Goal: Task Accomplishment & Management: Use online tool/utility

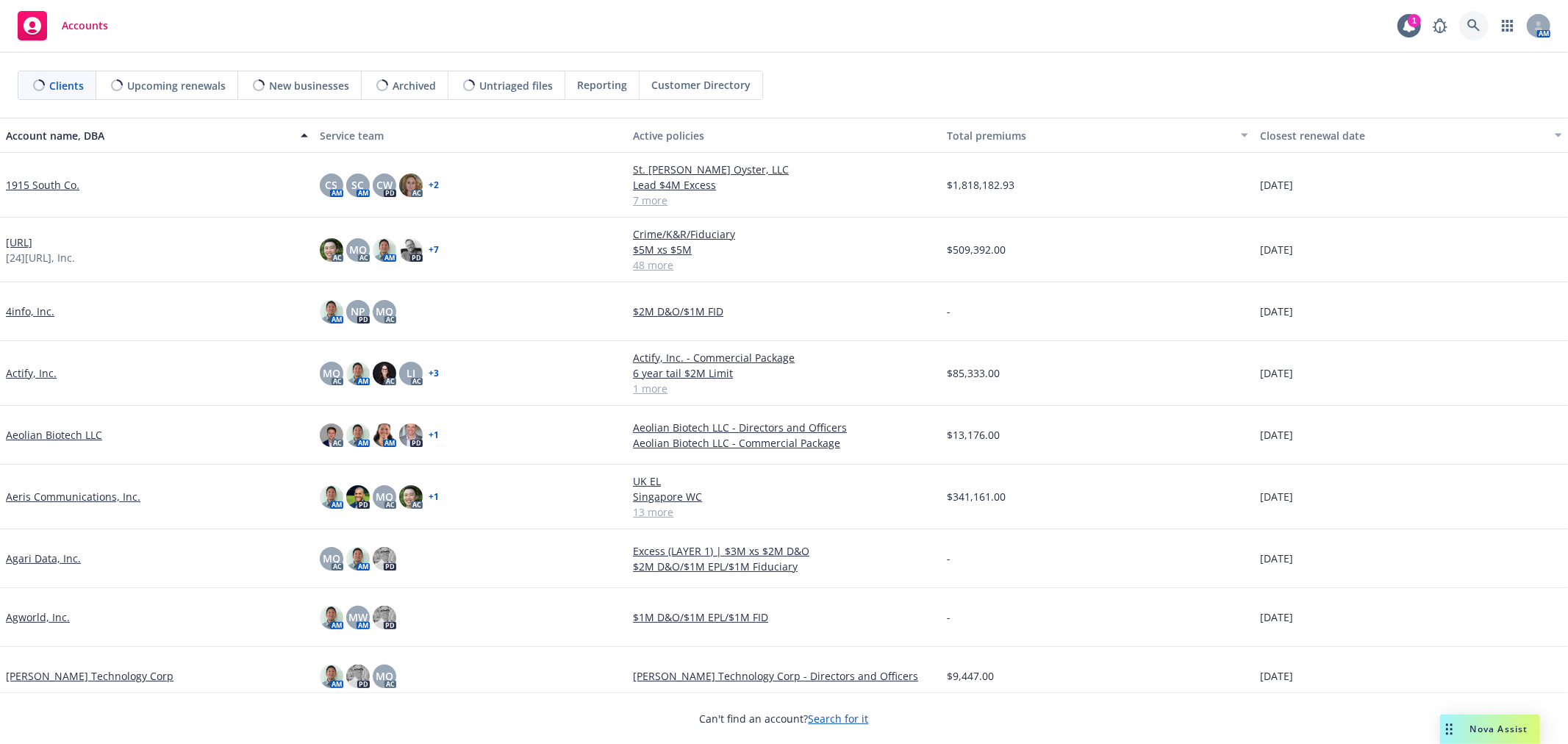
click at [1479, 31] on icon at bounding box center [1473, 25] width 13 height 13
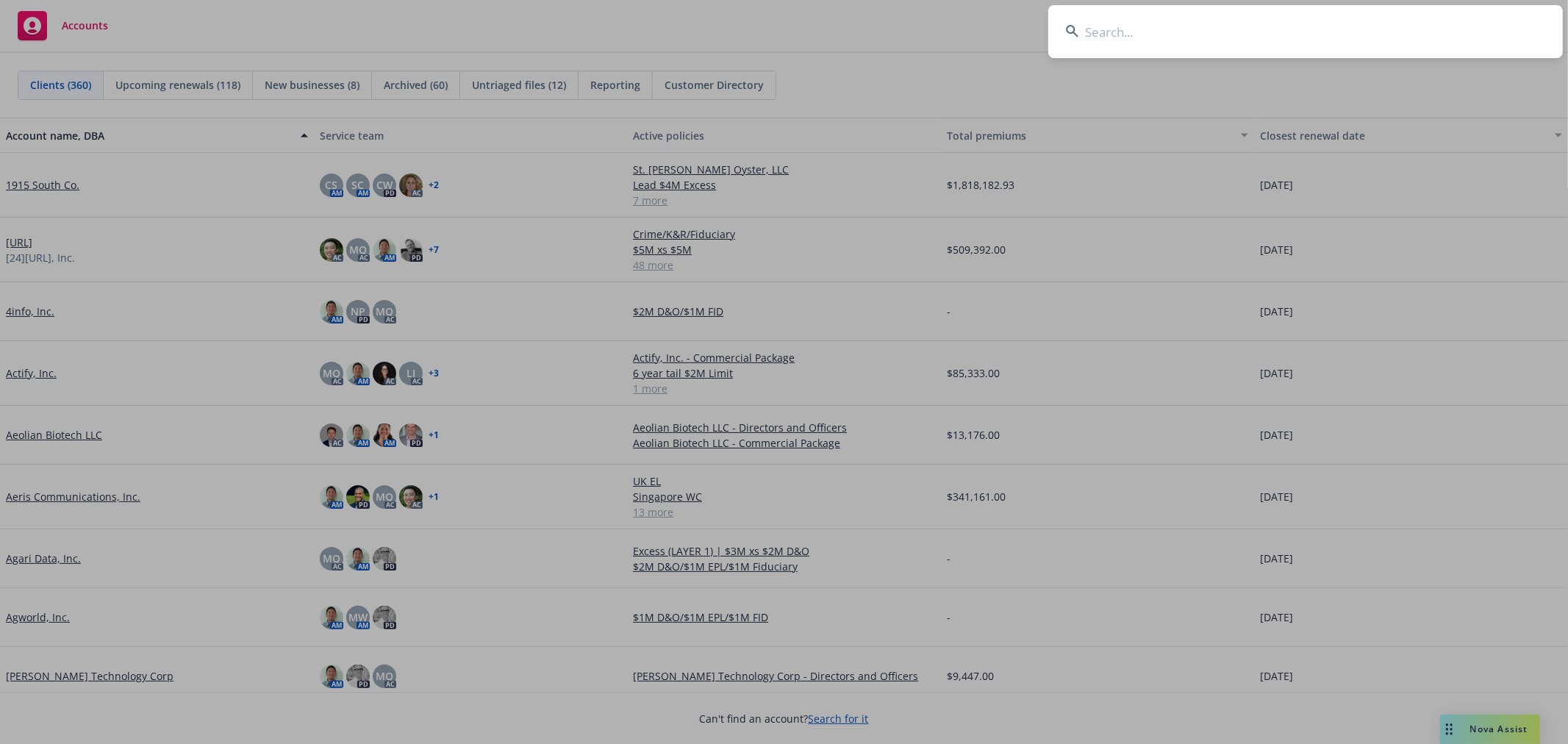
click at [1180, 56] on input at bounding box center [1305, 31] width 514 height 53
click at [1175, 40] on input at bounding box center [1305, 31] width 514 height 53
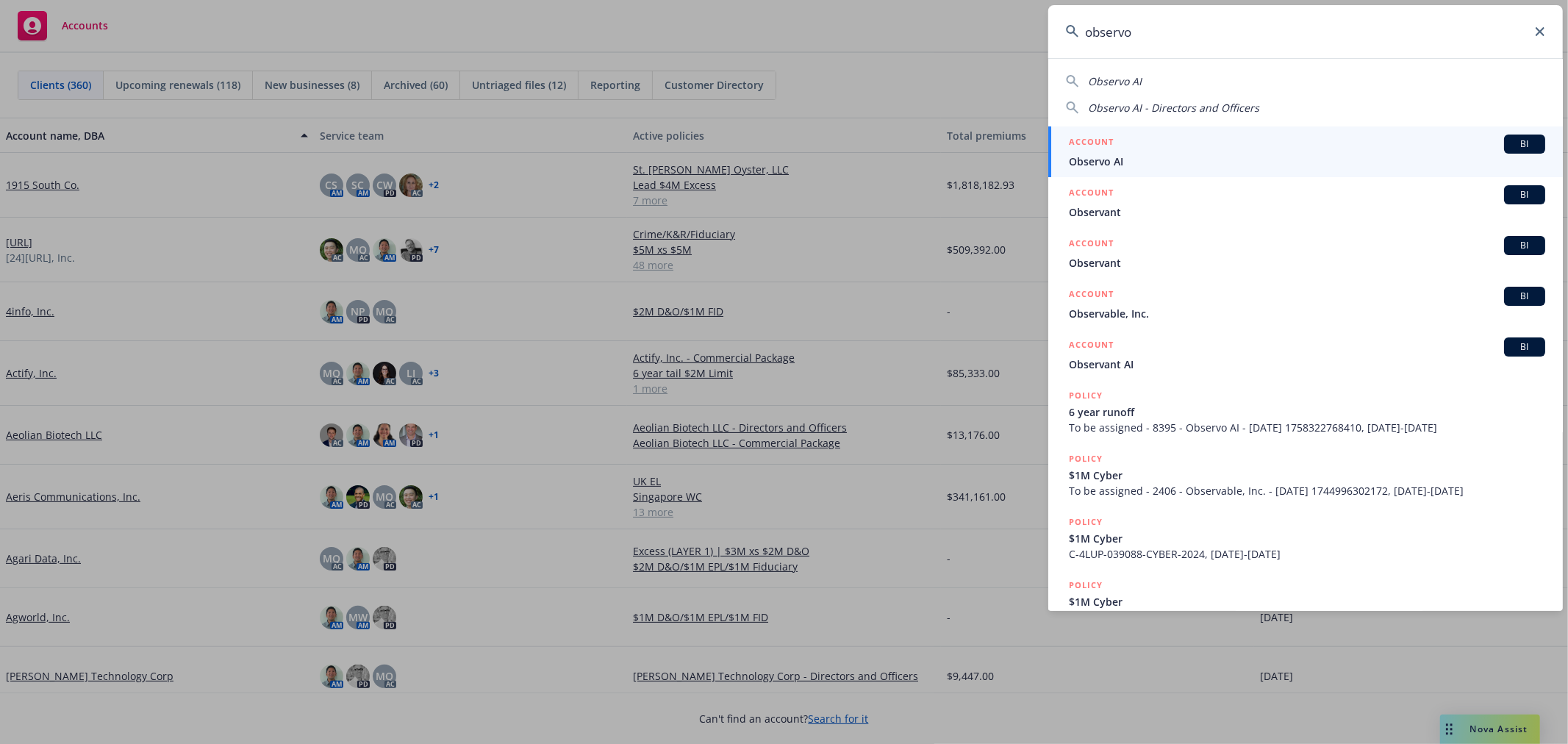
type input "observo"
click at [1095, 154] on span "Observo AI" at bounding box center [1307, 161] width 477 height 16
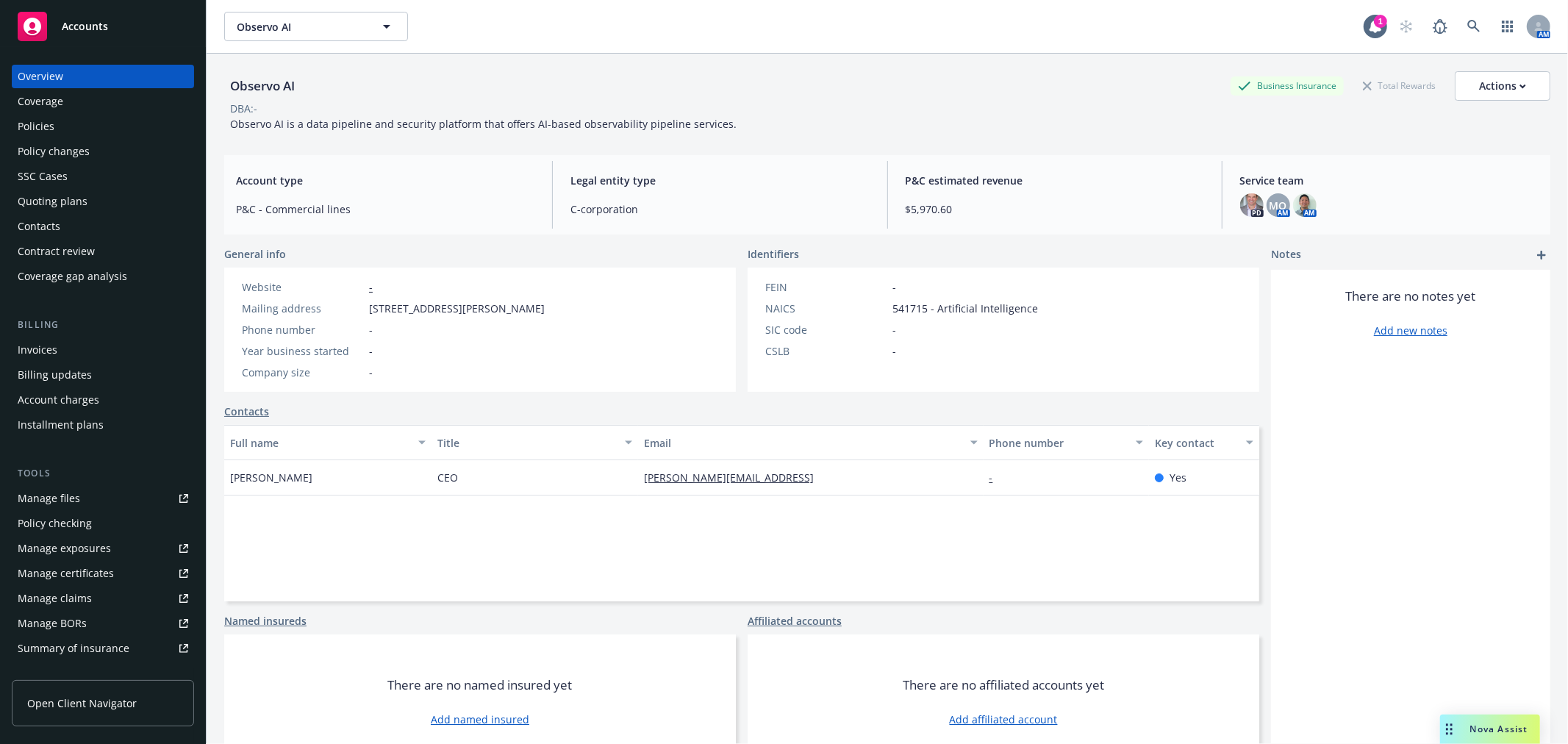
click at [45, 203] on div "Quoting plans" at bounding box center [53, 202] width 70 height 24
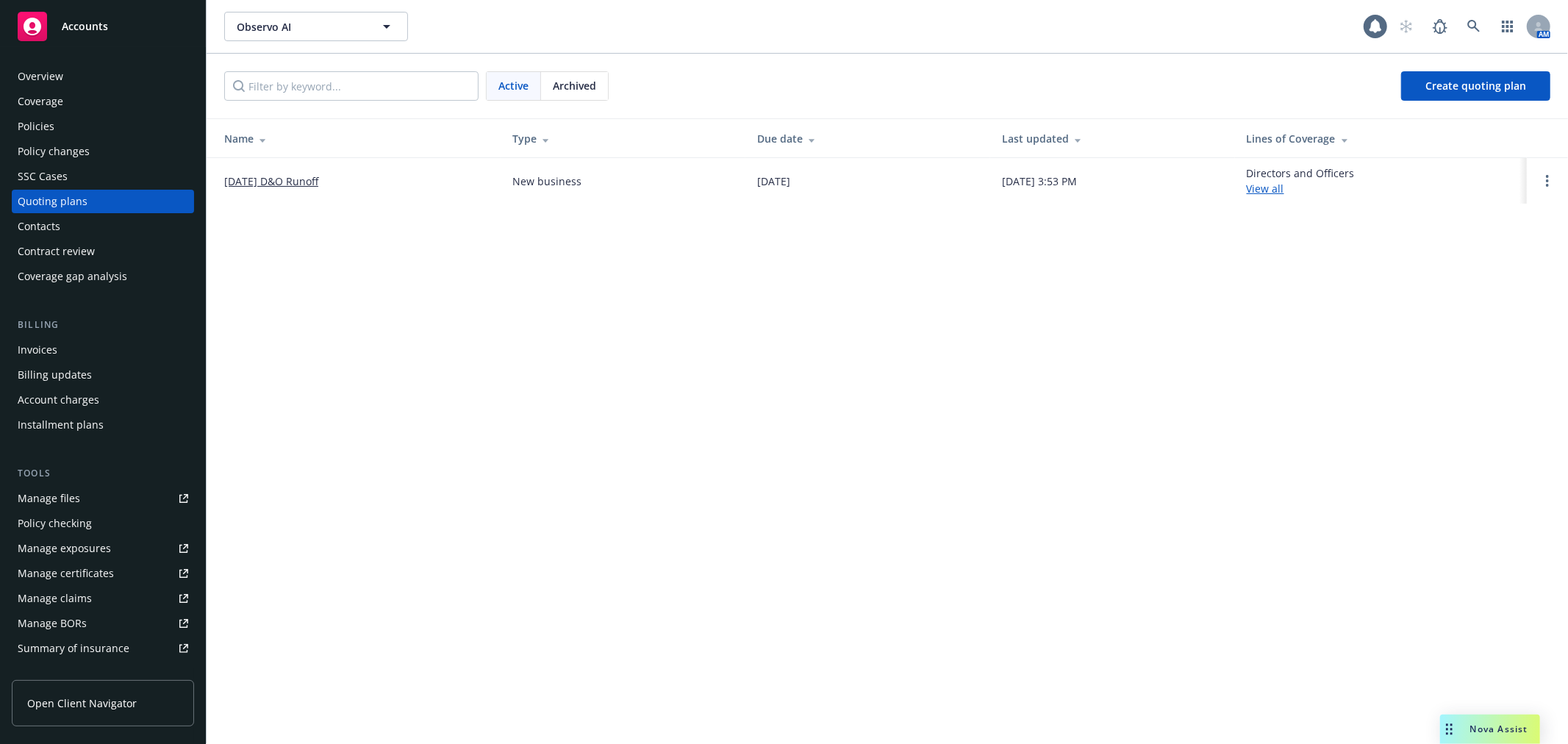
click at [264, 171] on td "9/18/25 D&O Runoff" at bounding box center [353, 180] width 294 height 45
click at [267, 177] on link "9/18/25 D&O Runoff" at bounding box center [271, 181] width 94 height 16
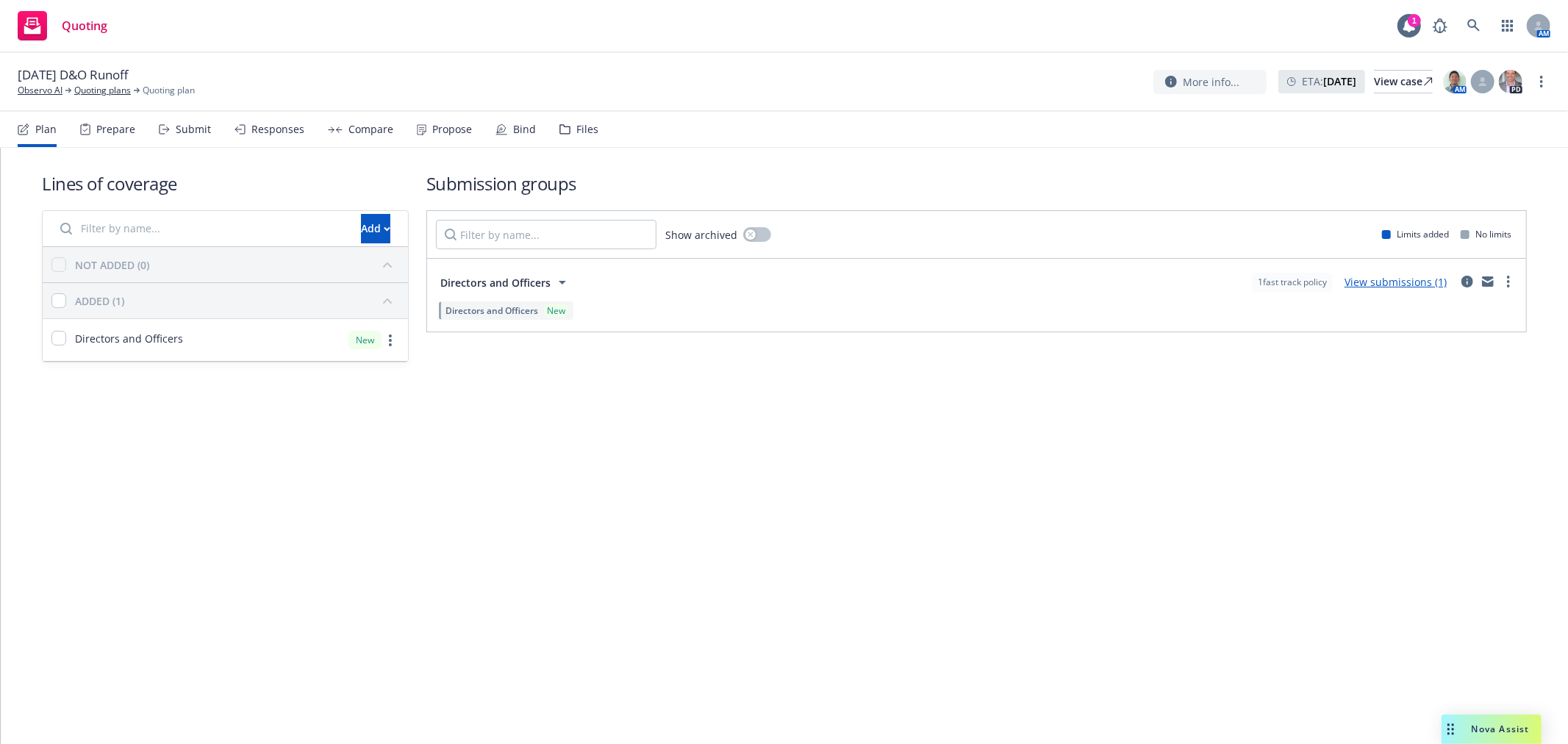
click at [576, 118] on div "Files" at bounding box center [579, 129] width 39 height 35
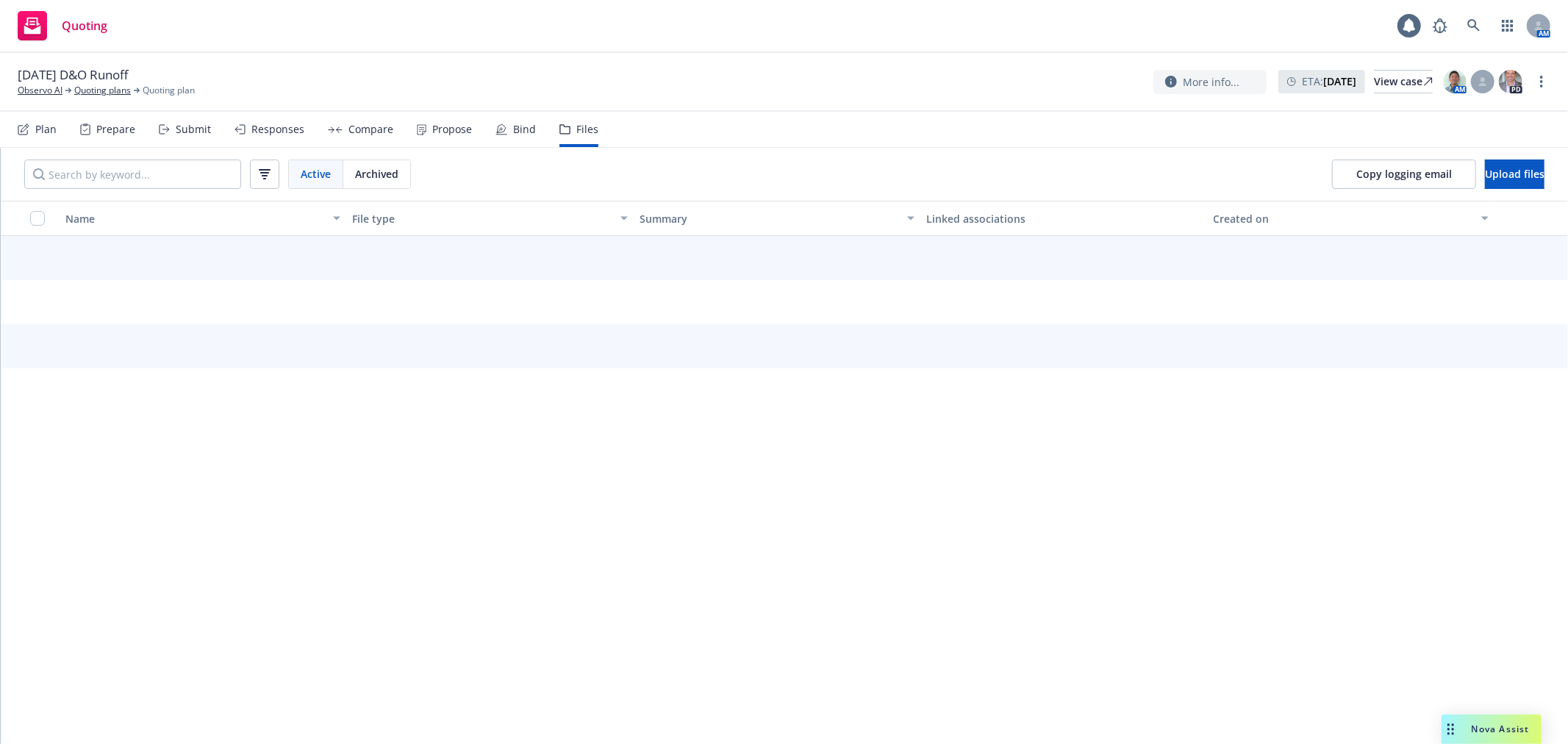
click at [577, 124] on div "Files" at bounding box center [587, 130] width 22 height 12
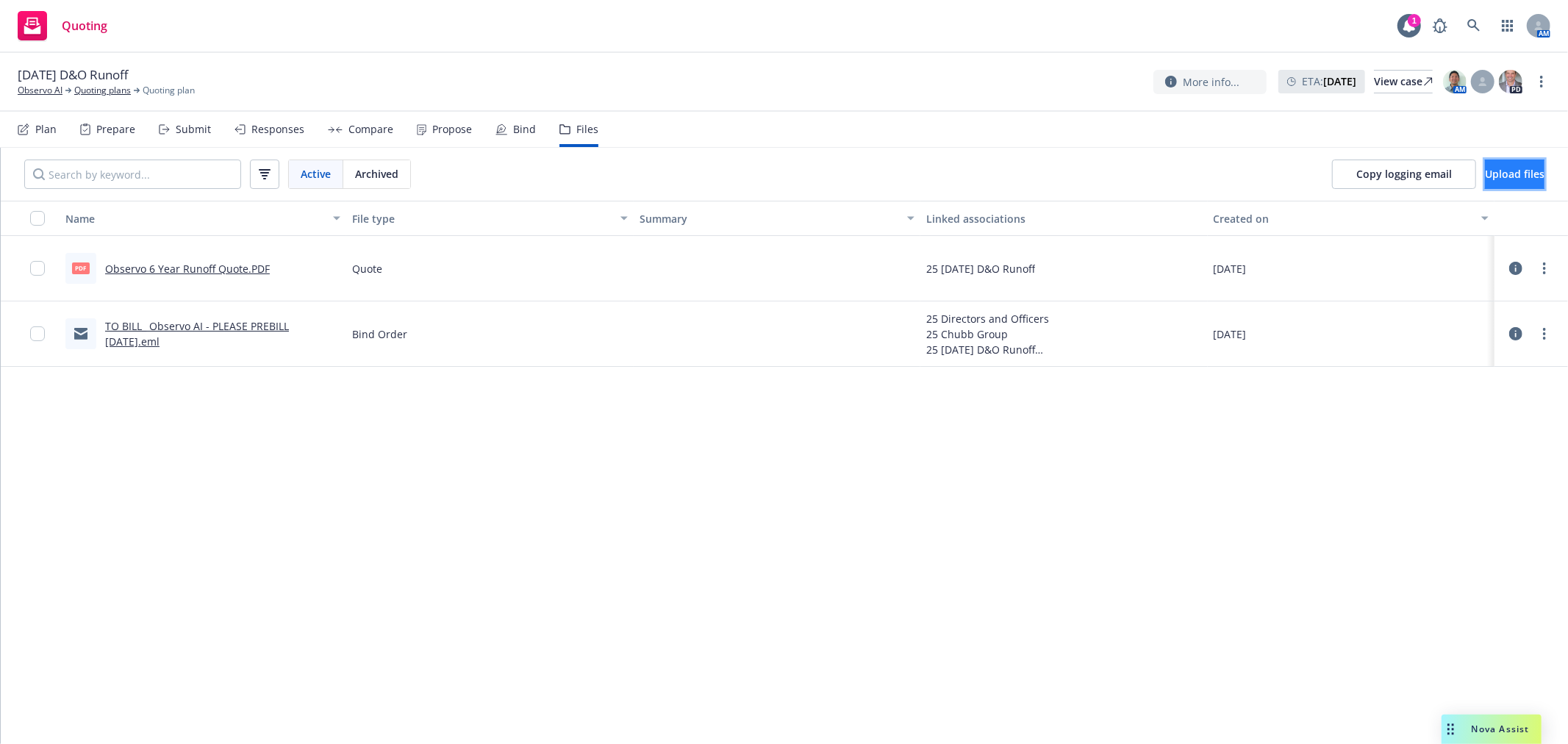
click at [1485, 180] on button "Upload files" at bounding box center [1515, 174] width 60 height 29
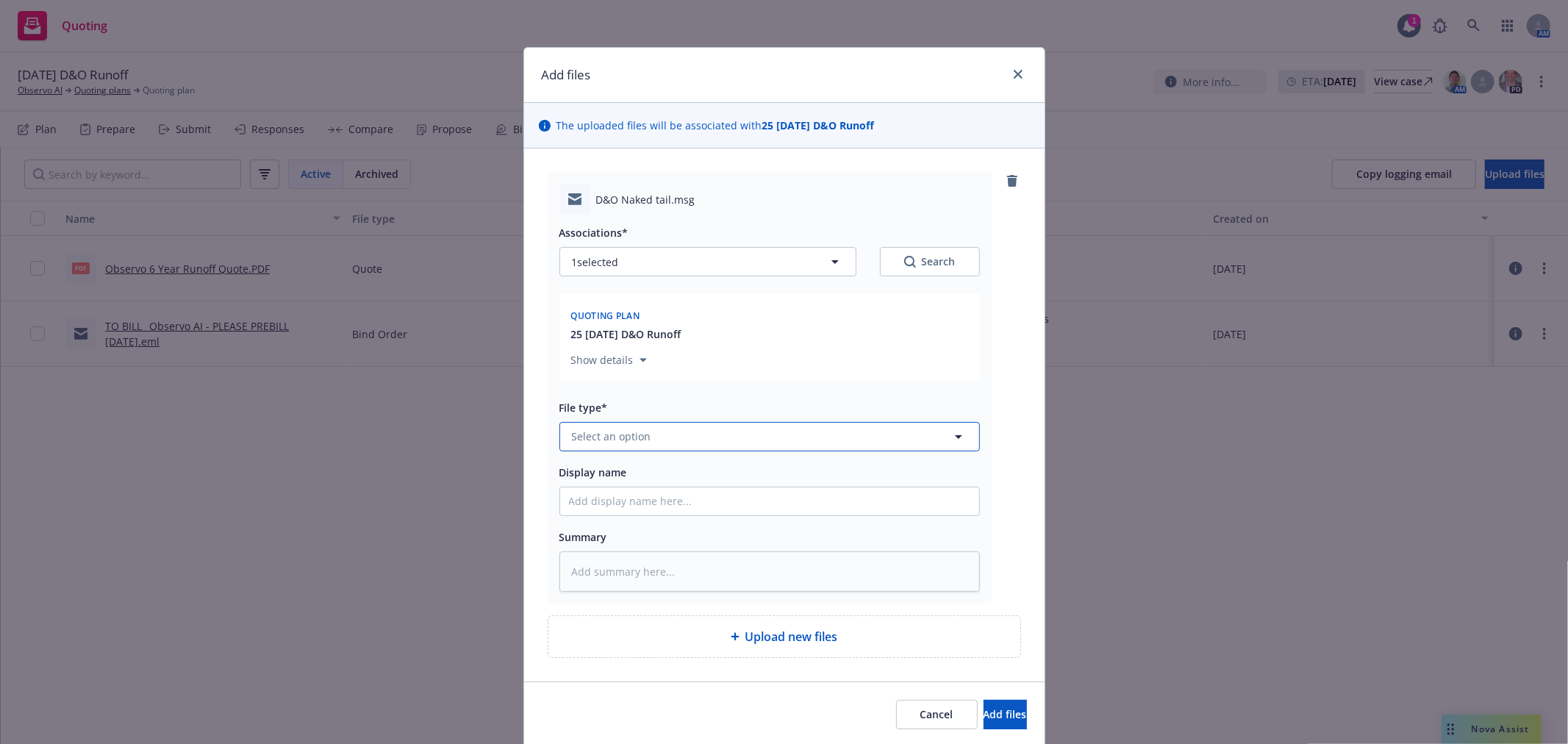
click at [678, 430] on button "Select an option" at bounding box center [769, 436] width 421 height 29
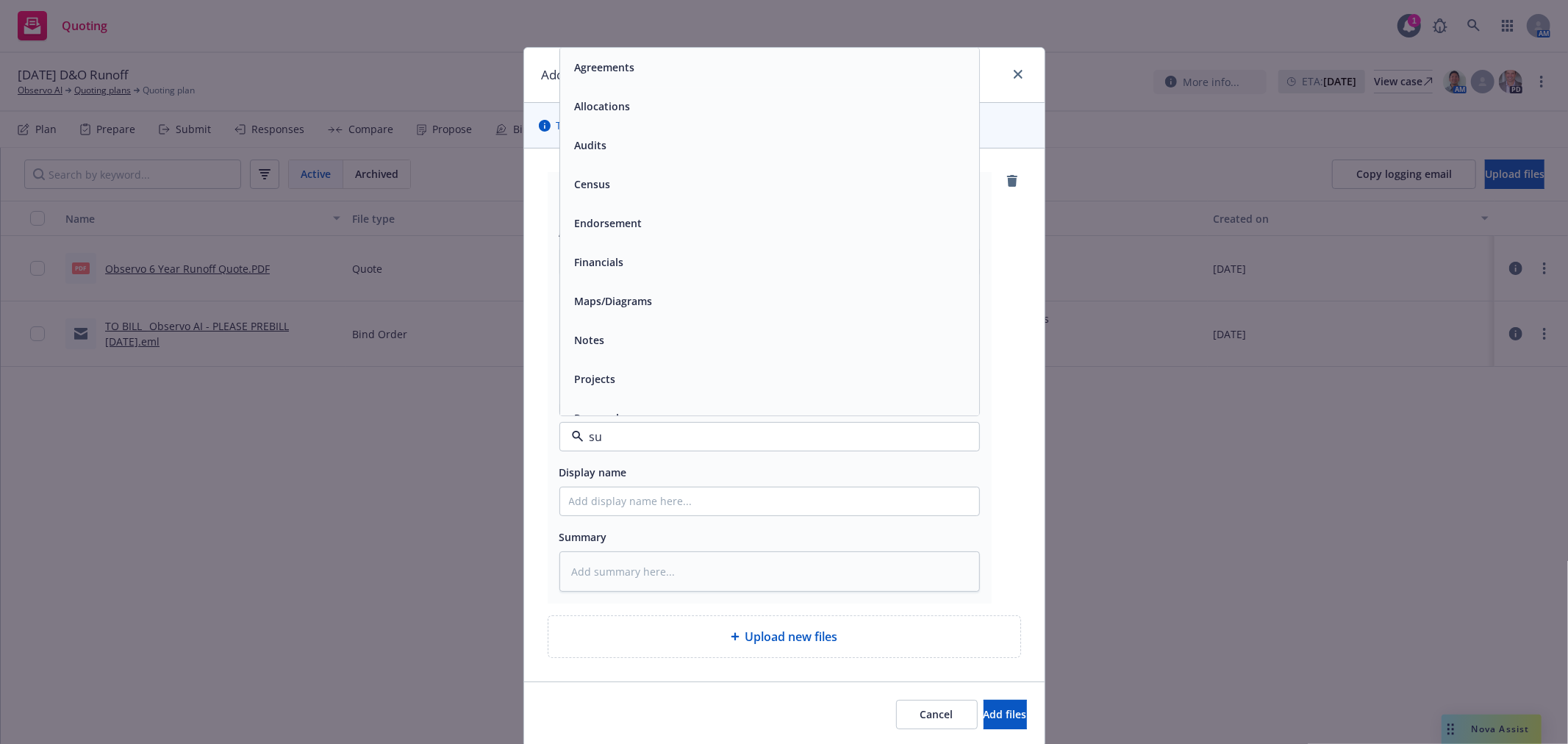
type input "sub"
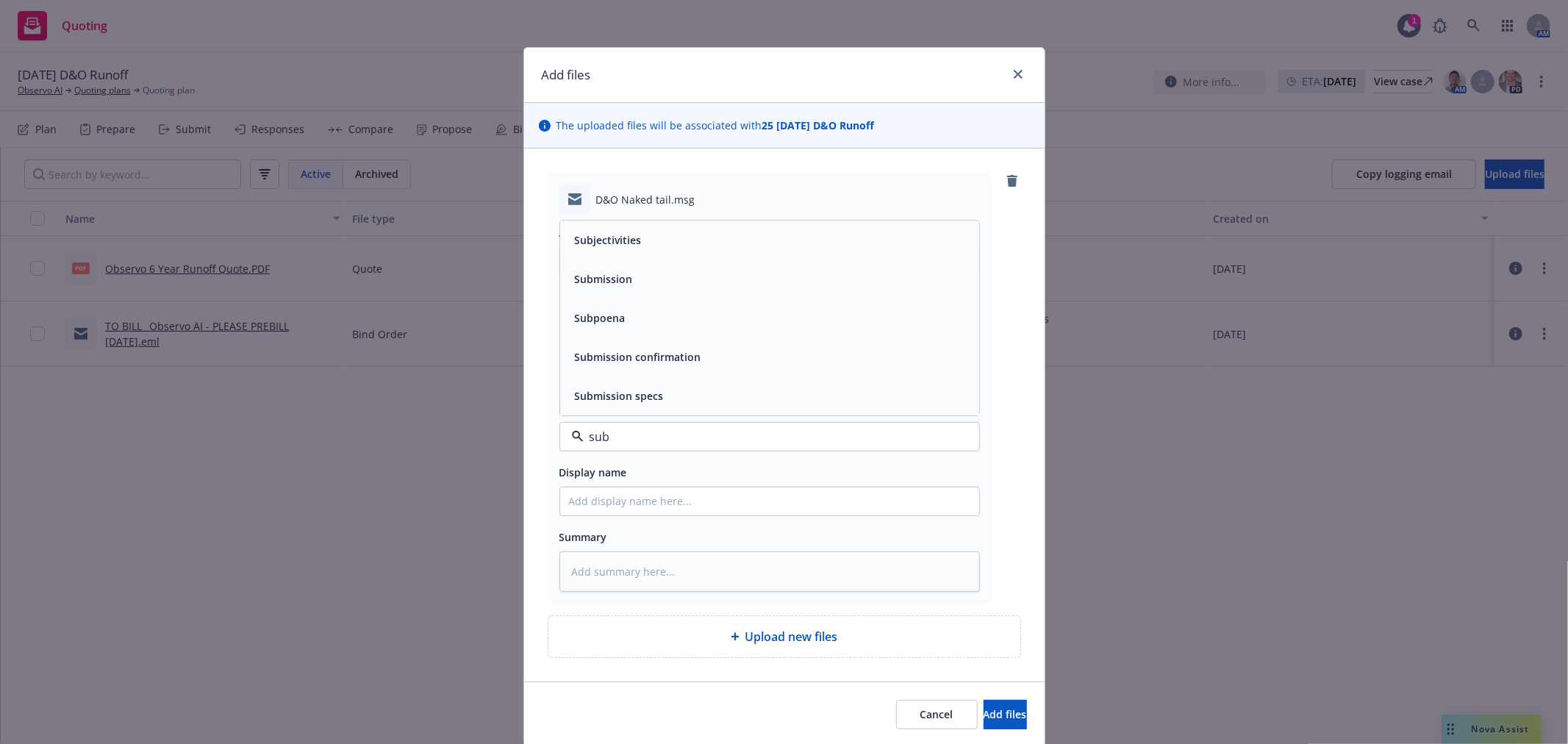
click at [651, 275] on div "Submission" at bounding box center [769, 279] width 401 height 22
drag, startPoint x: 964, startPoint y: 715, endPoint x: 899, endPoint y: 730, distance: 66.7
click at [984, 714] on span "Add files" at bounding box center [1005, 714] width 43 height 14
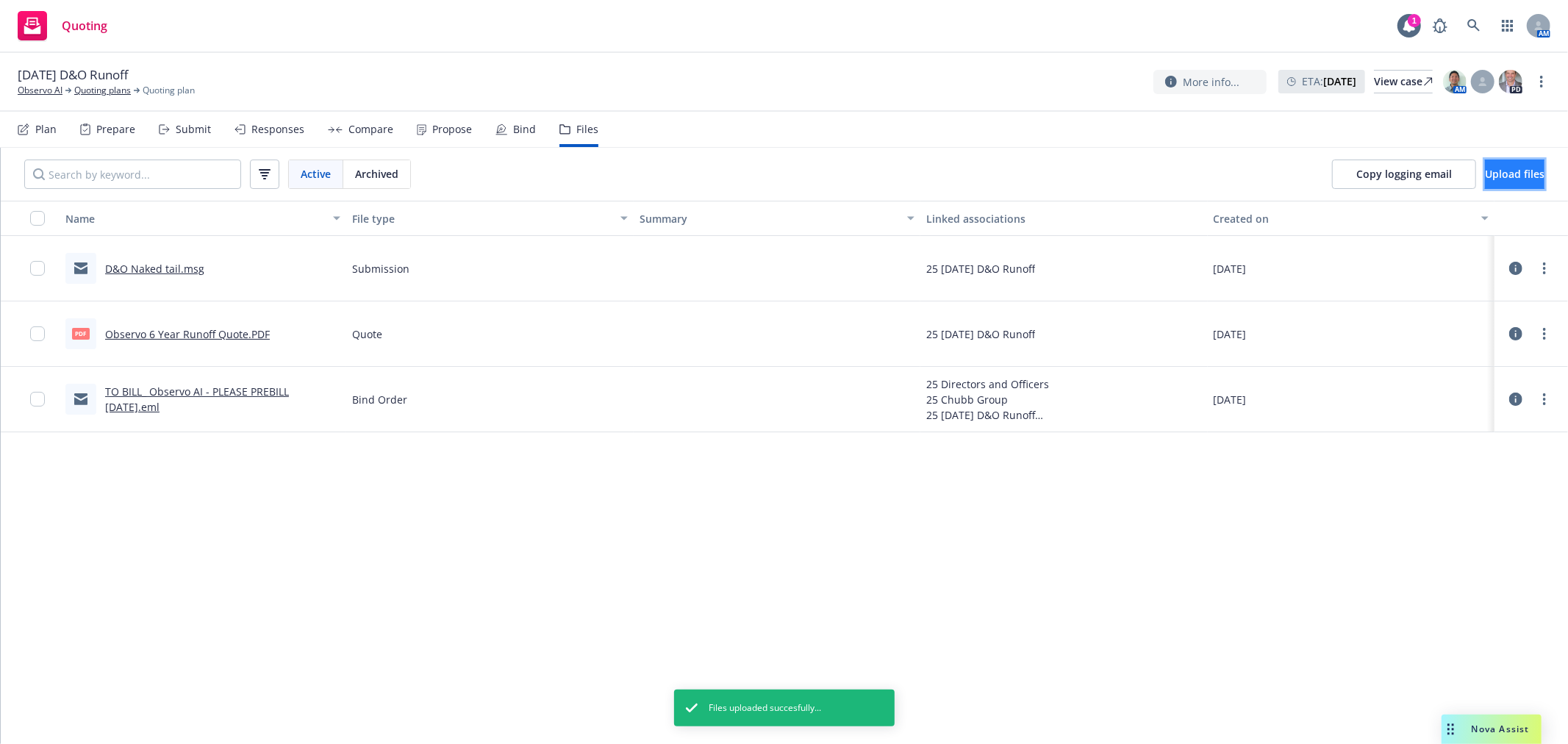
click at [1485, 174] on span "Upload files" at bounding box center [1515, 174] width 60 height 14
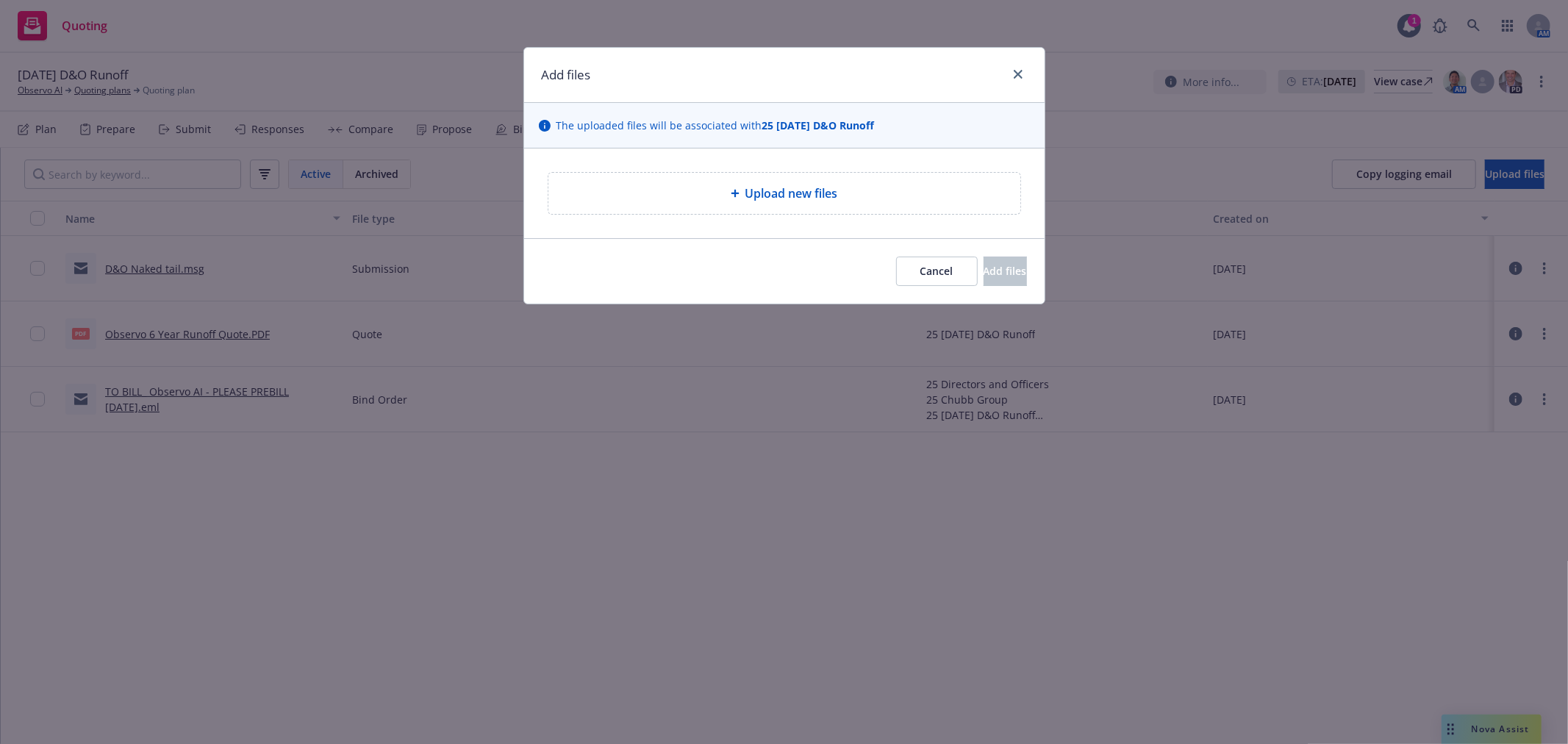
type textarea "x"
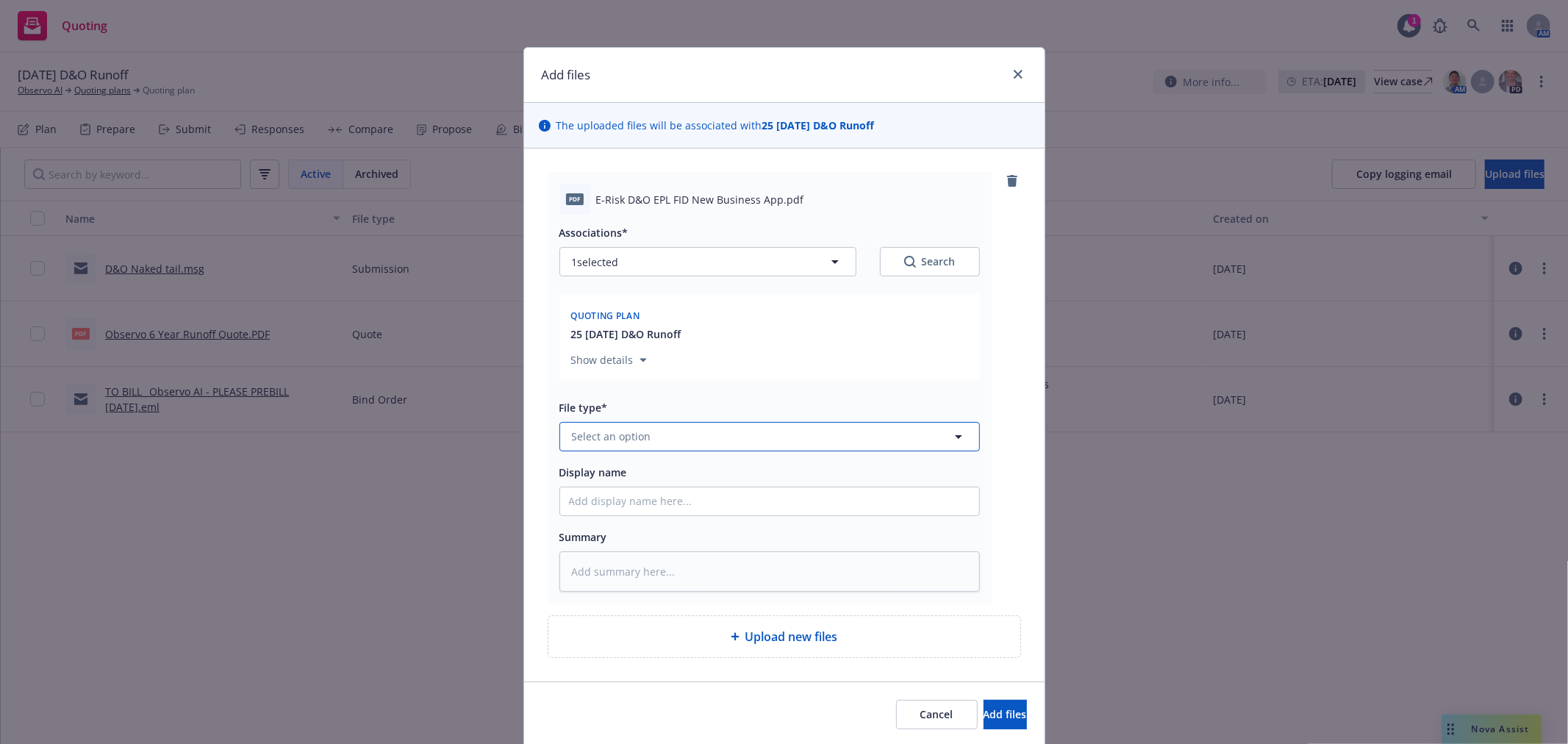
click at [733, 443] on button "Select an option" at bounding box center [769, 436] width 421 height 29
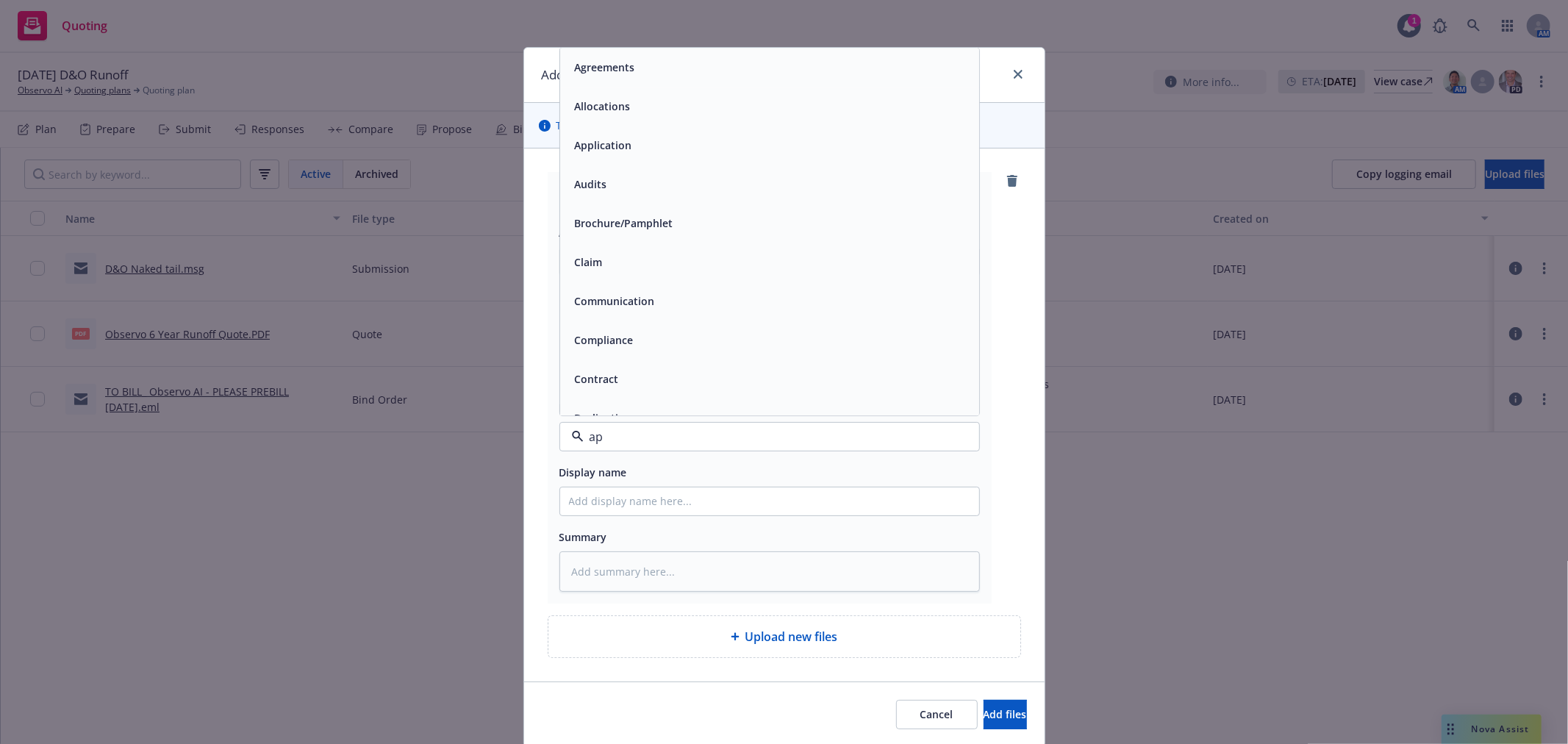
type input "app"
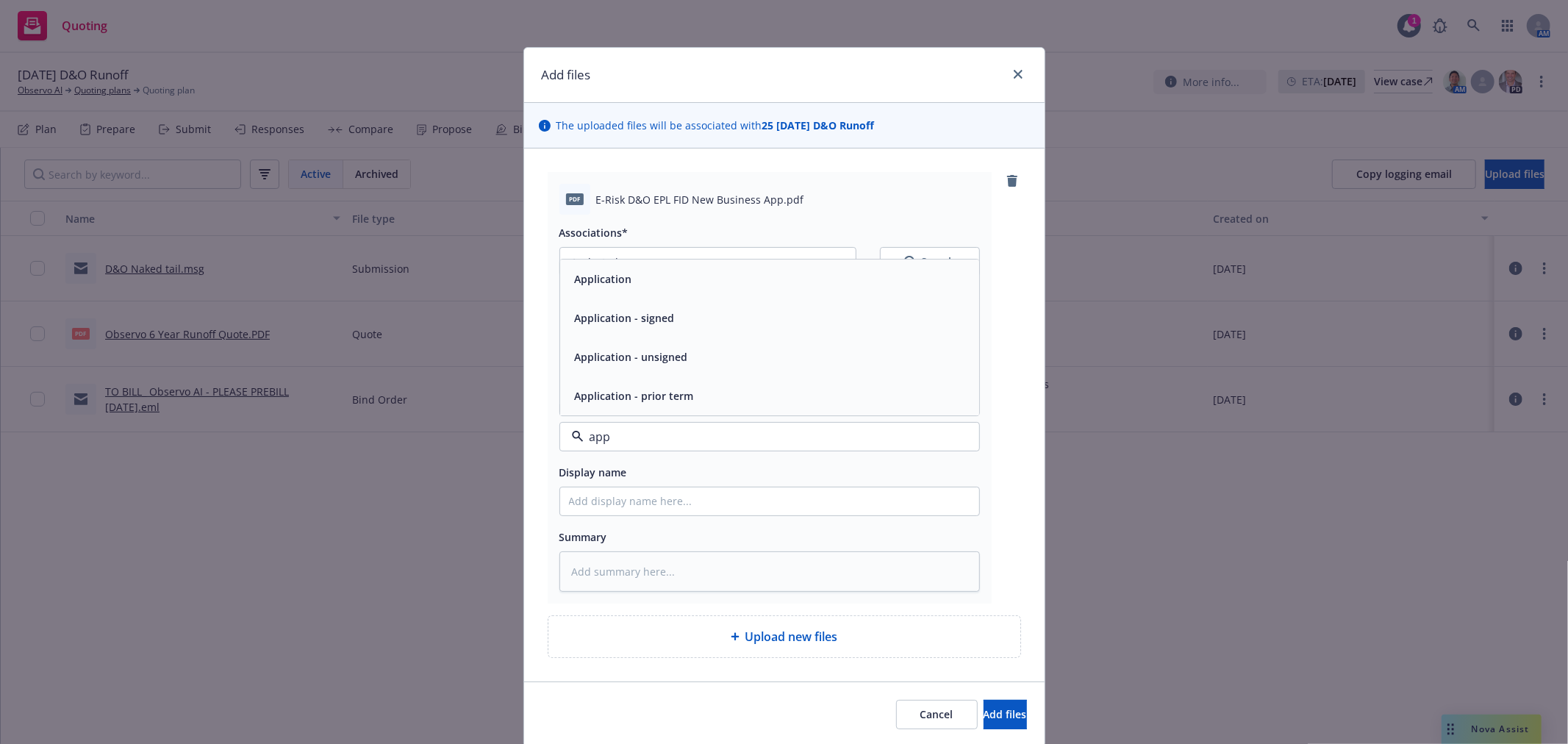
click at [743, 294] on div "Application" at bounding box center [769, 279] width 419 height 39
click at [984, 717] on span "Add files" at bounding box center [1005, 714] width 43 height 14
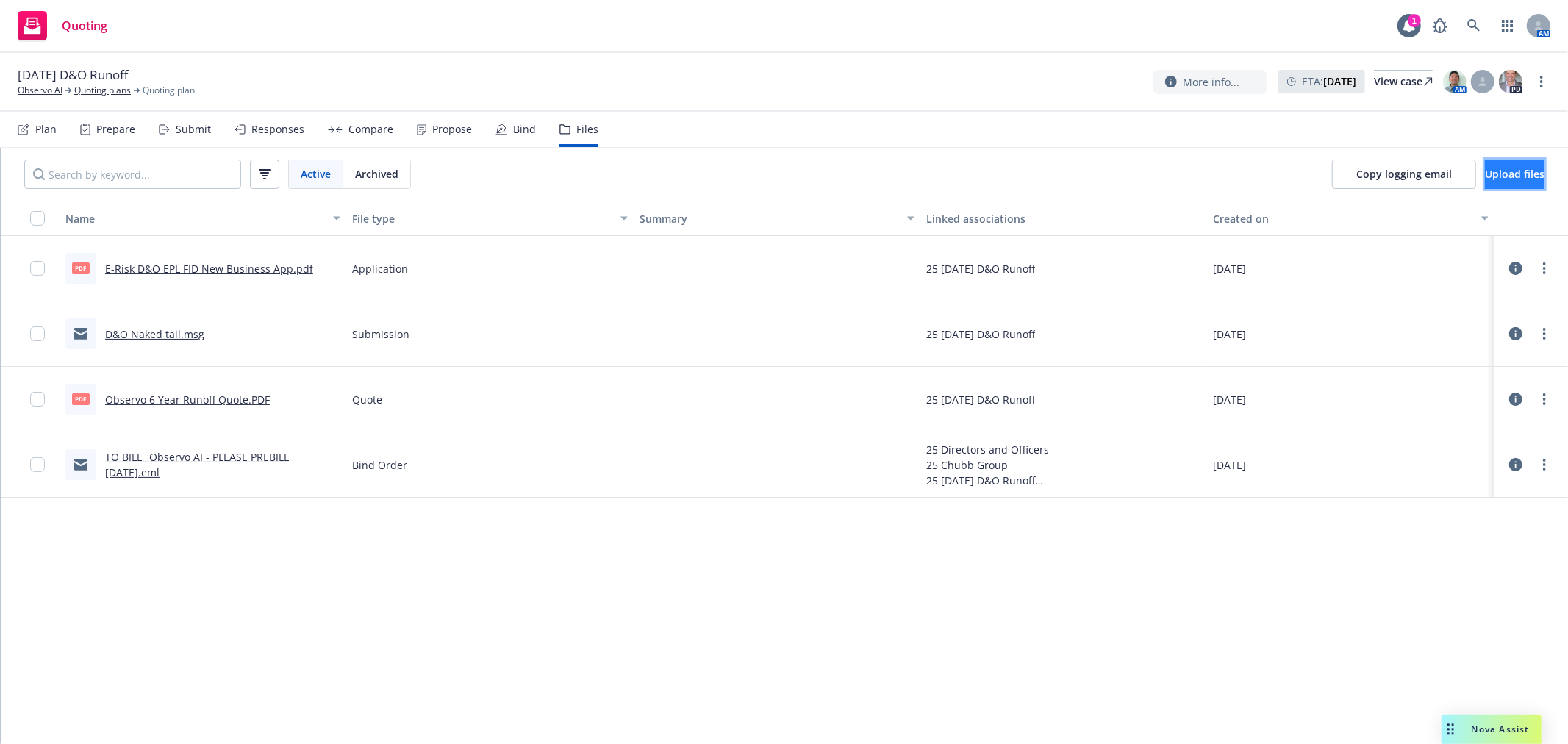
click at [1485, 174] on span "Upload files" at bounding box center [1515, 174] width 60 height 14
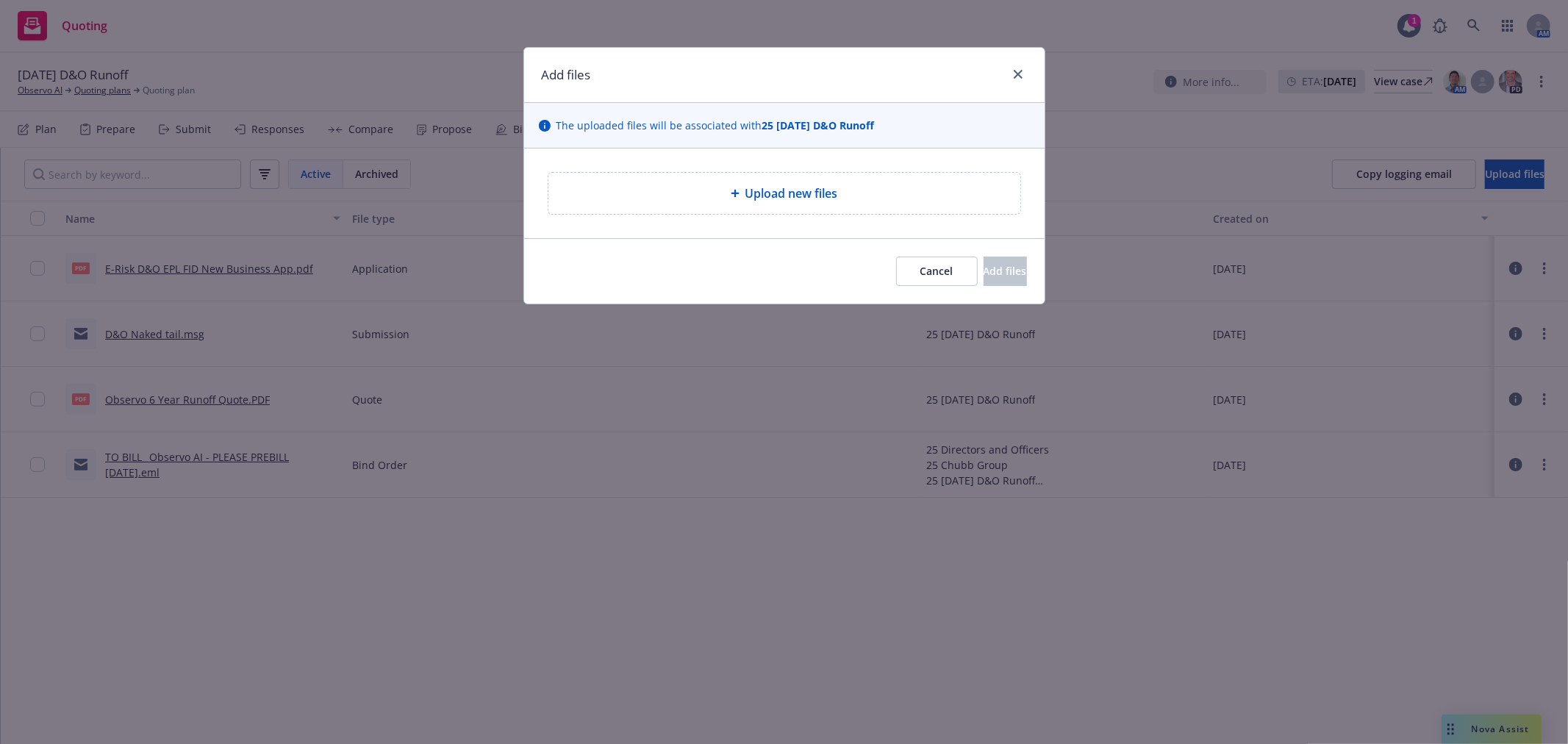
type textarea "x"
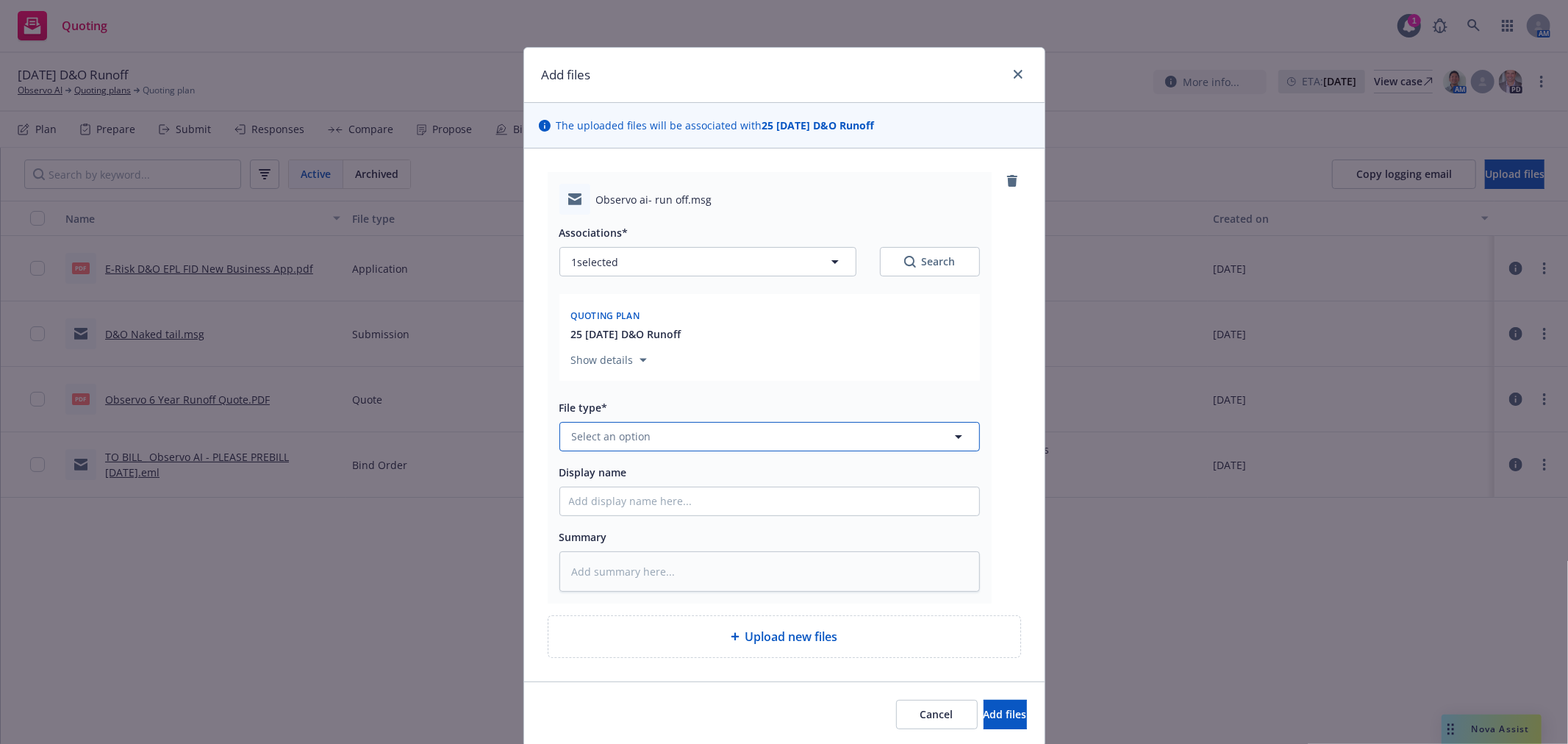
click at [628, 434] on span "Select an option" at bounding box center [611, 436] width 80 height 16
type input "quote"
drag, startPoint x: 640, startPoint y: 374, endPoint x: 640, endPoint y: 417, distance: 43.0
click at [638, 374] on div "Quote" at bounding box center [769, 357] width 419 height 39
click at [637, 494] on input "Display name" at bounding box center [769, 502] width 419 height 28
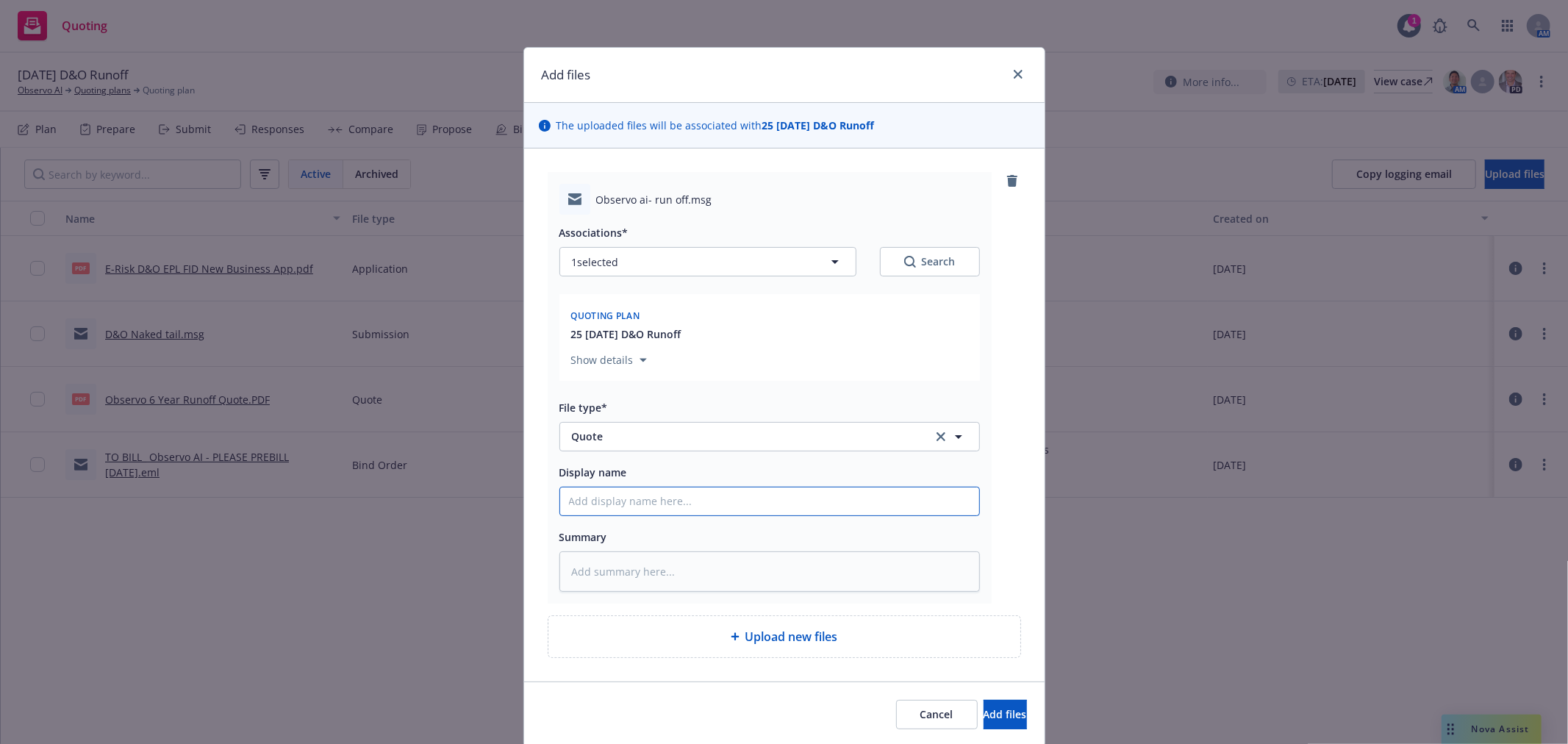
type textarea "x"
type input "A"
type textarea "x"
type input "AW"
type textarea "x"
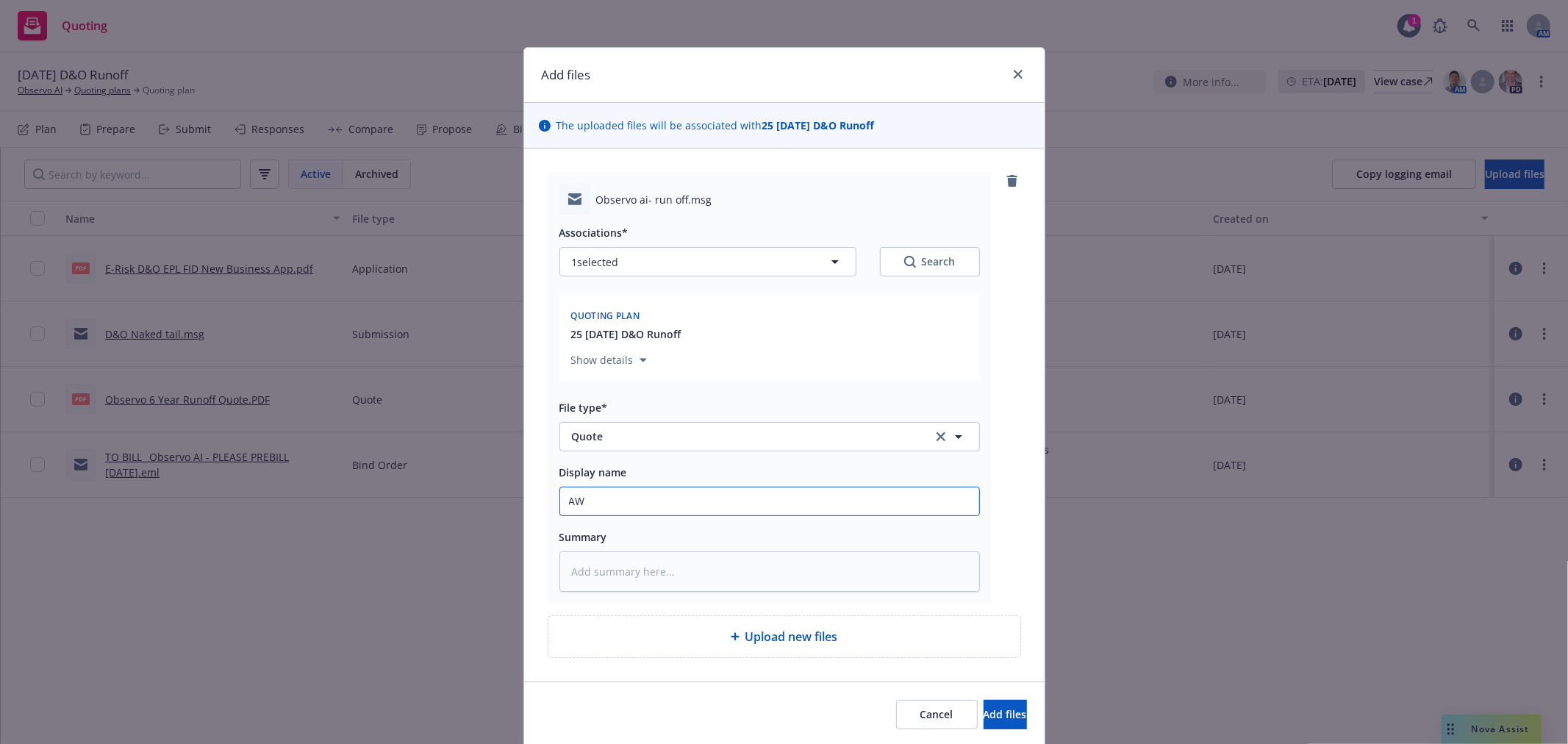
type input "AWA"
type textarea "x"
type input "AWAC"
drag, startPoint x: 963, startPoint y: 714, endPoint x: 943, endPoint y: 735, distance: 29.0
click at [984, 716] on span "Add files" at bounding box center [1005, 714] width 43 height 14
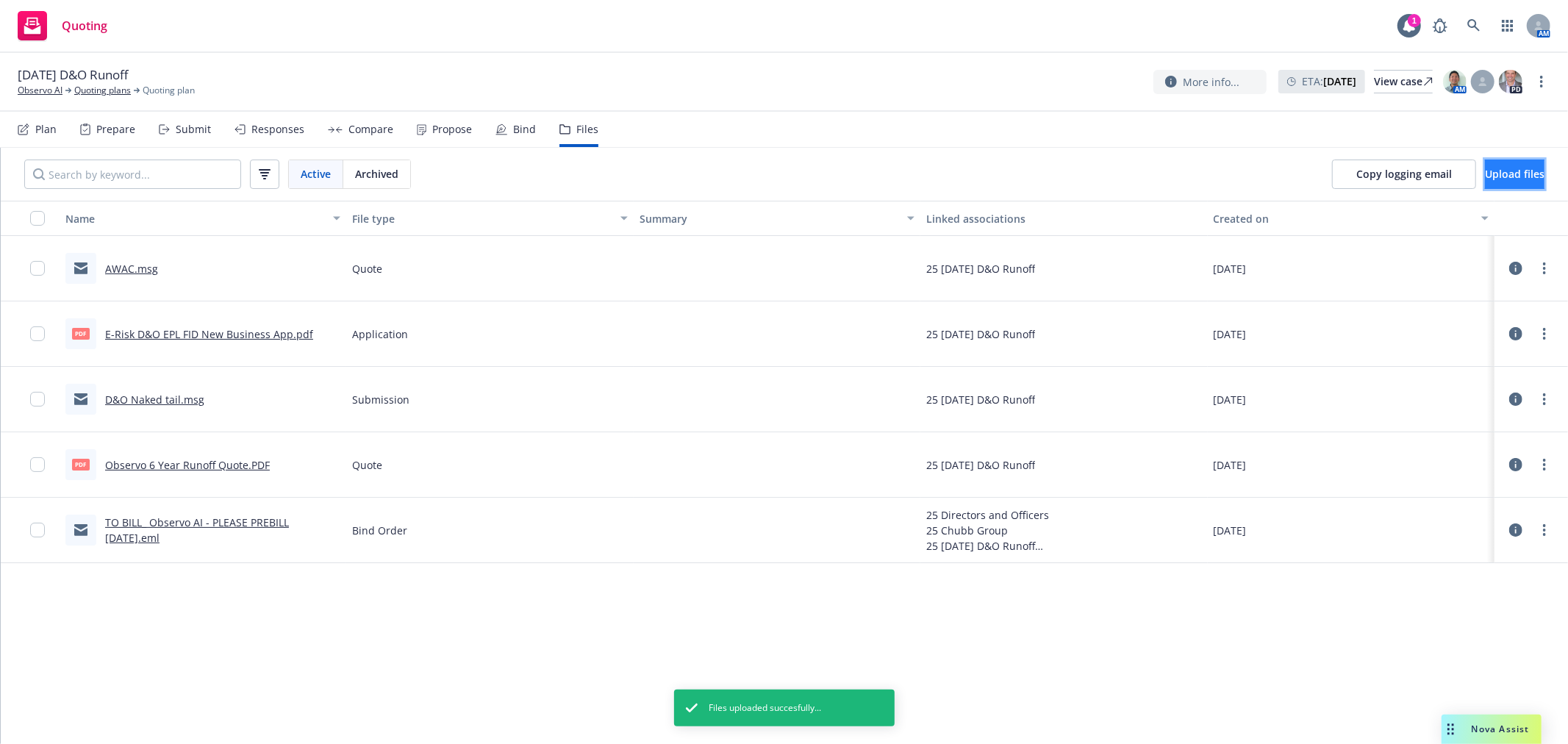
click at [1485, 179] on span "Upload files" at bounding box center [1515, 174] width 60 height 14
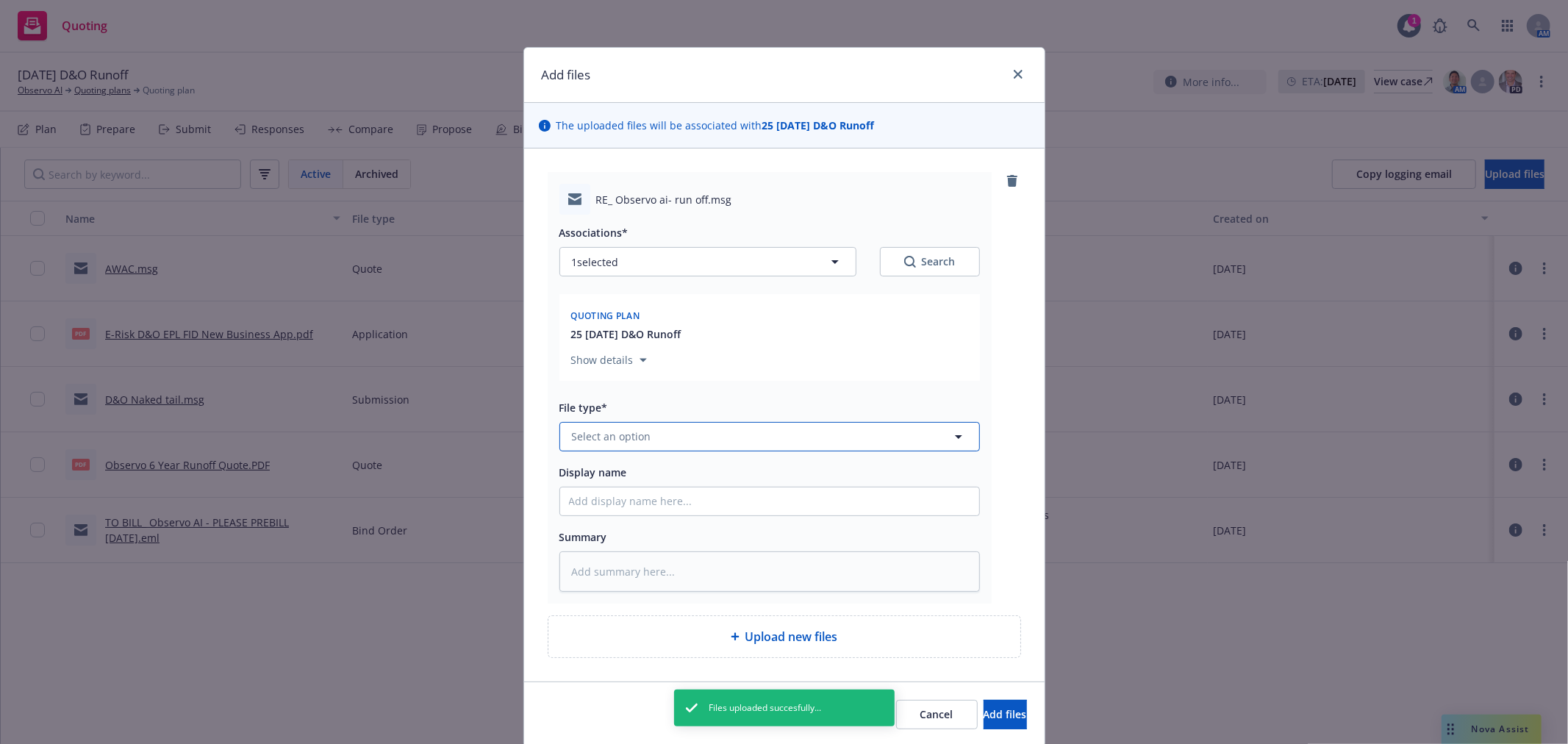
click at [657, 431] on button "Select an option" at bounding box center [769, 436] width 421 height 29
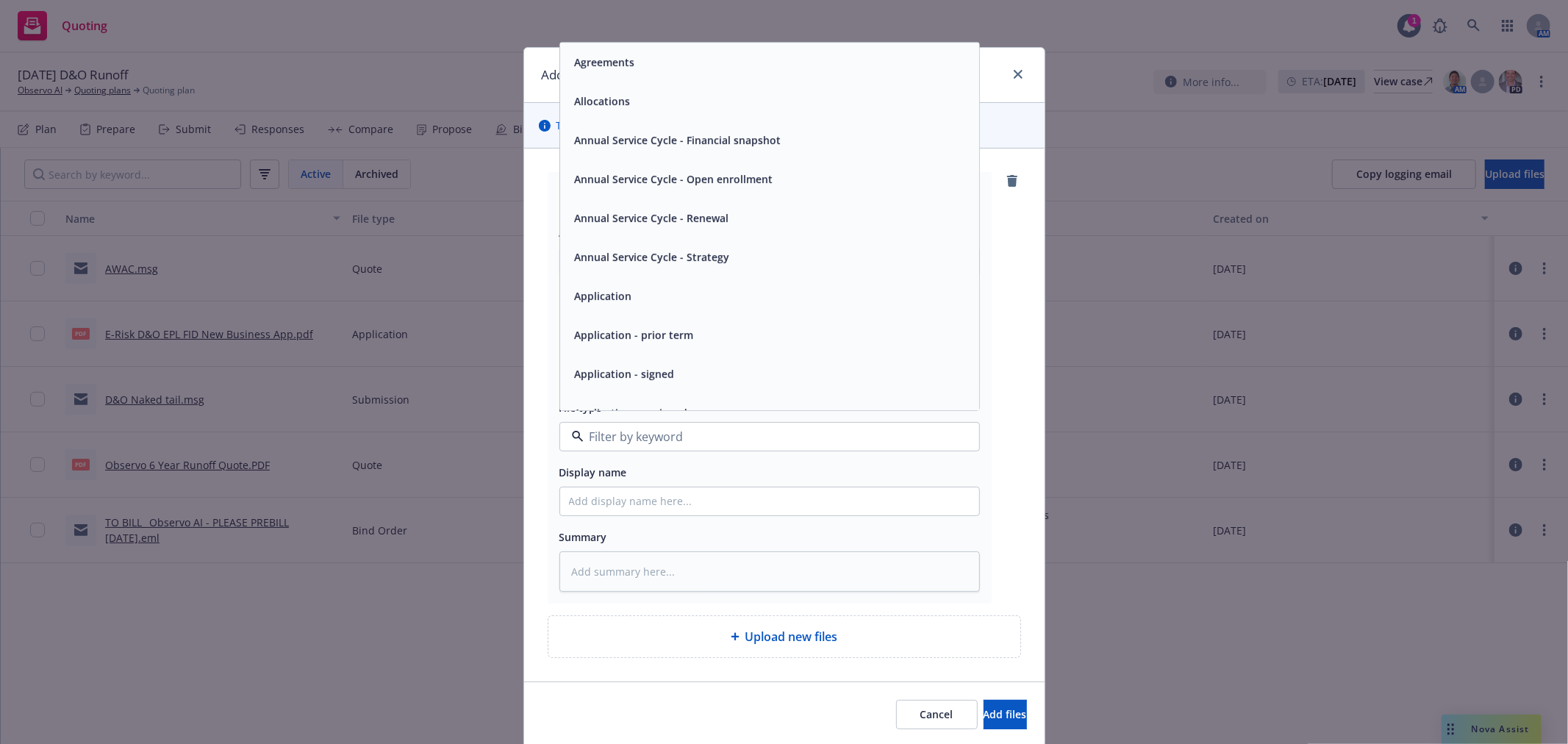
type textarea "x"
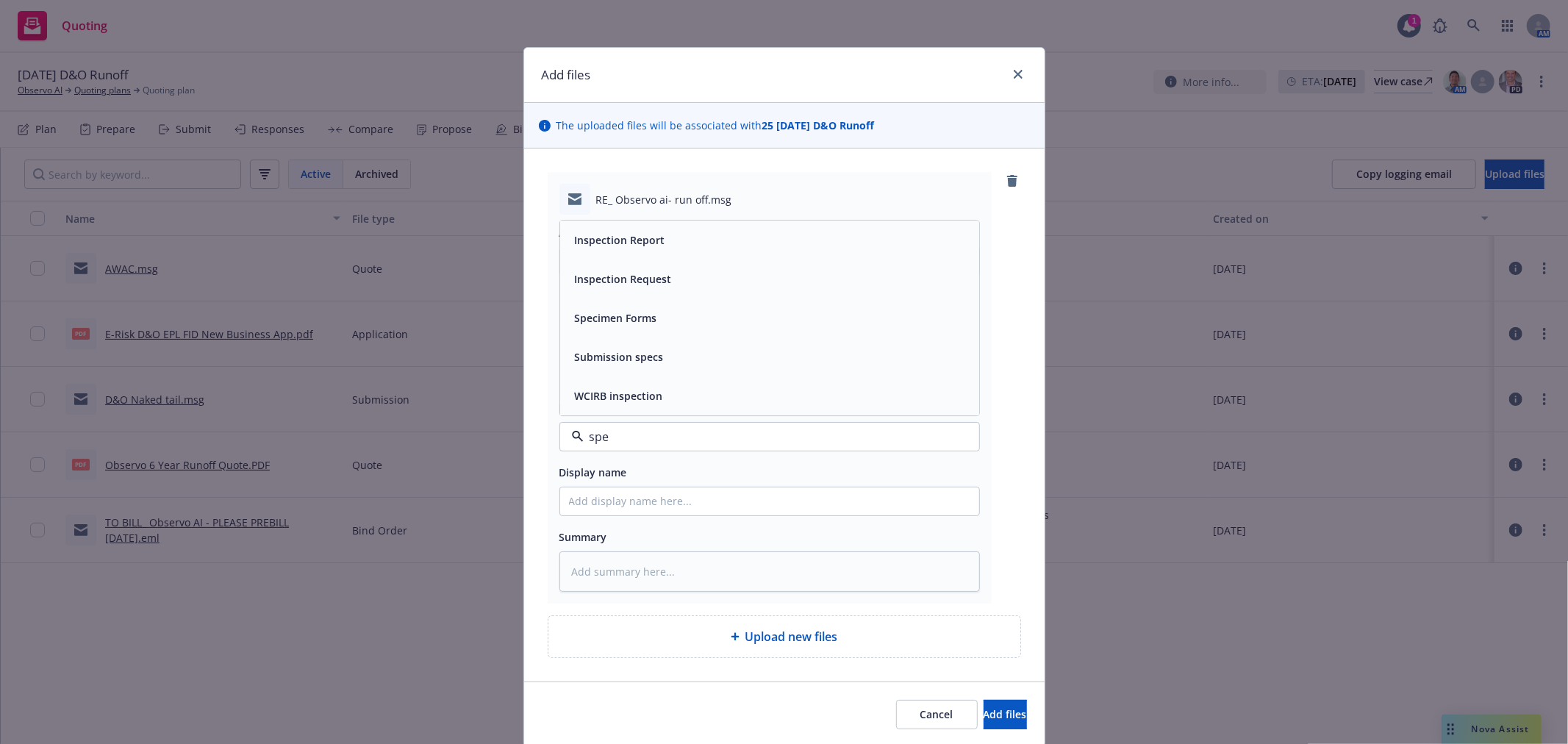
type input "spec"
drag, startPoint x: 669, startPoint y: 336, endPoint x: 666, endPoint y: 348, distance: 12.4
click at [668, 336] on div "Specimen Forms" at bounding box center [769, 318] width 419 height 39
click at [663, 500] on input "Display name" at bounding box center [769, 502] width 419 height 28
type textarea "x"
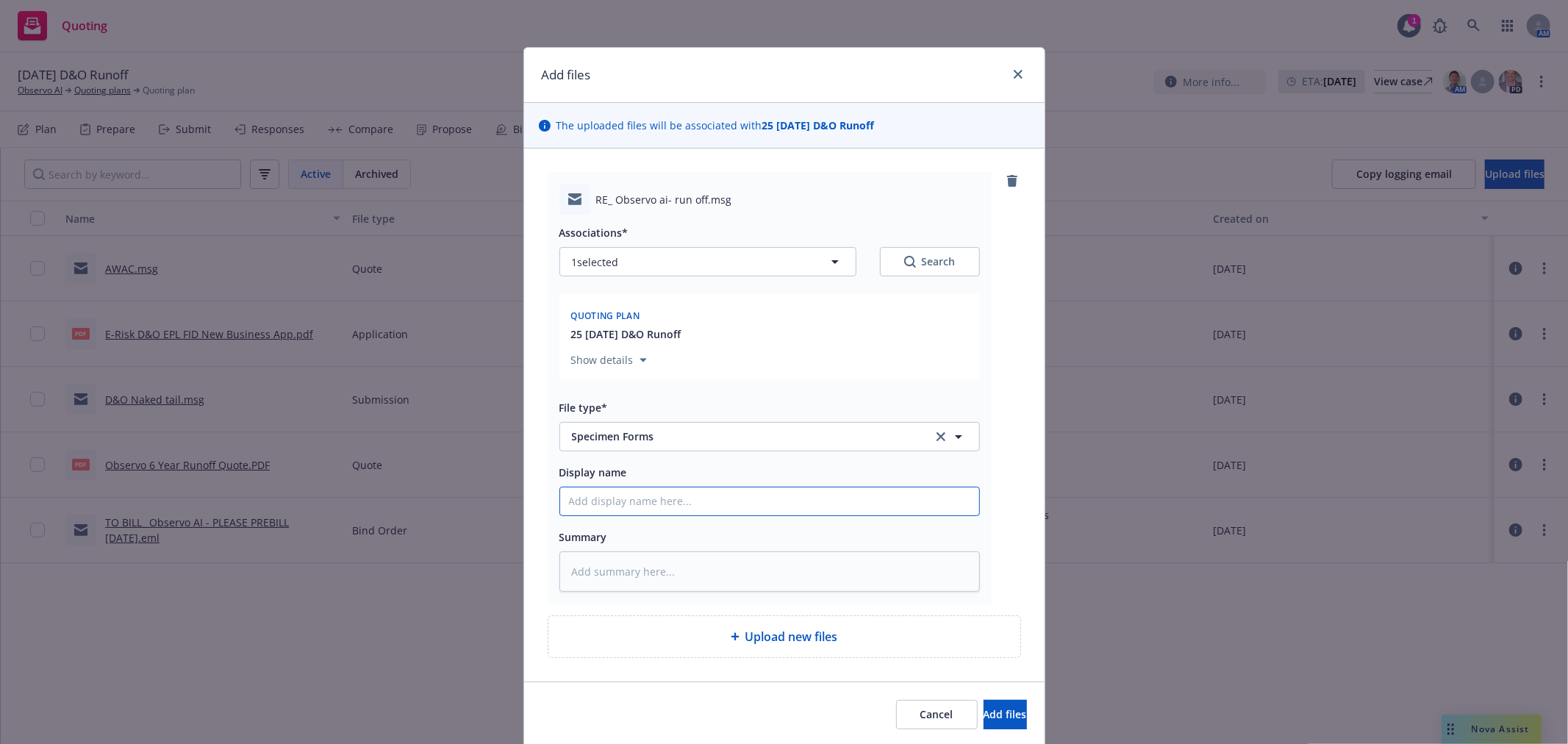
type input "A"
type textarea "x"
type input "AW"
type textarea "x"
type input "AWA"
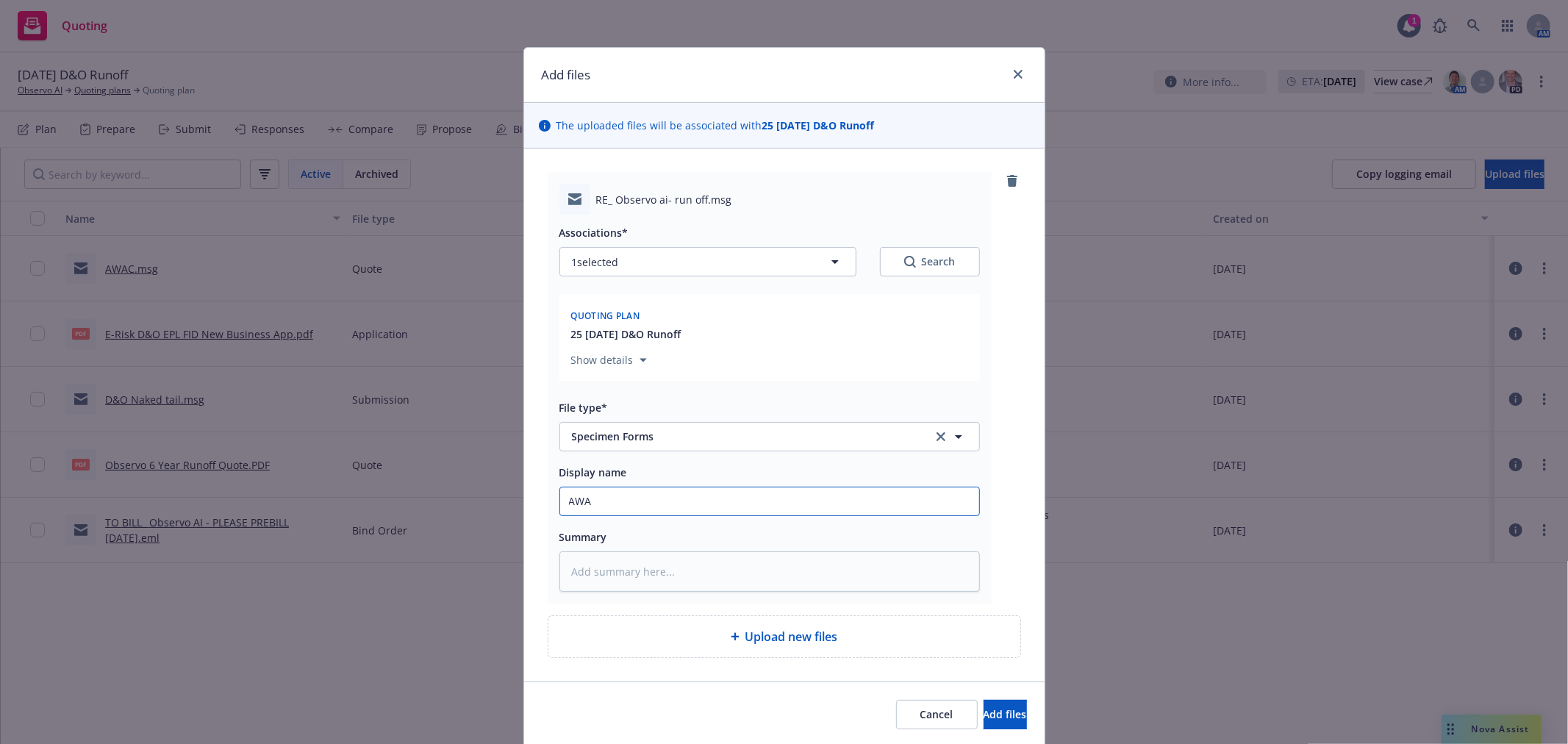
type textarea "x"
type input "AWAC"
click at [947, 700] on div "Cancel Add files" at bounding box center [784, 714] width 520 height 66
click at [984, 725] on button "Add files" at bounding box center [1005, 714] width 43 height 29
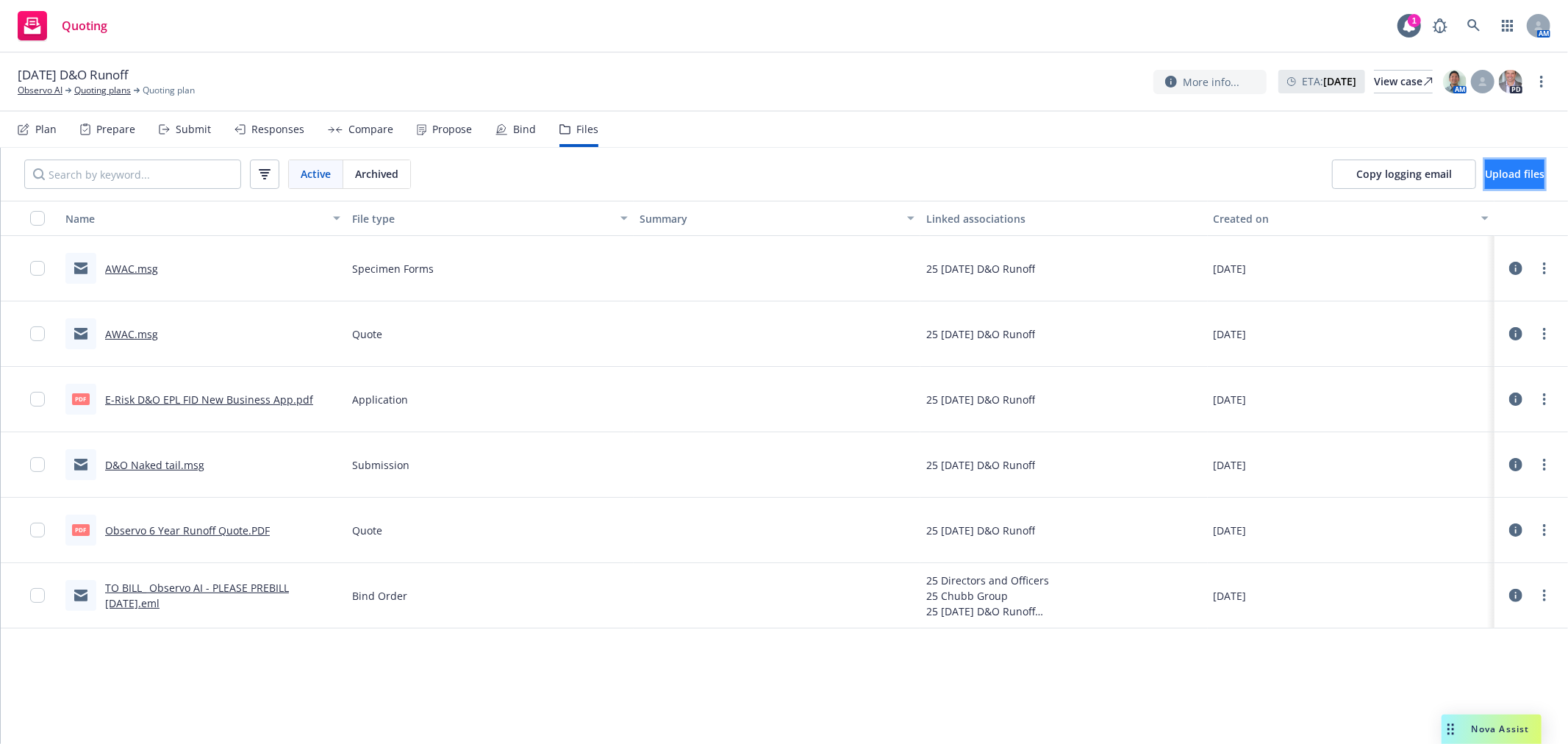
click at [1485, 165] on button "Upload files" at bounding box center [1515, 174] width 60 height 29
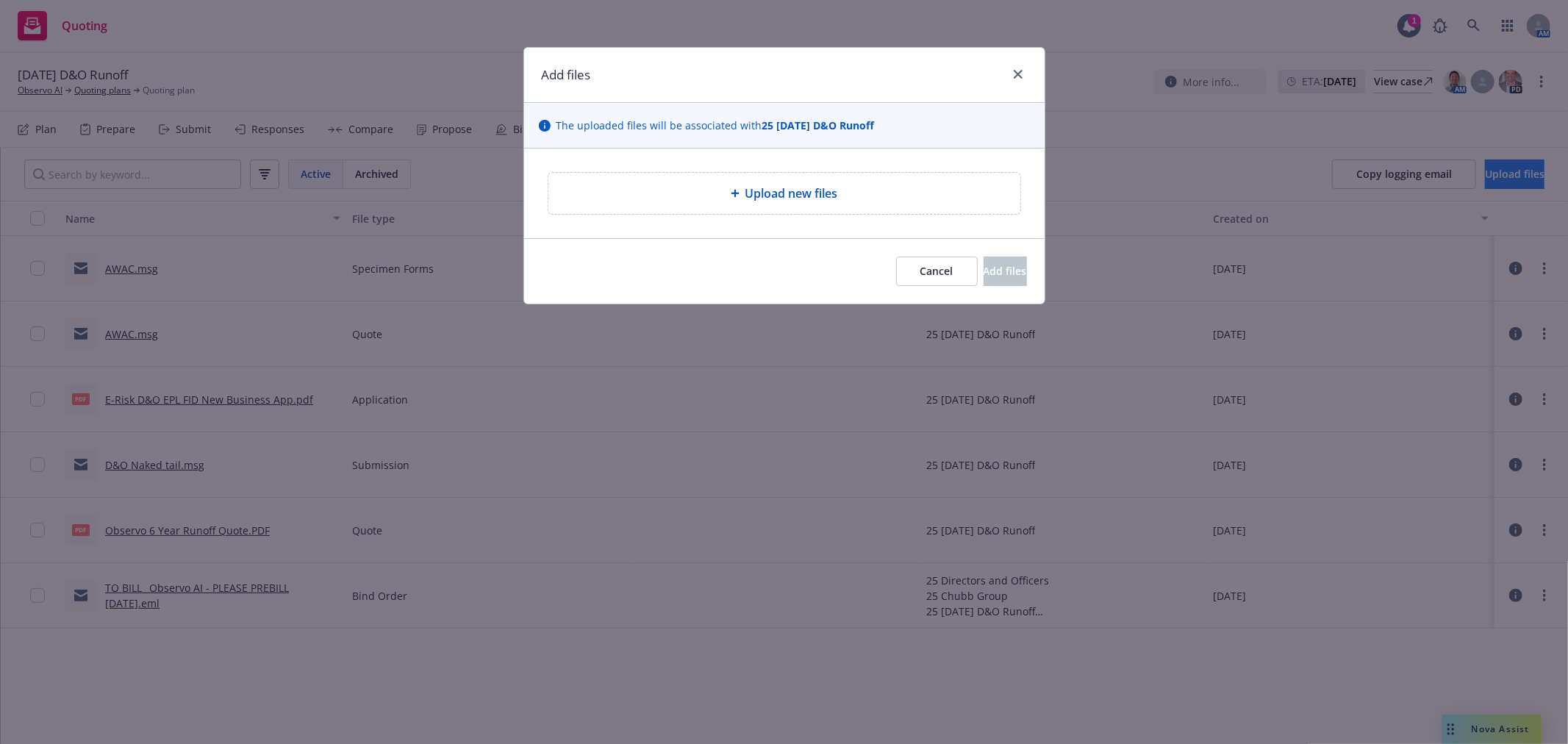
type textarea "x"
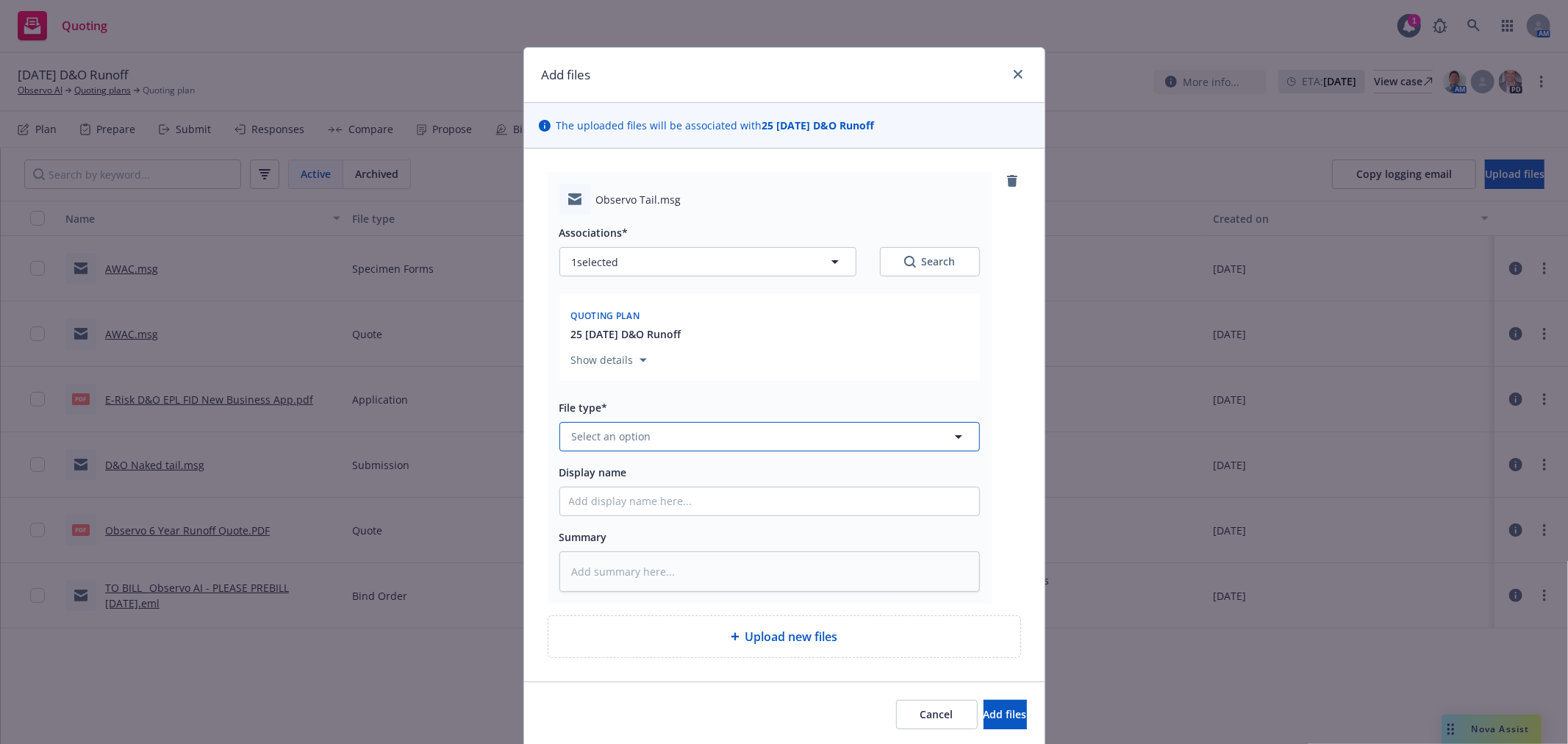
click at [666, 427] on button "Select an option" at bounding box center [769, 436] width 421 height 29
type input "Quote"
click at [636, 355] on div "Quote" at bounding box center [769, 357] width 401 height 22
click at [627, 498] on input "Display name" at bounding box center [769, 502] width 419 height 28
type textarea "x"
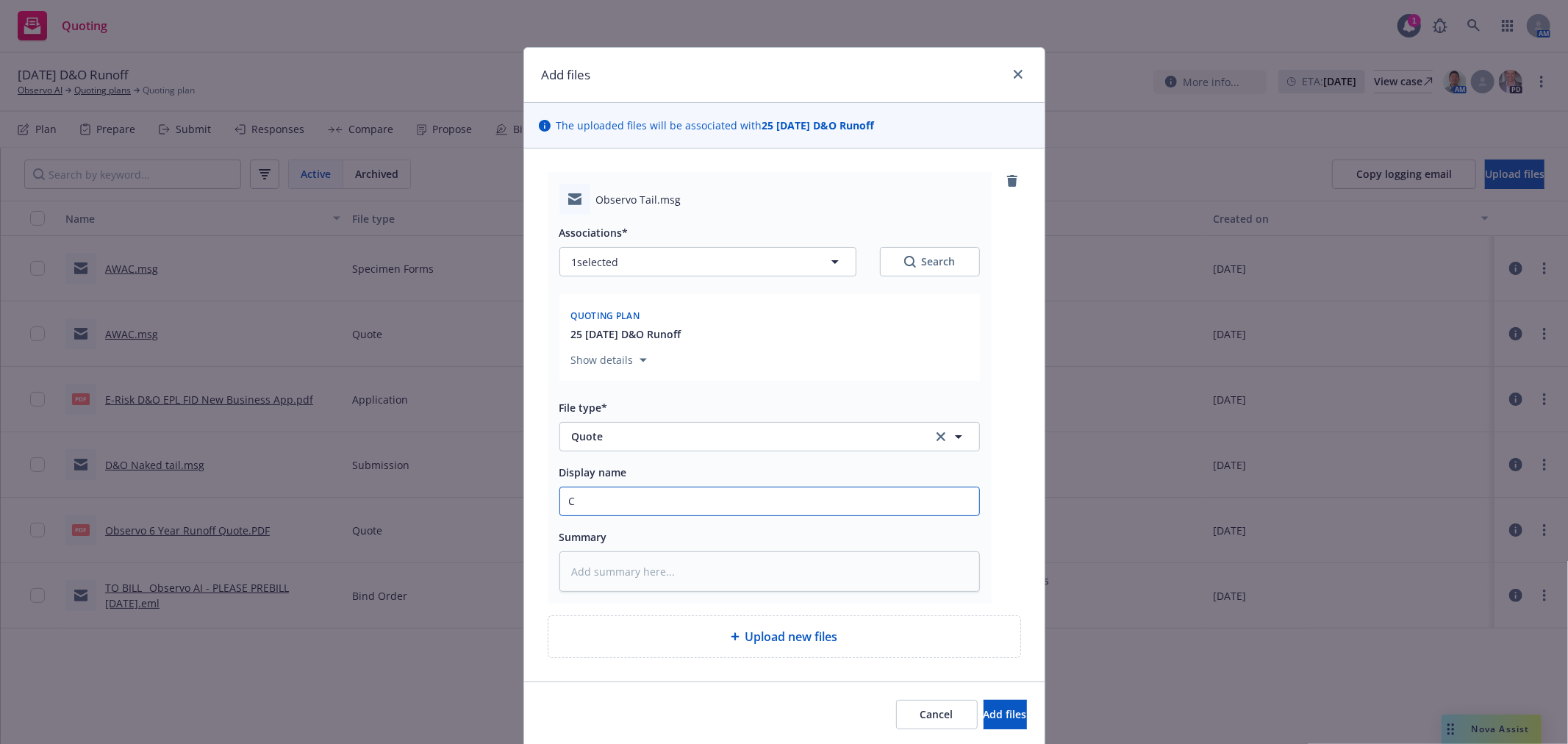
type input "Ch"
type textarea "x"
type input "Chu"
type textarea "x"
type input "Chub"
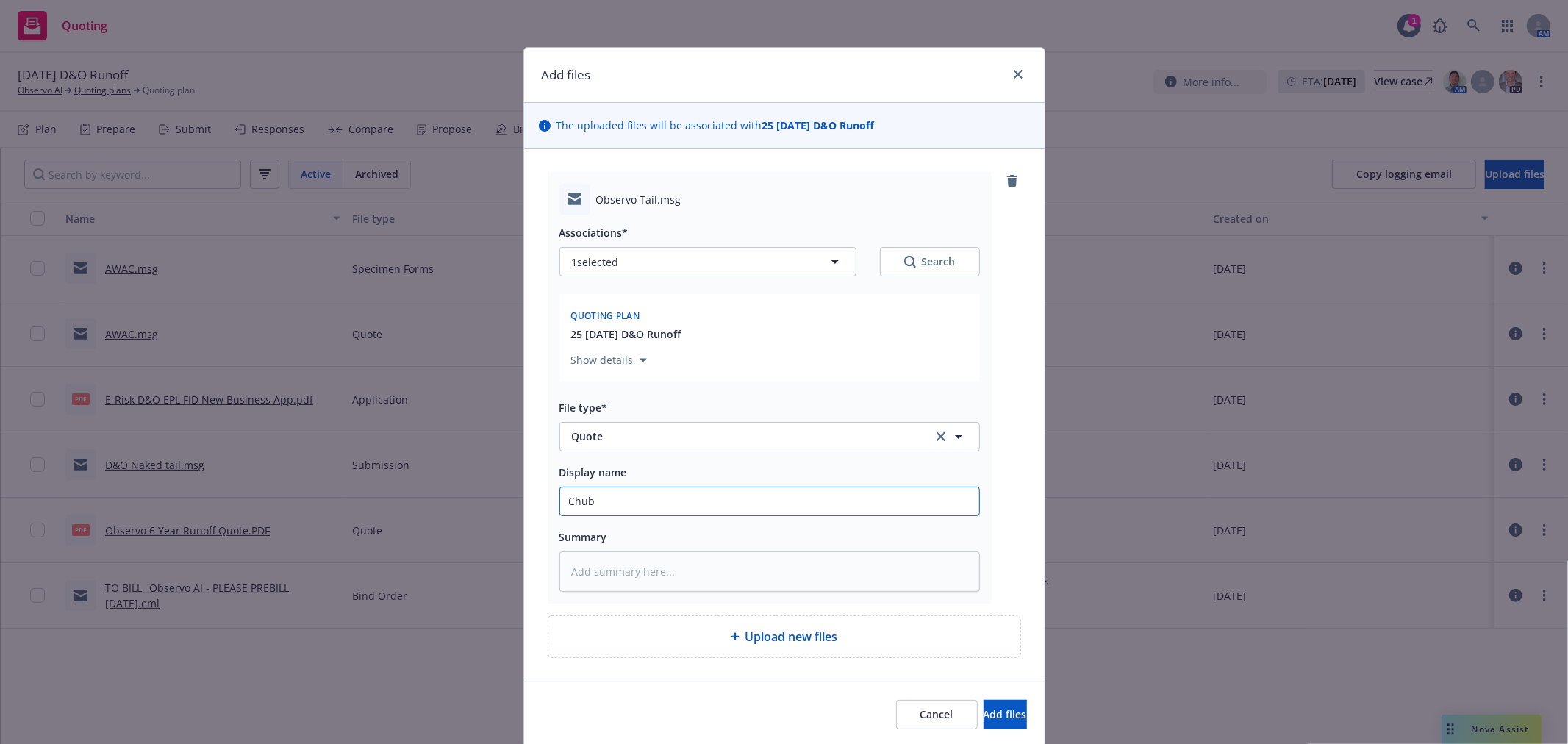
type textarea "x"
type input "Chubb"
drag, startPoint x: 1004, startPoint y: 707, endPoint x: 987, endPoint y: 726, distance: 25.5
click at [1003, 707] on button "Add files" at bounding box center [1005, 714] width 43 height 29
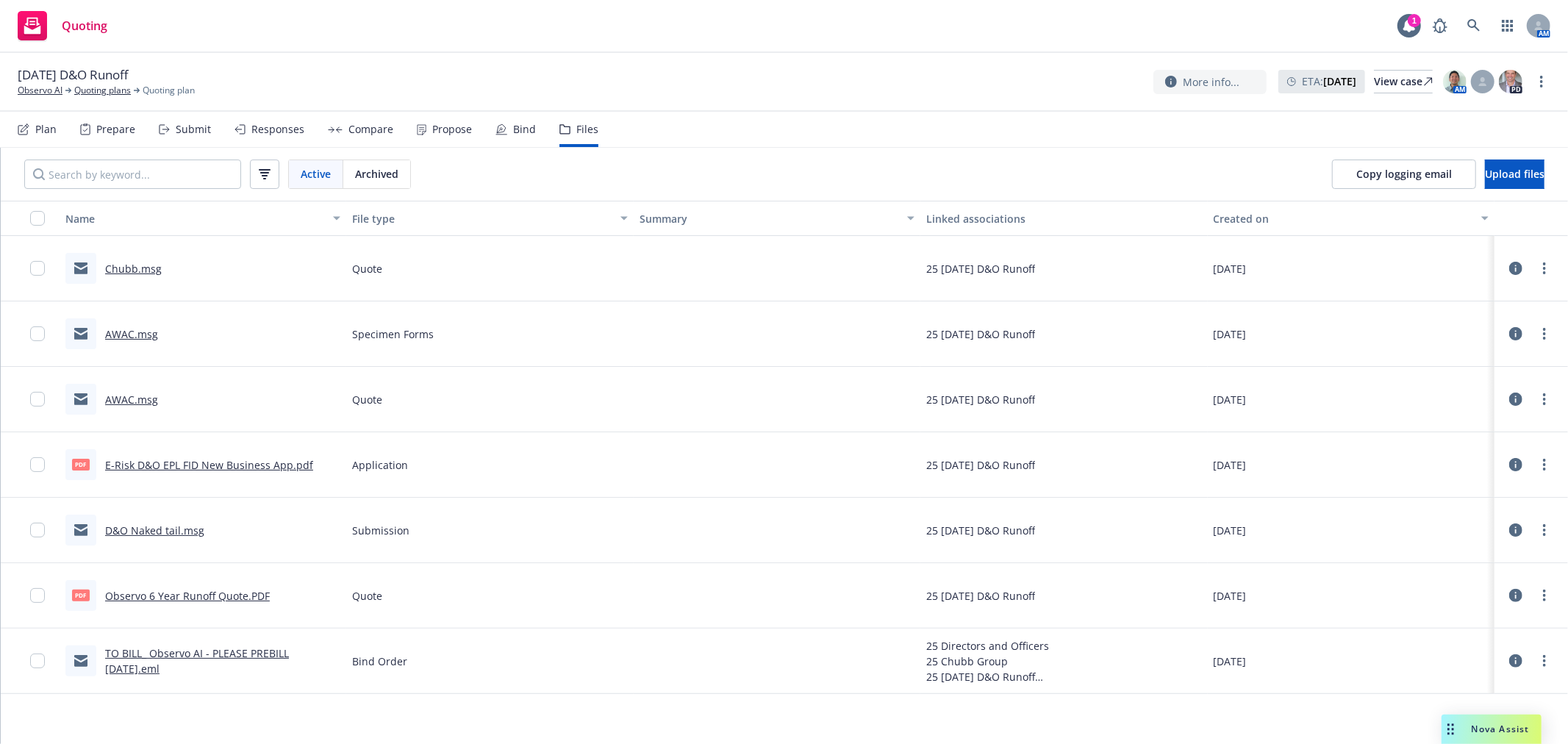
click at [1486, 195] on div "Copy logging email Upload files" at bounding box center [1438, 174] width 260 height 53
click at [1485, 182] on button "Upload files" at bounding box center [1515, 174] width 60 height 29
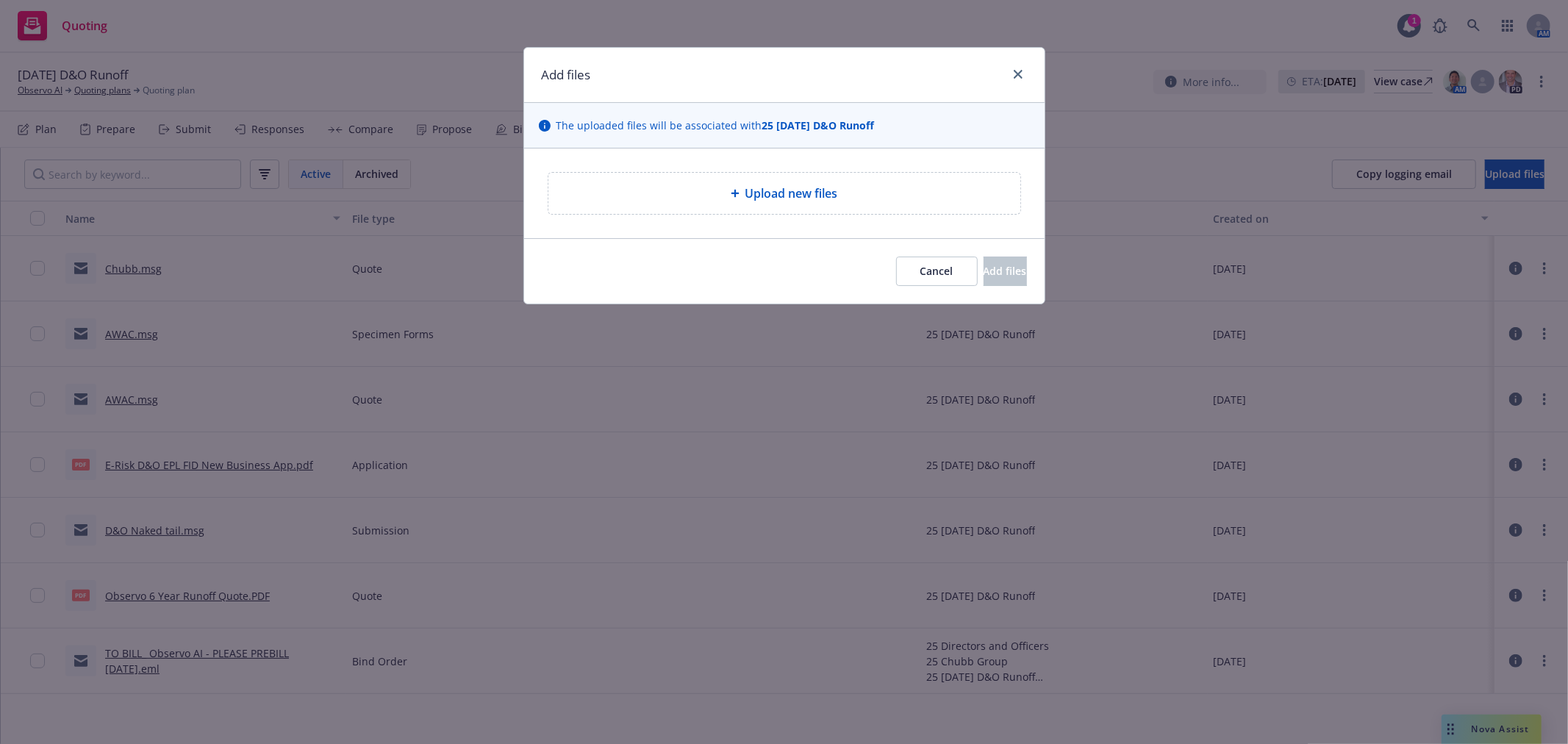
type textarea "x"
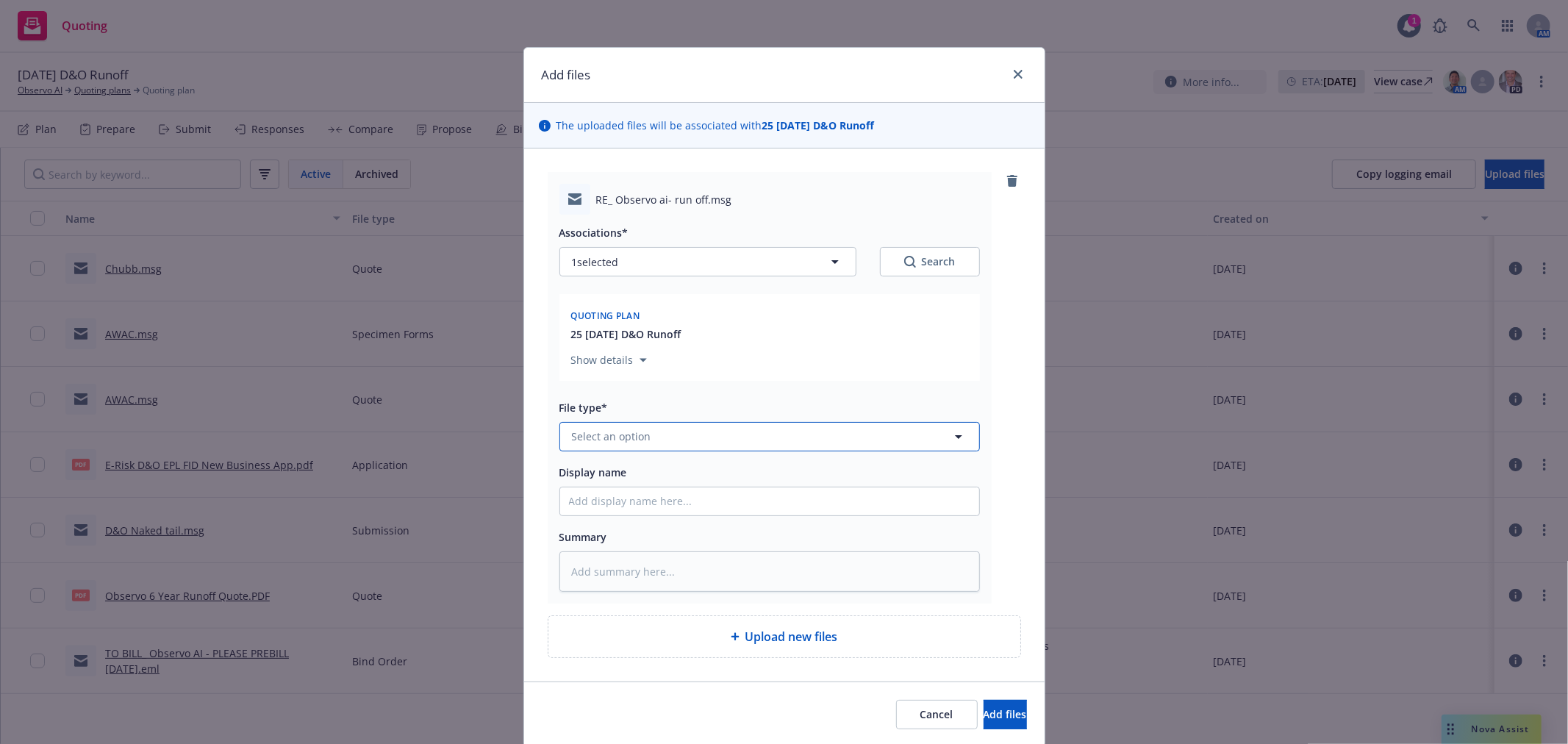
click at [673, 433] on button "Select an option" at bounding box center [769, 436] width 421 height 29
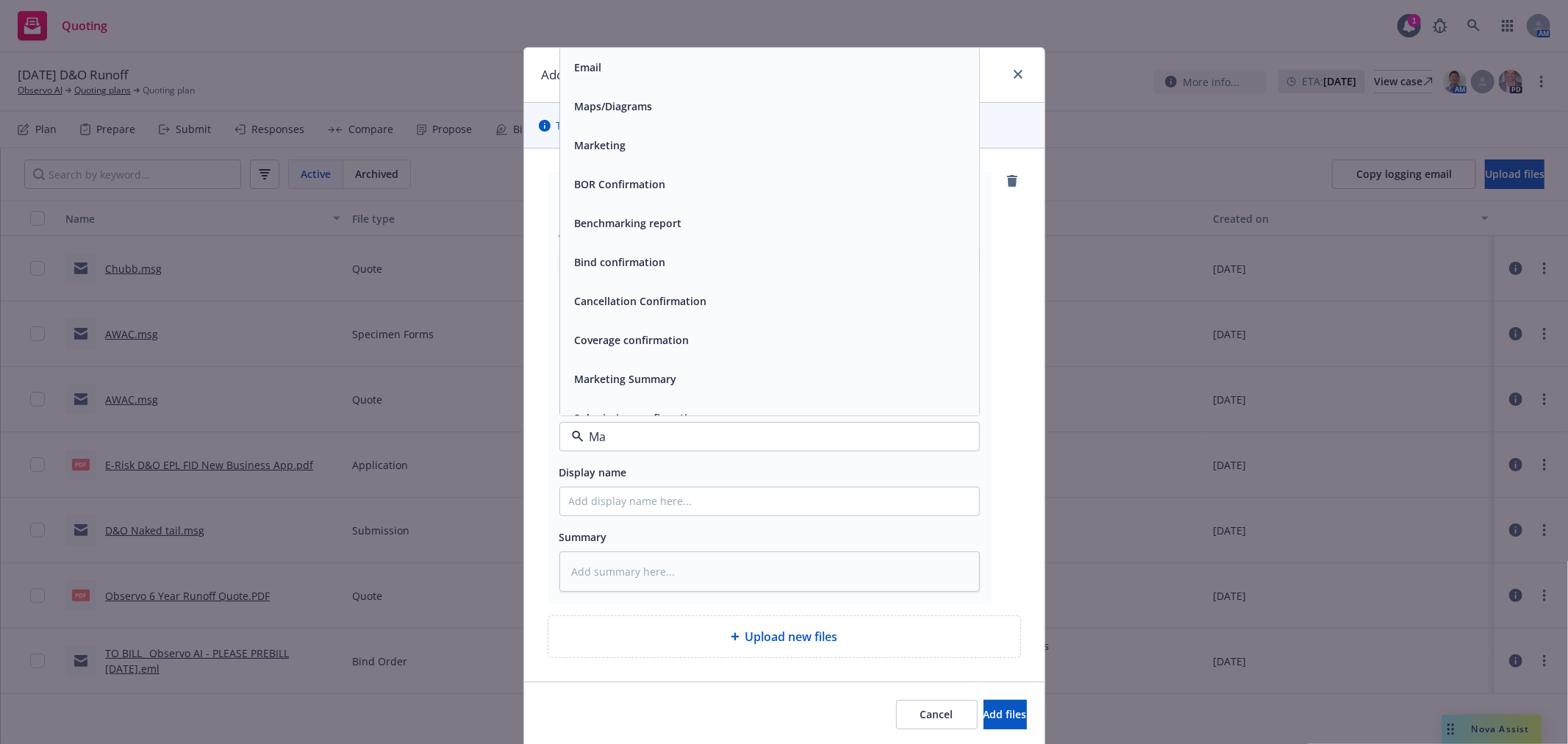
type input "Mar"
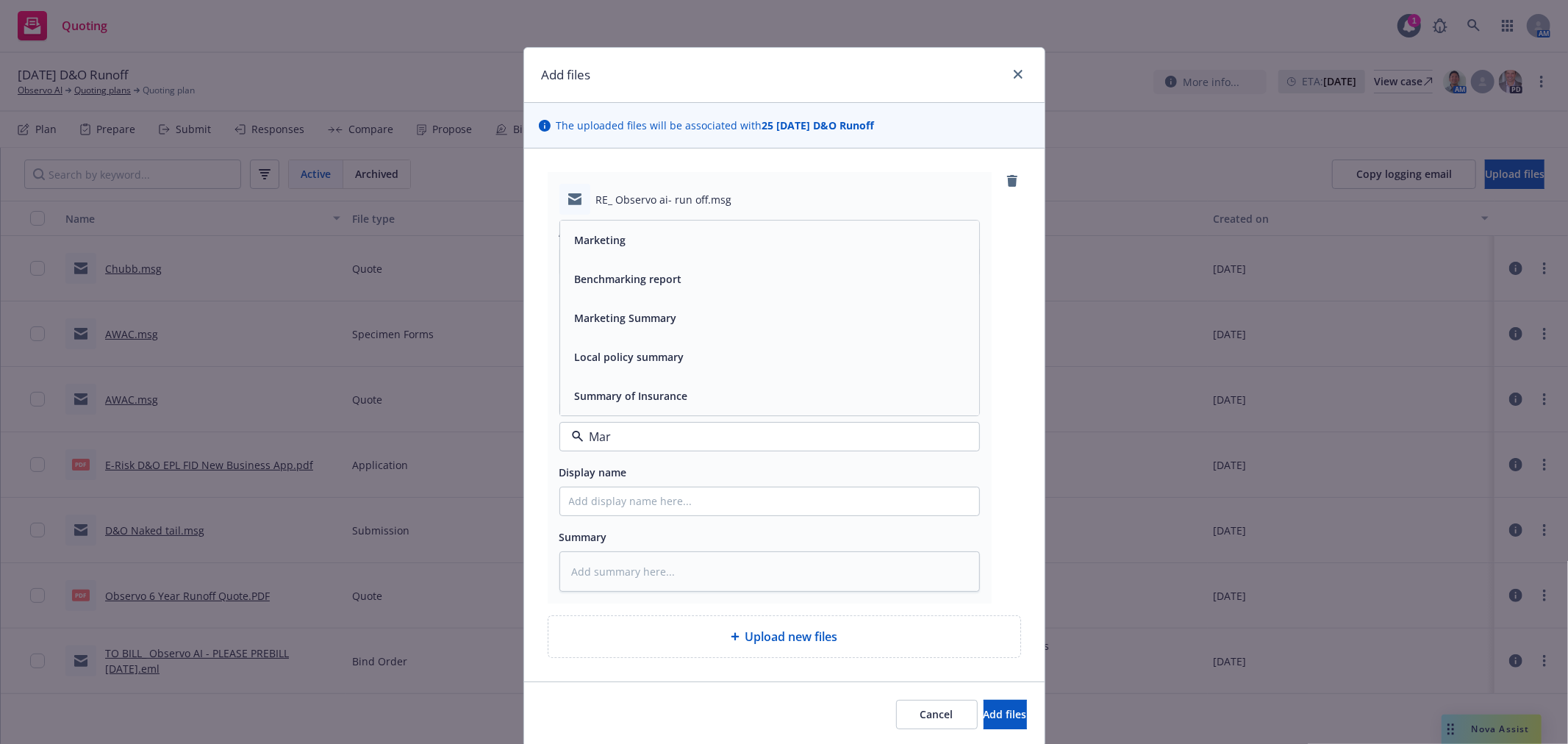
click at [637, 252] on div "Marketing" at bounding box center [769, 240] width 419 height 39
click at [643, 512] on input "Display name" at bounding box center [769, 502] width 419 height 28
click at [984, 721] on span "Add files" at bounding box center [1005, 714] width 43 height 14
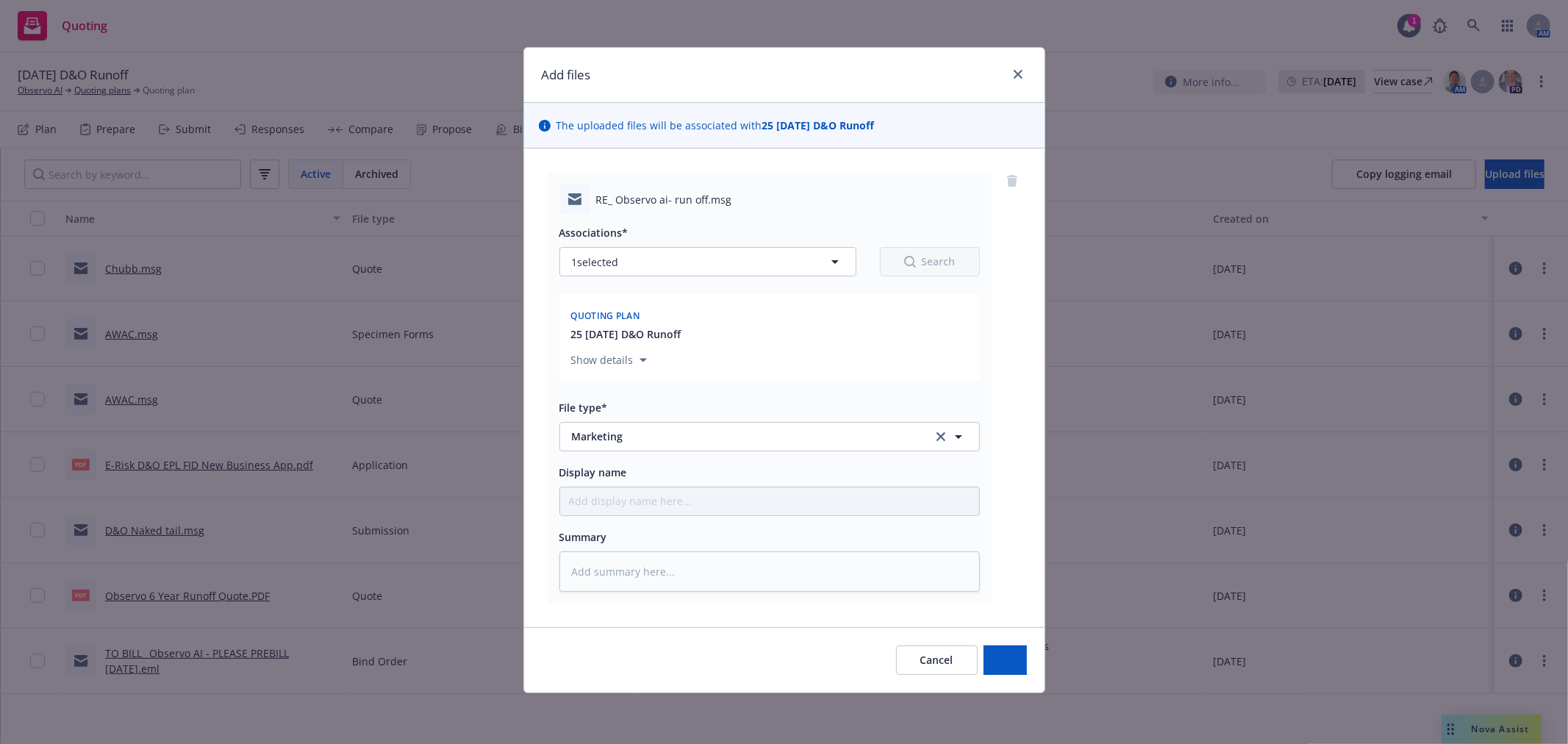
type textarea "x"
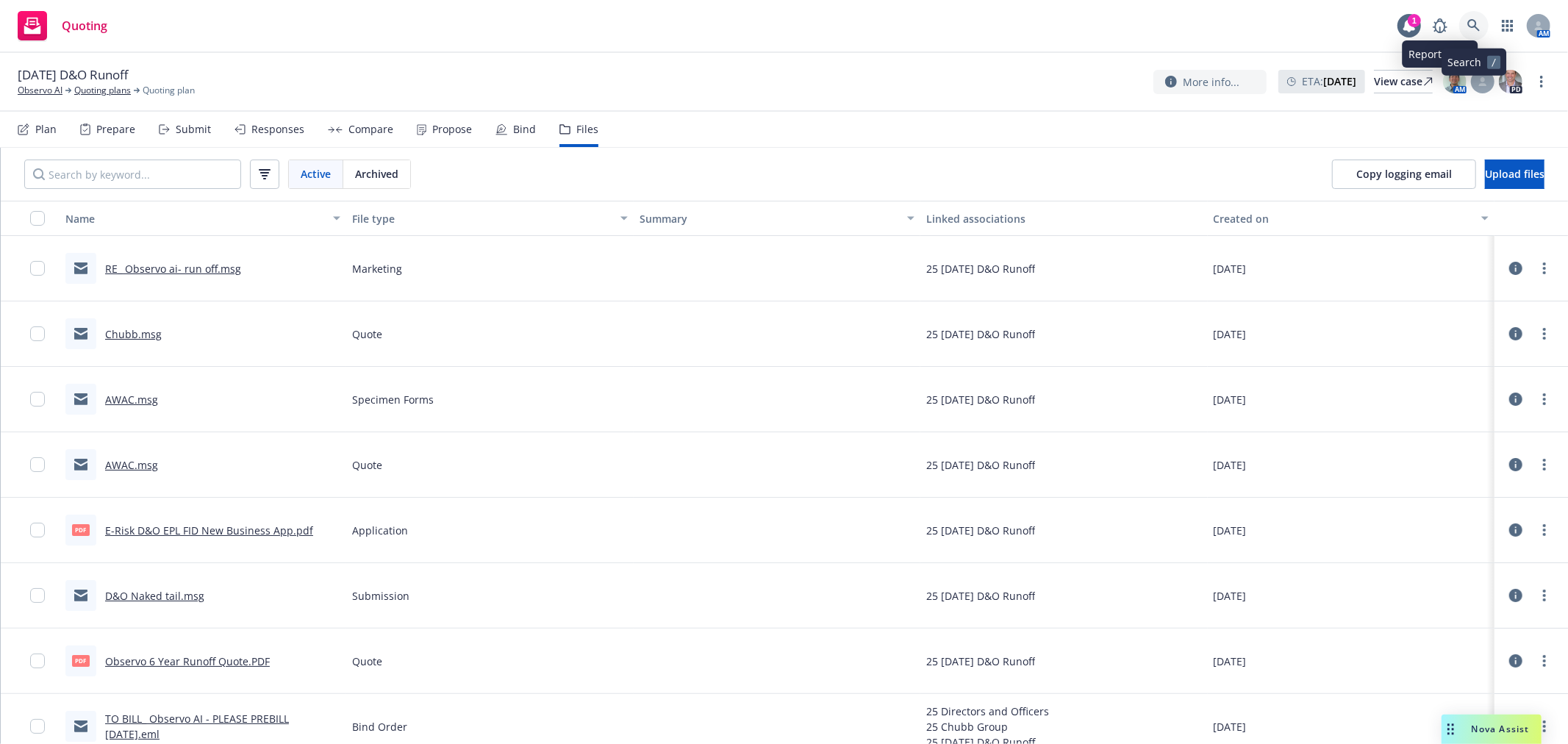
click at [1466, 23] on link at bounding box center [1473, 25] width 29 height 29
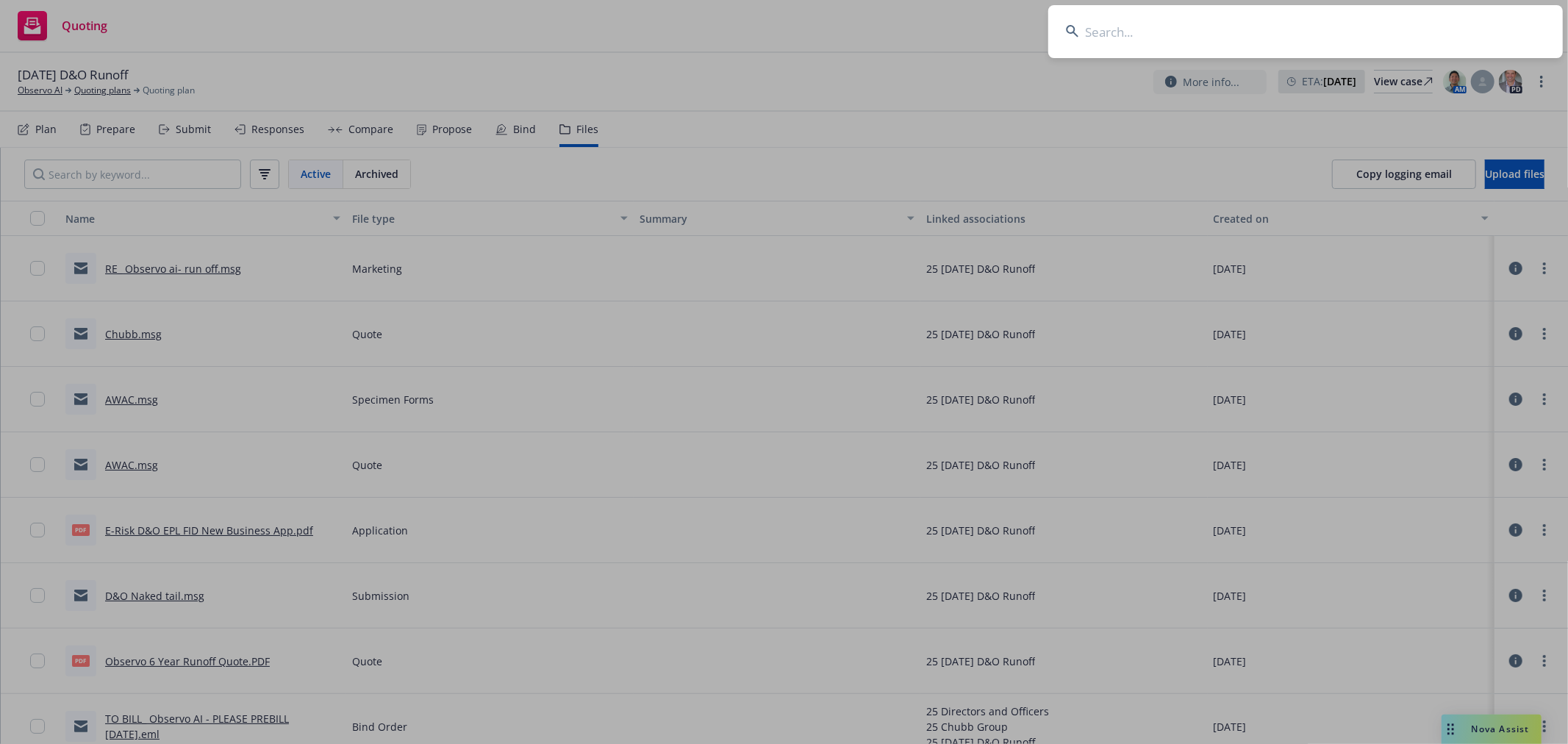
click at [1357, 36] on input at bounding box center [1305, 31] width 514 height 53
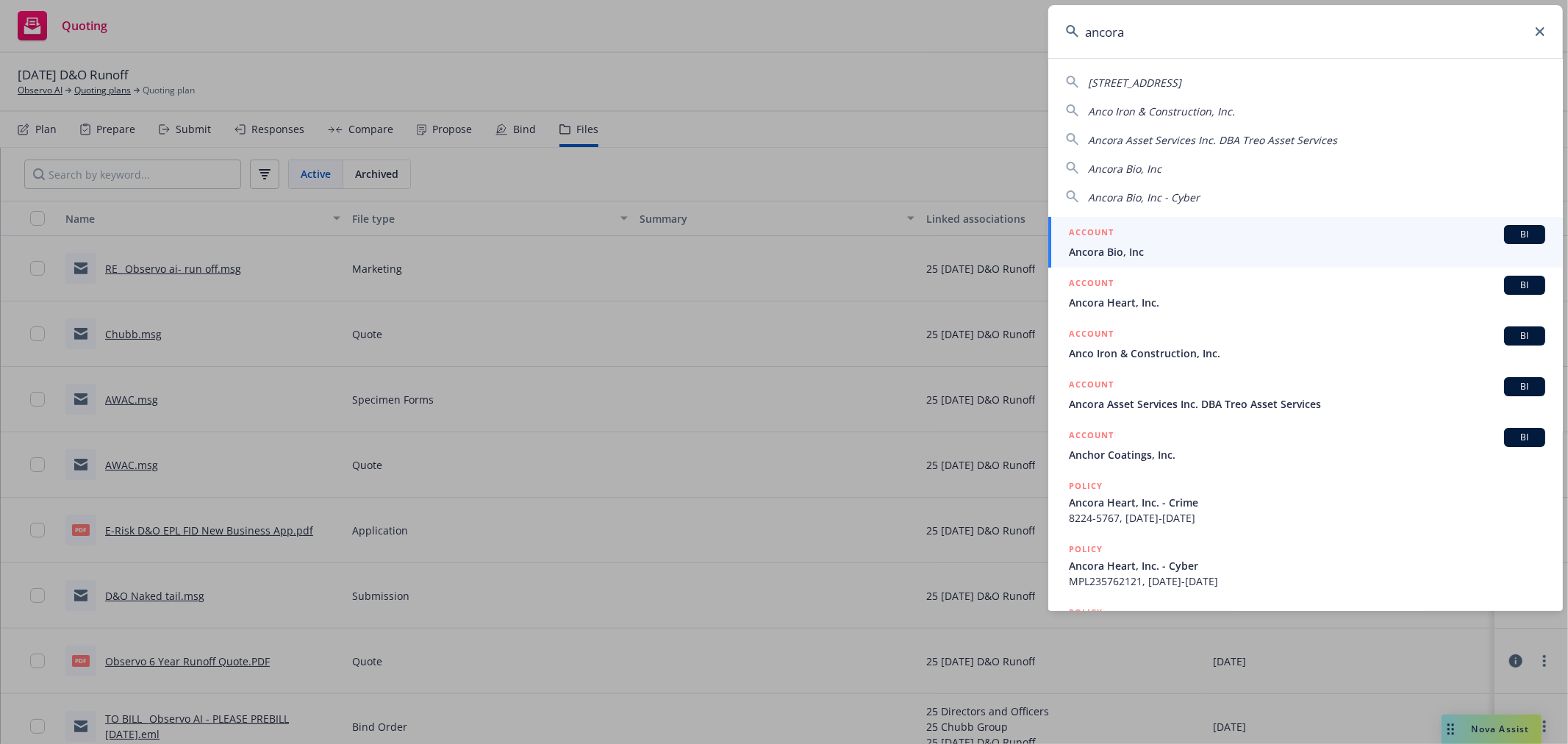
type input "ancora"
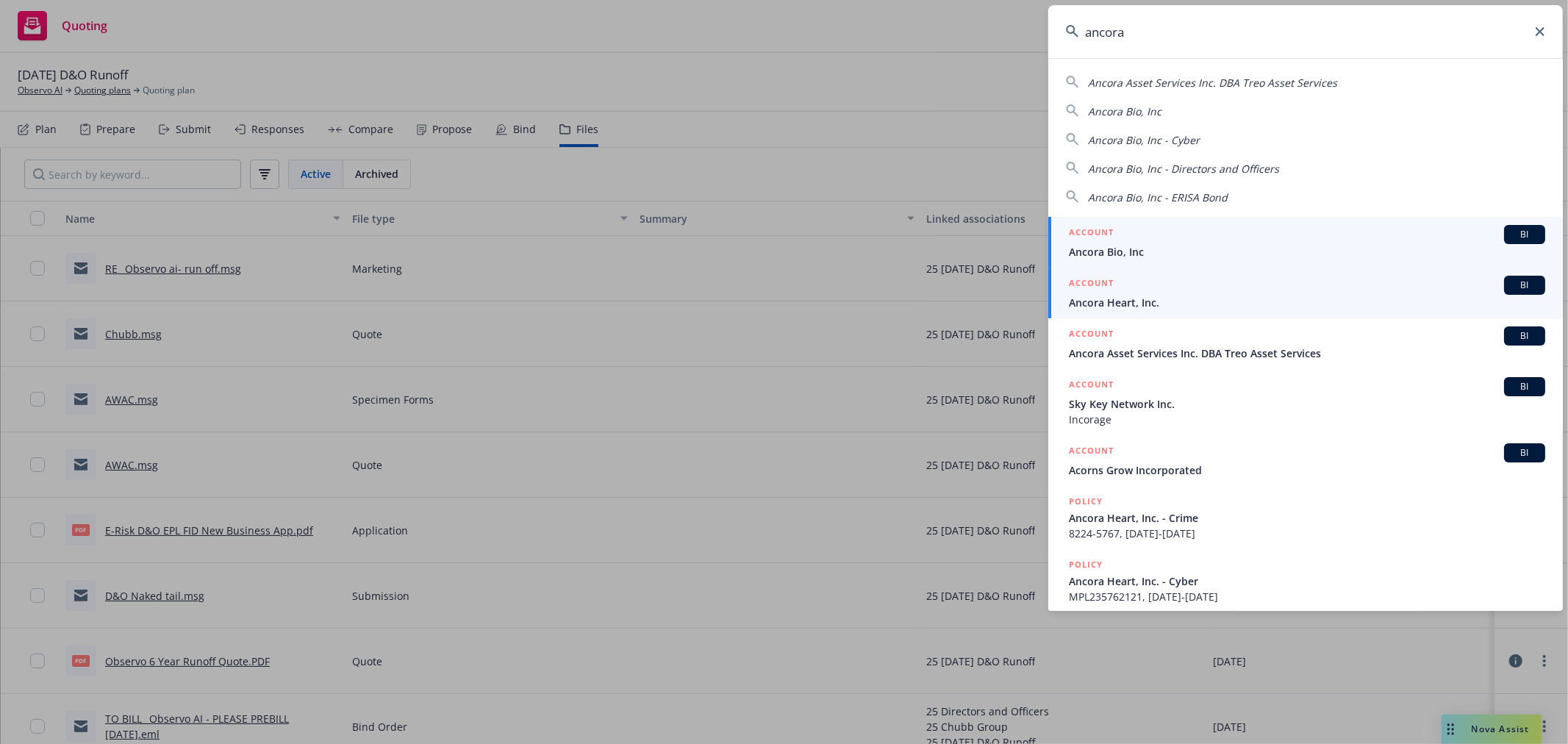
click at [1226, 302] on span "Ancora Heart, Inc." at bounding box center [1307, 302] width 477 height 16
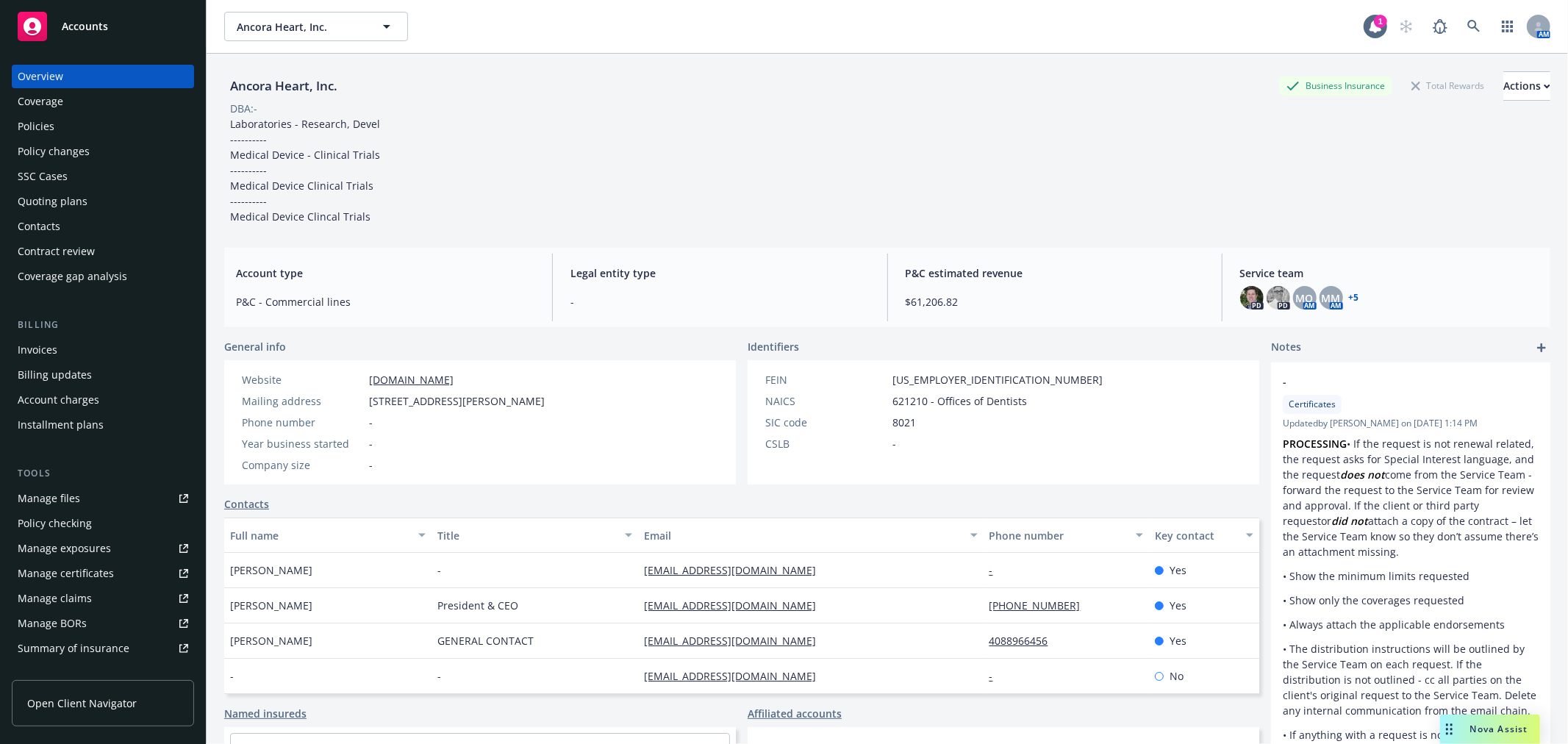
click at [42, 124] on div "Policies" at bounding box center [36, 127] width 36 height 24
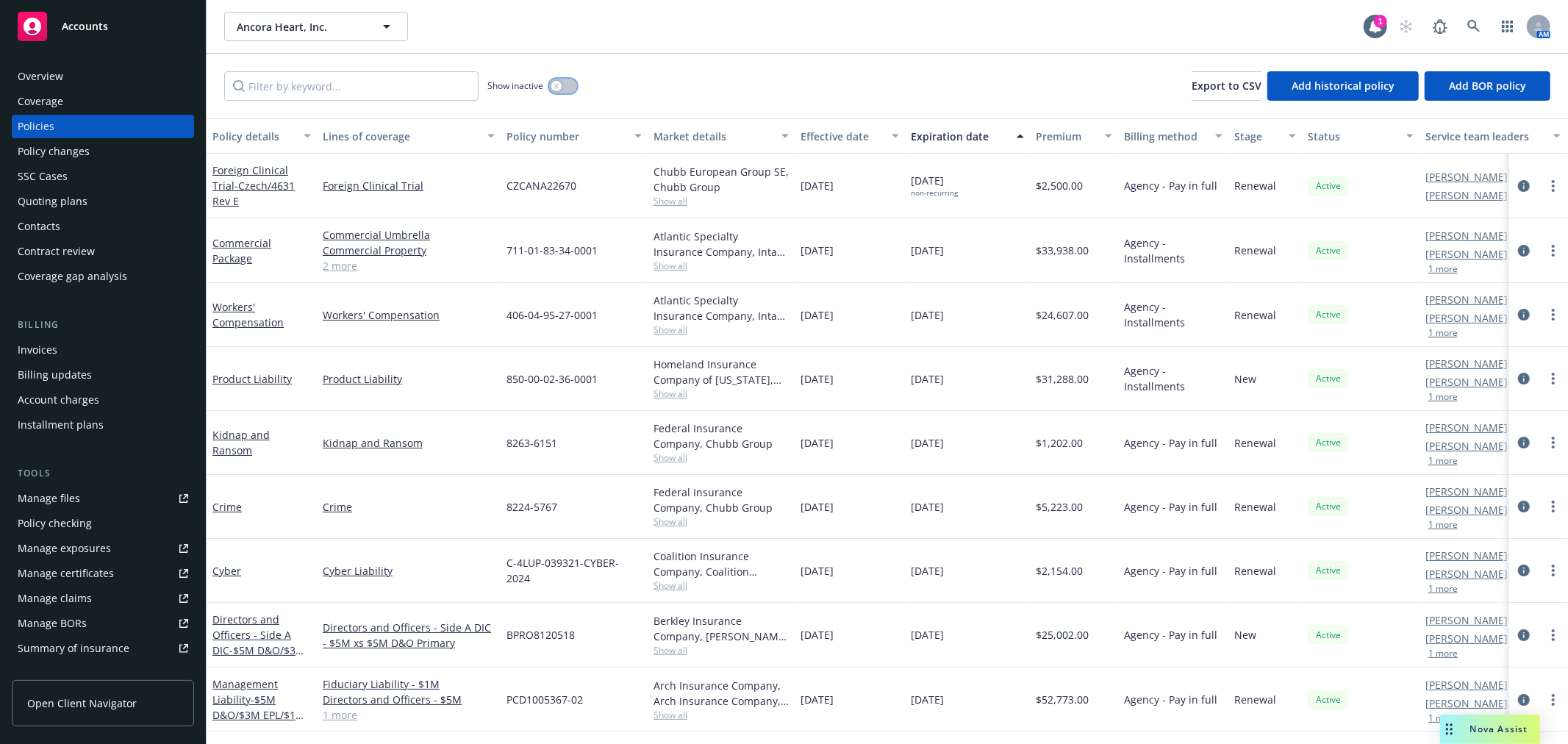
click at [571, 89] on button "button" at bounding box center [564, 86] width 28 height 15
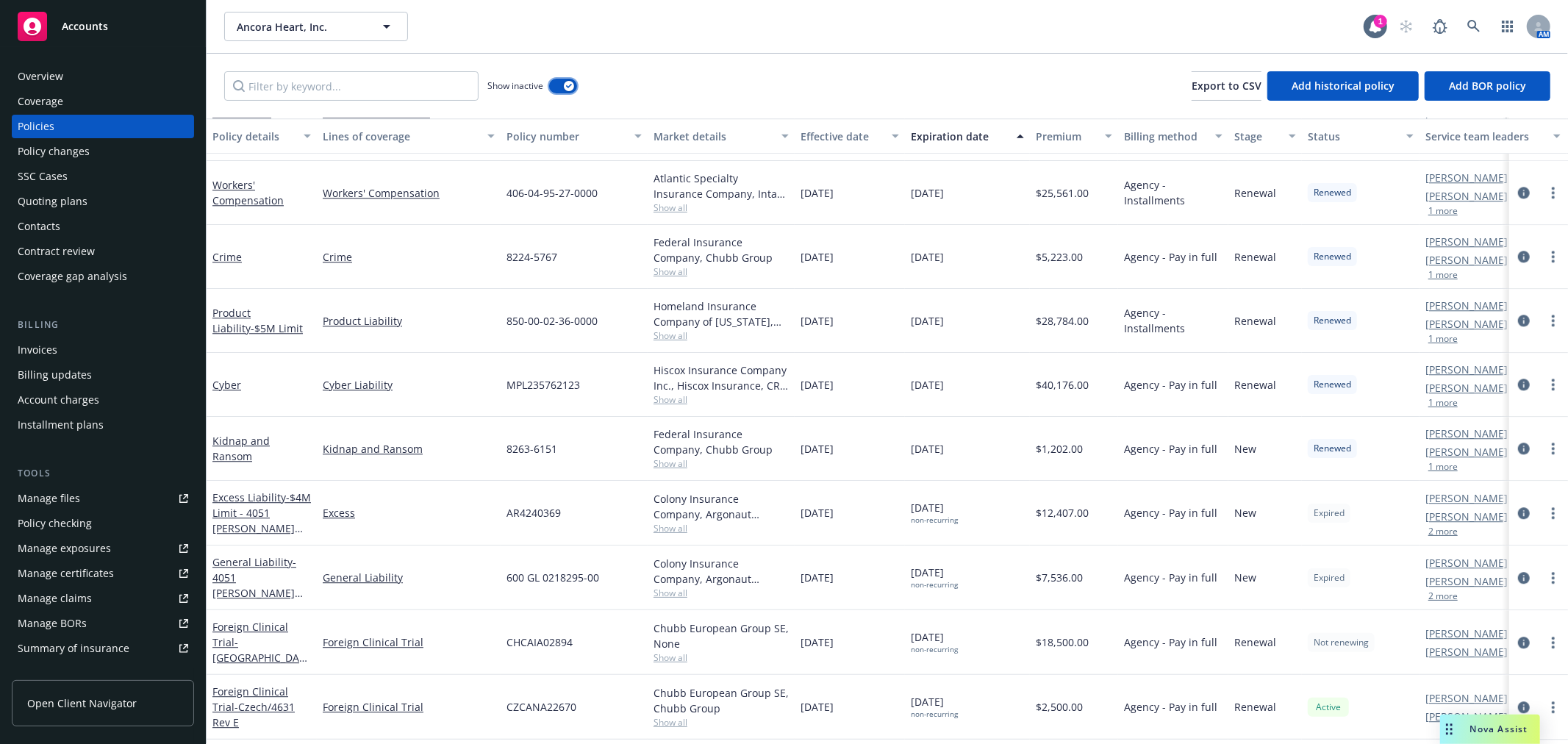
scroll to position [3024, 0]
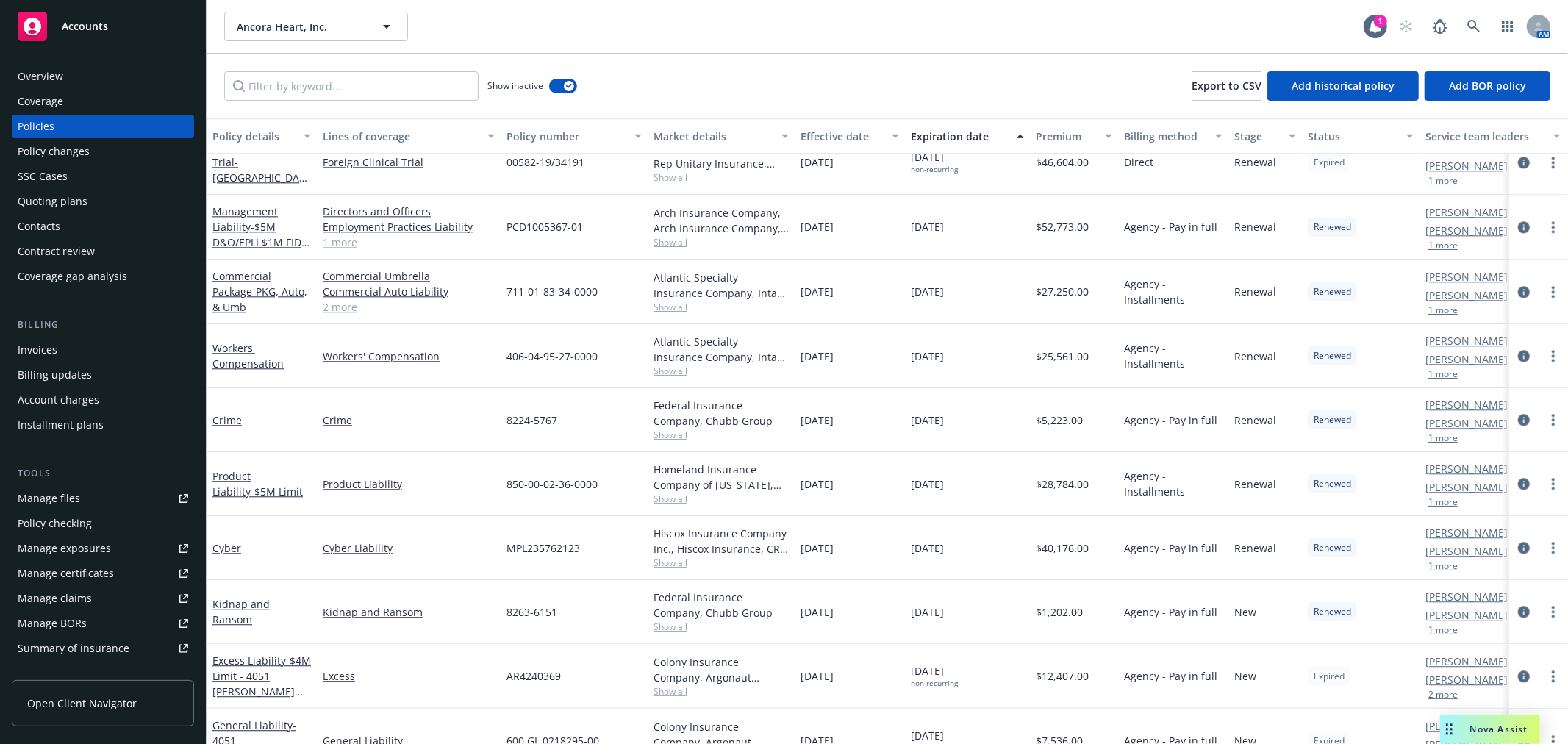
click at [549, 88] on div "Show inactive" at bounding box center [532, 86] width 89 height 29
click at [555, 86] on button "button" at bounding box center [564, 86] width 28 height 15
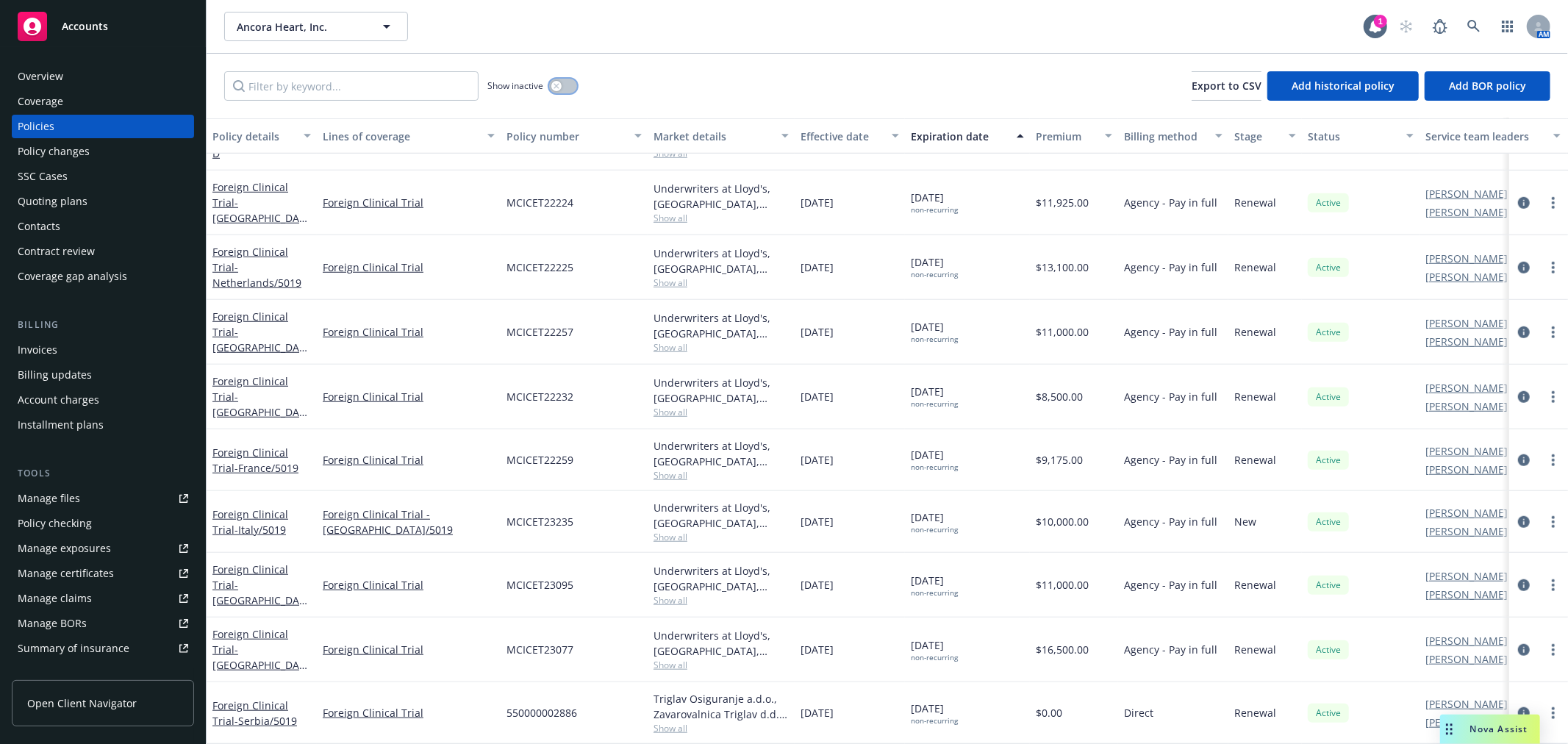
scroll to position [899, 0]
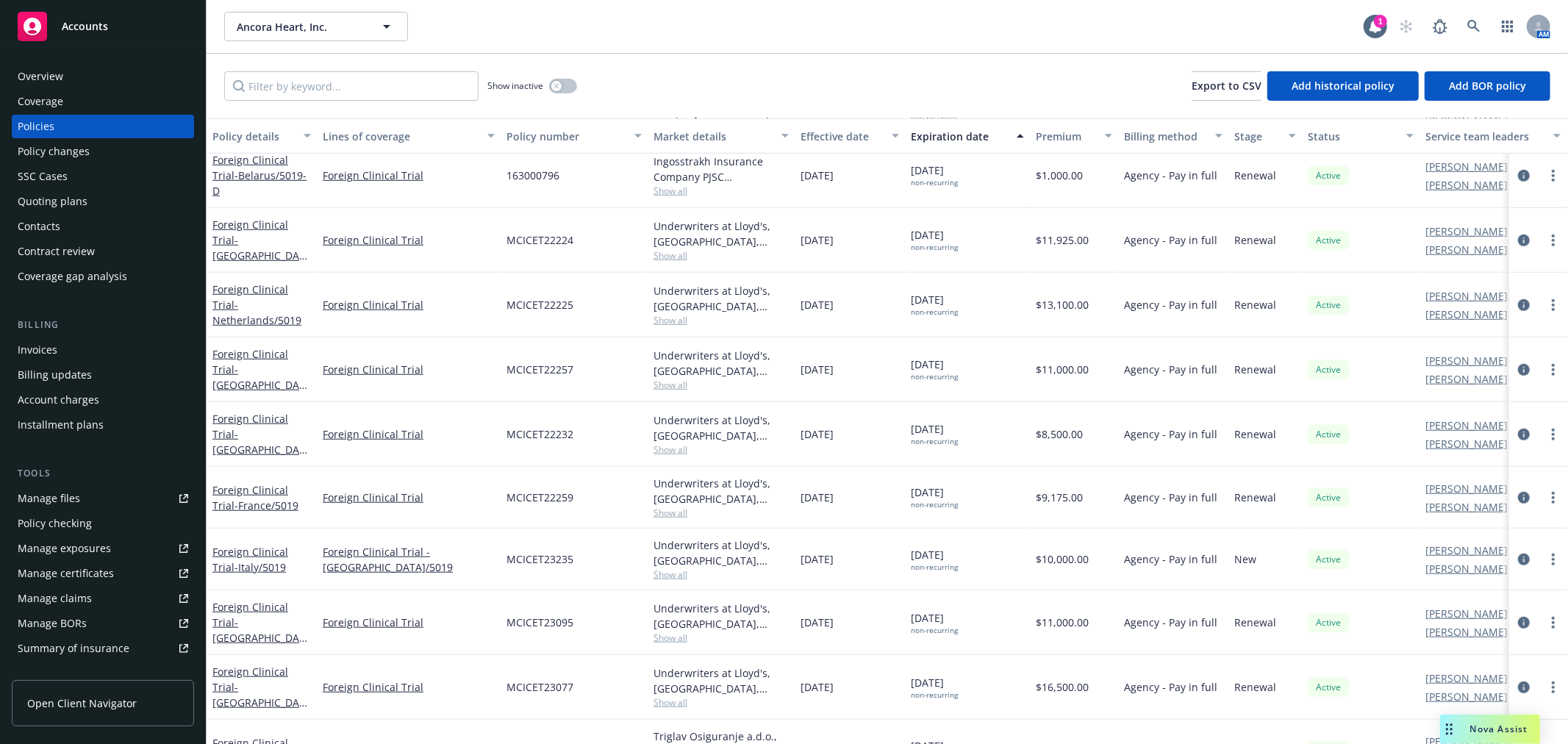
click at [38, 78] on div "Overview" at bounding box center [40, 77] width 45 height 24
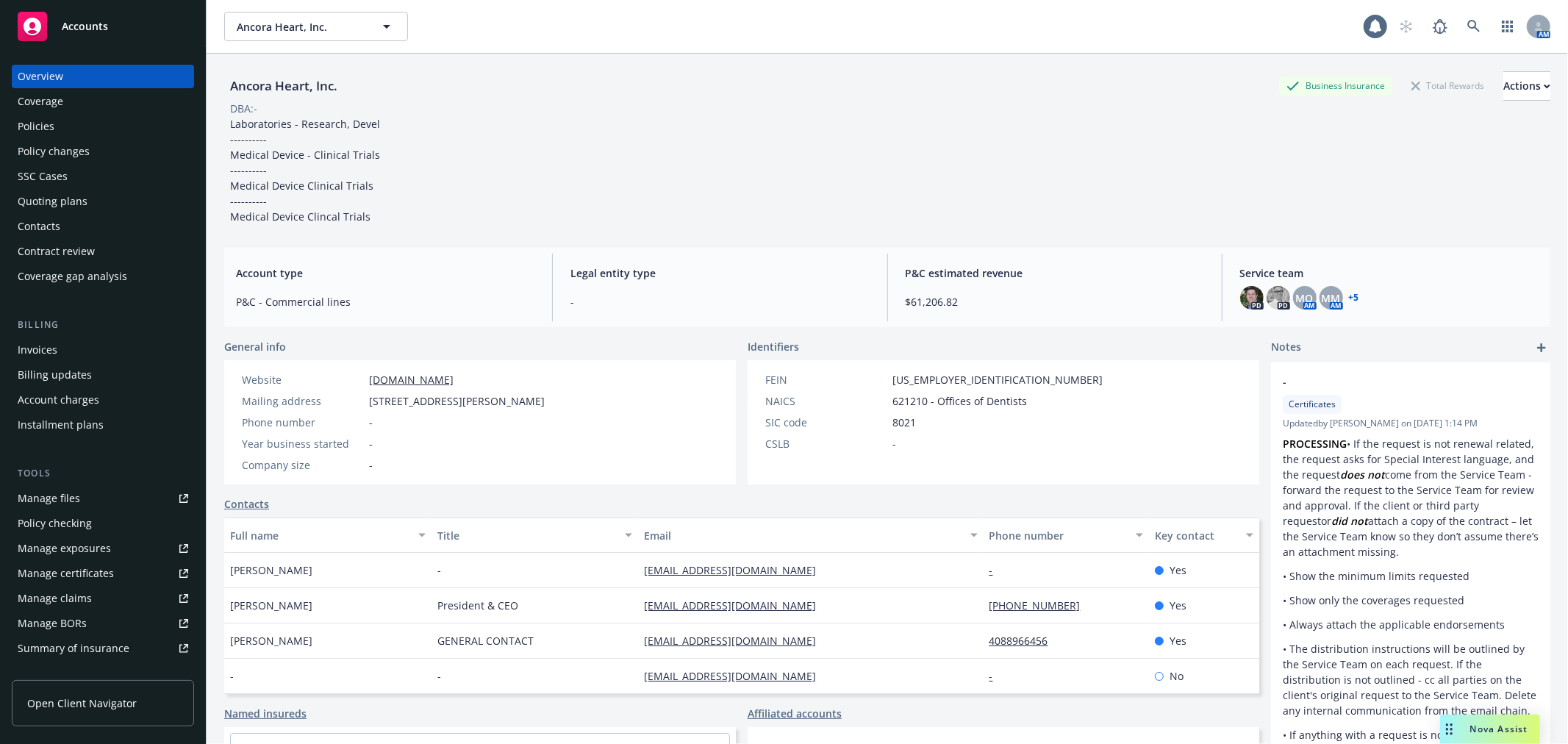
click at [81, 203] on div "Quoting plans" at bounding box center [53, 202] width 70 height 24
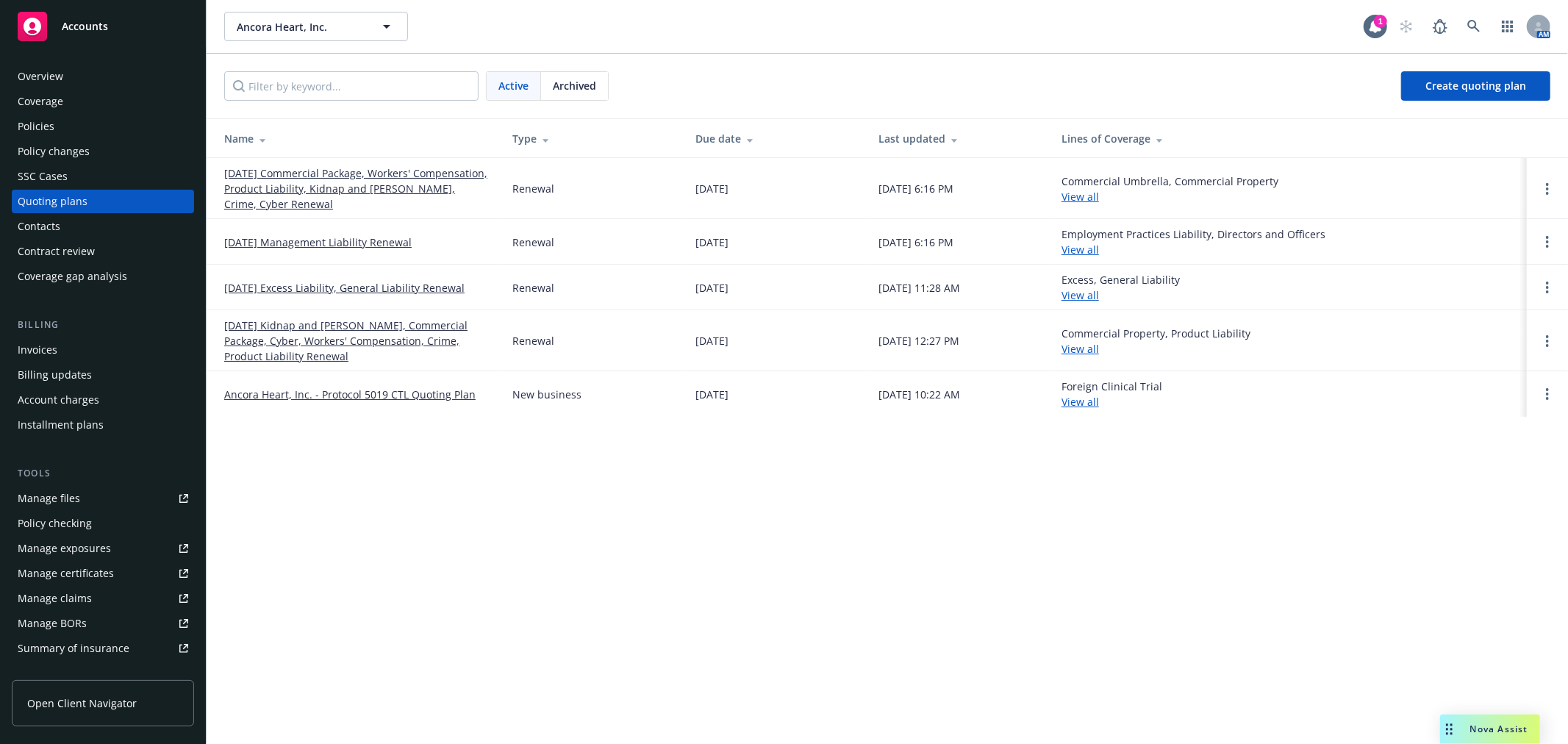
click at [562, 83] on span "Archived" at bounding box center [575, 86] width 43 height 16
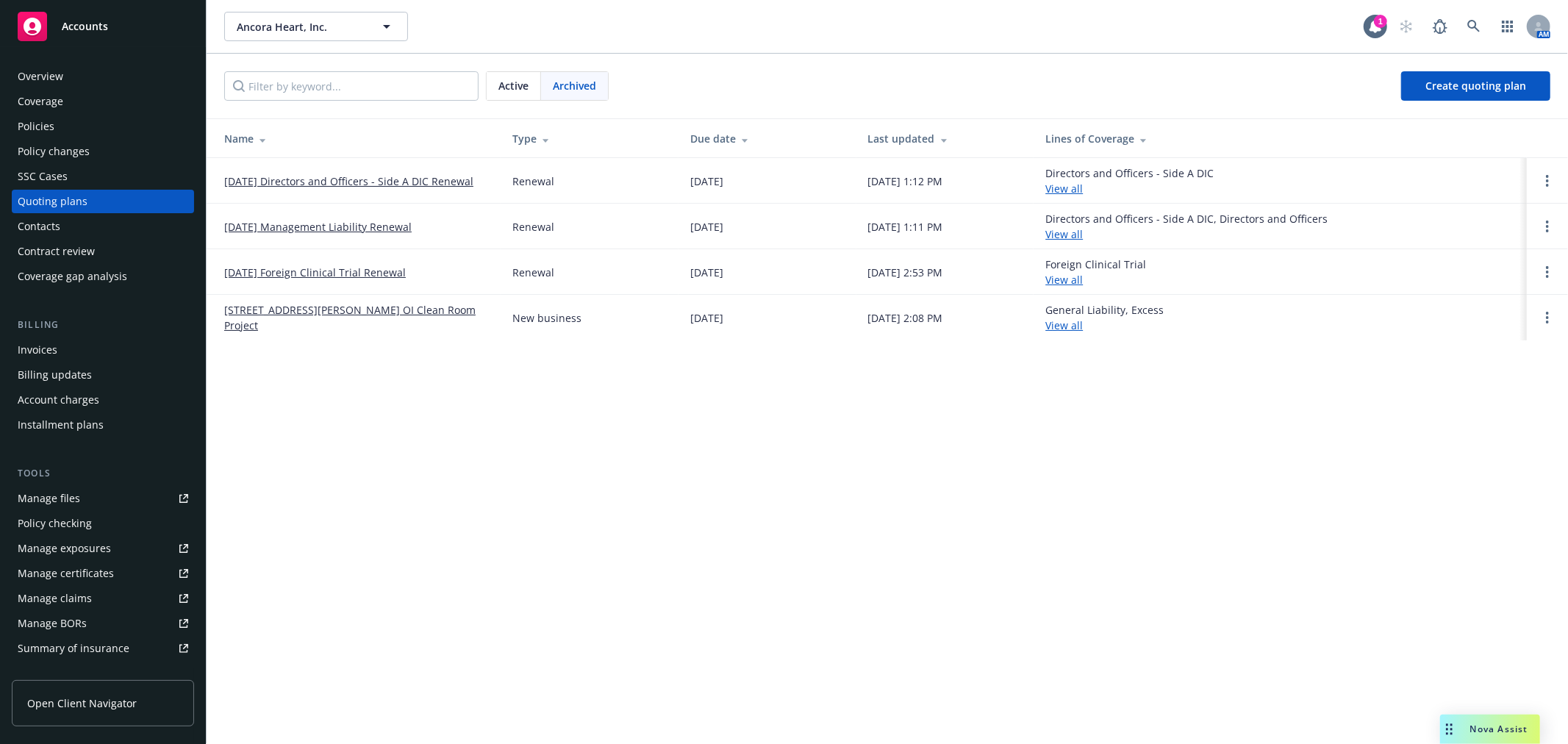
click at [81, 194] on div "Quoting plans" at bounding box center [53, 202] width 70 height 24
click at [380, 179] on link "11/01/25 Directors and Officers - Side A DIC Renewal" at bounding box center [348, 181] width 249 height 16
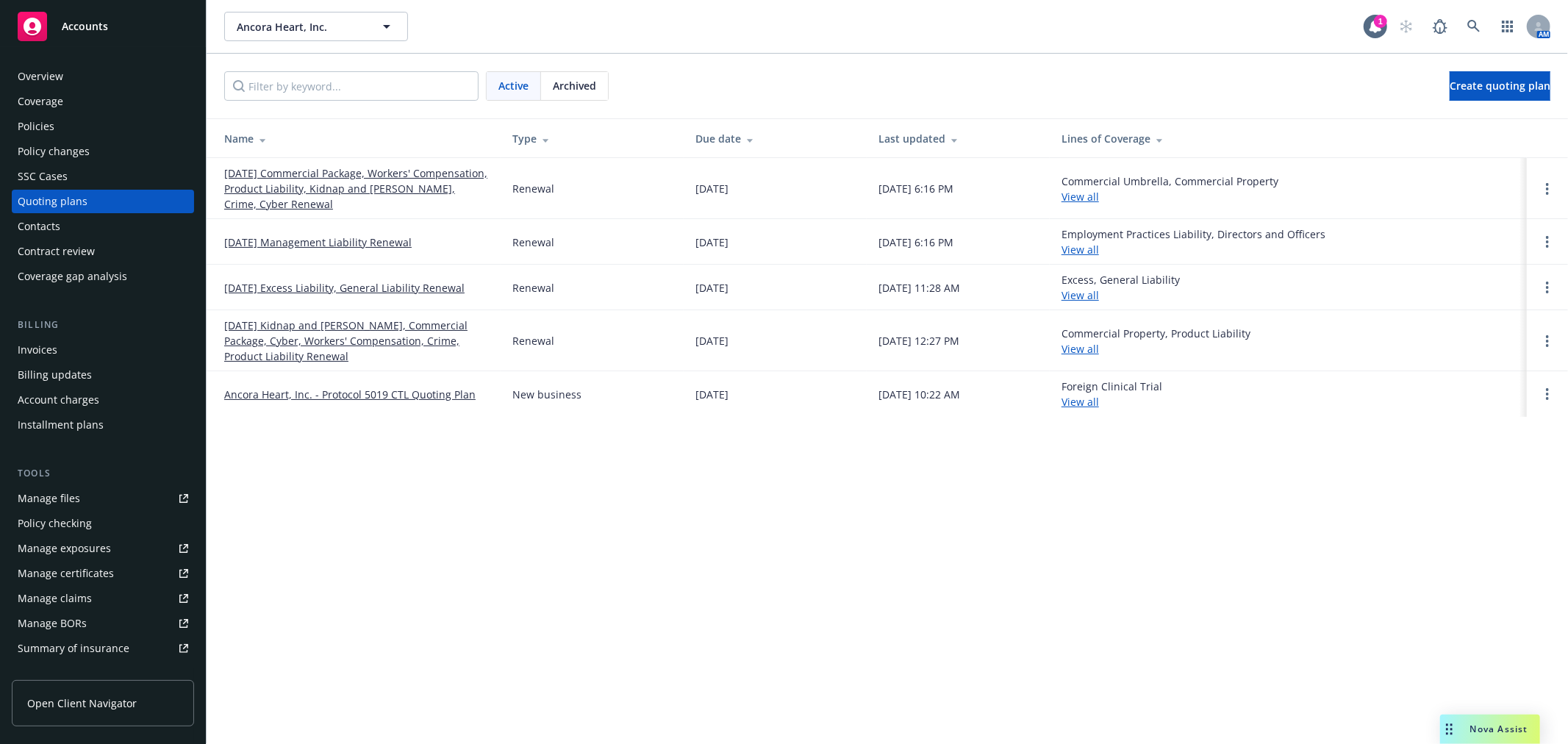
click at [340, 245] on link "[DATE] Management Liability Renewal" at bounding box center [318, 242] width 188 height 16
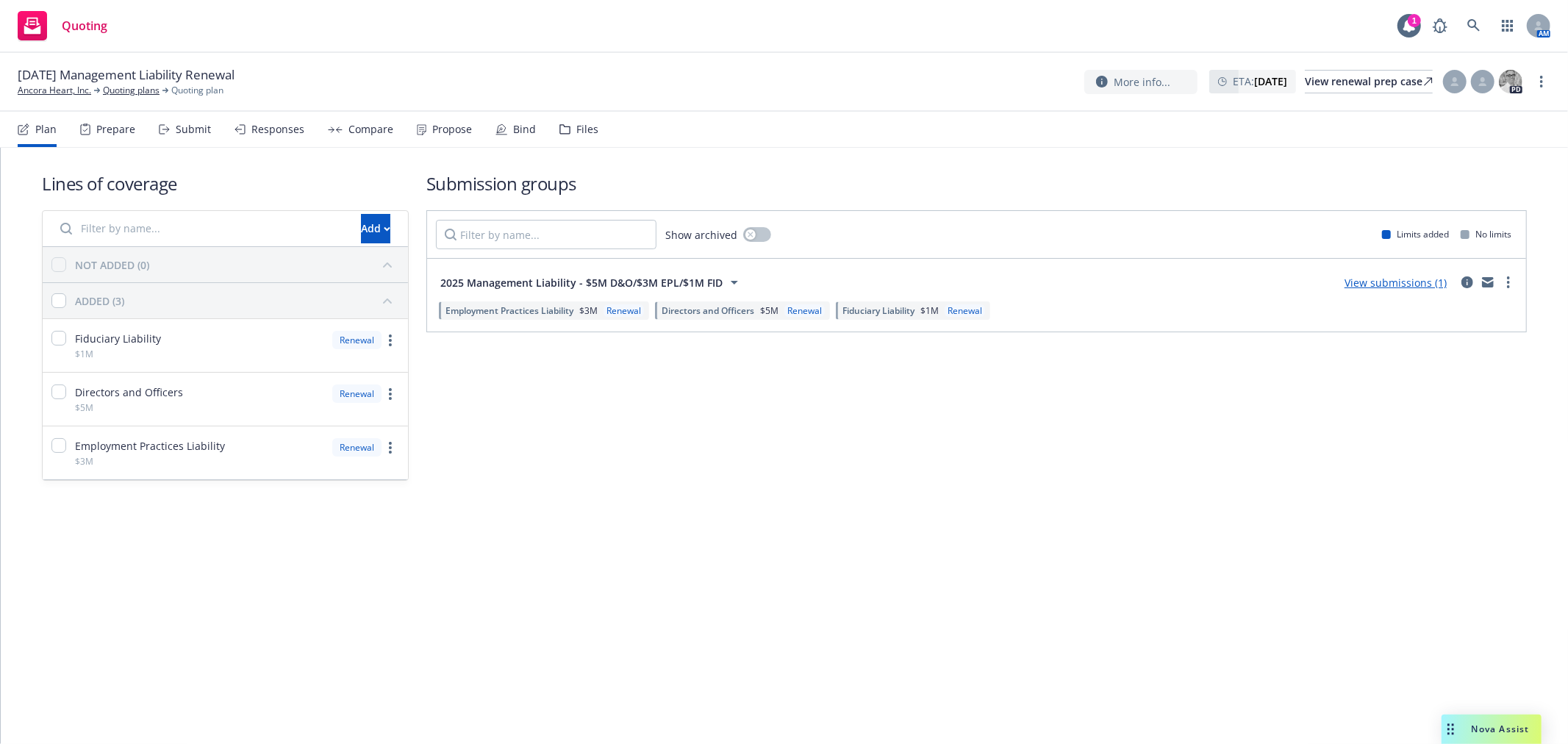
click at [578, 135] on div "Files" at bounding box center [587, 130] width 22 height 12
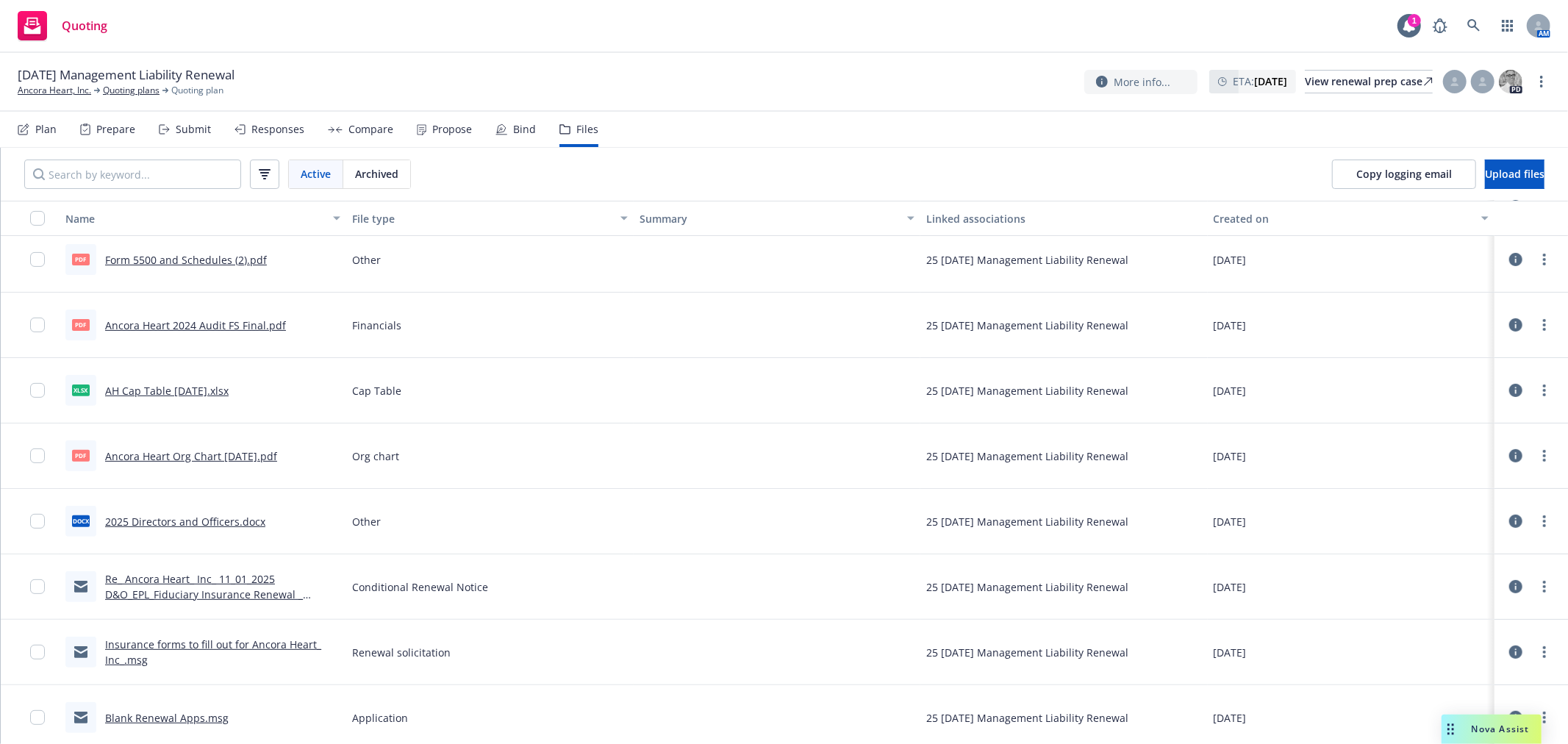
scroll to position [405, 0]
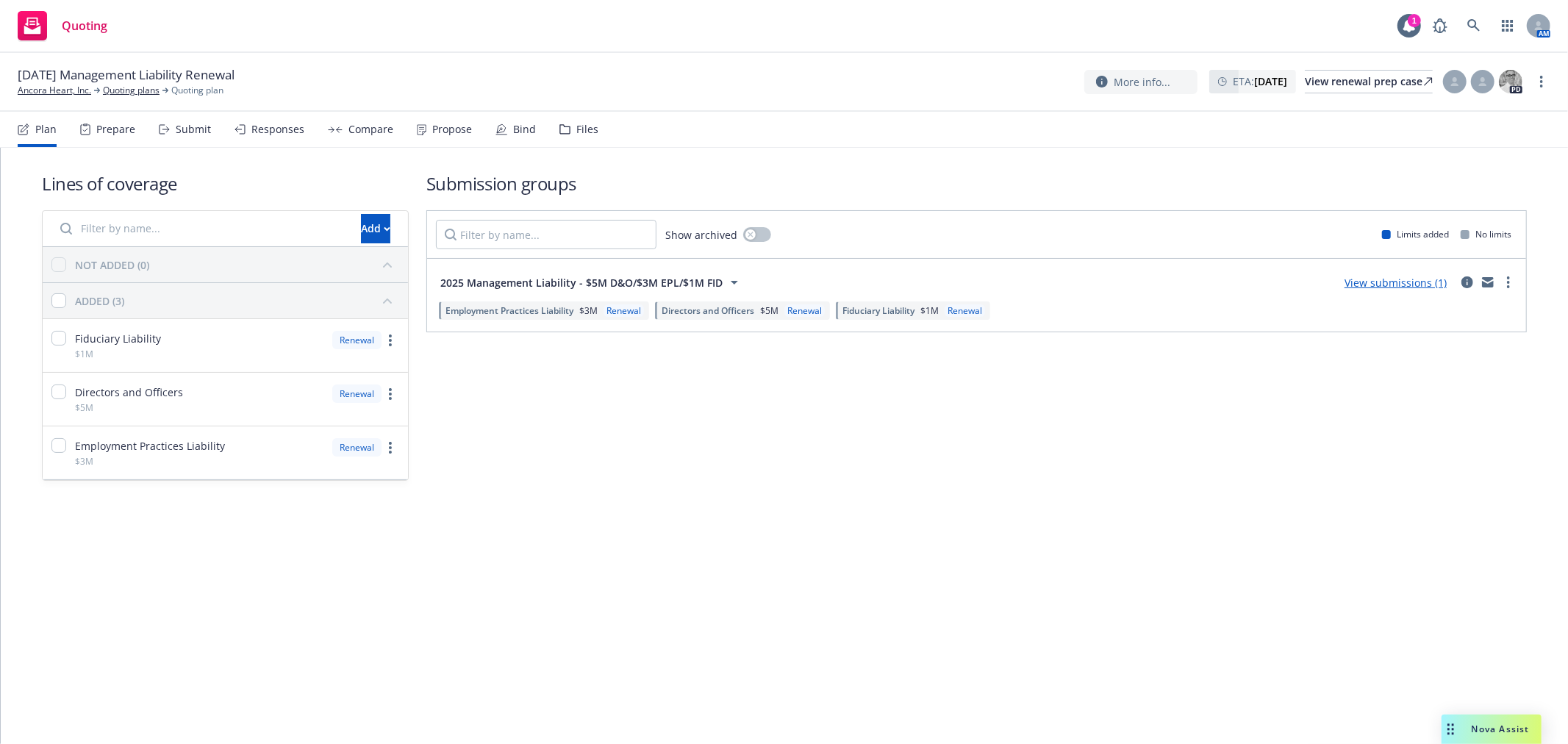
click at [568, 146] on div "Files" at bounding box center [579, 129] width 39 height 35
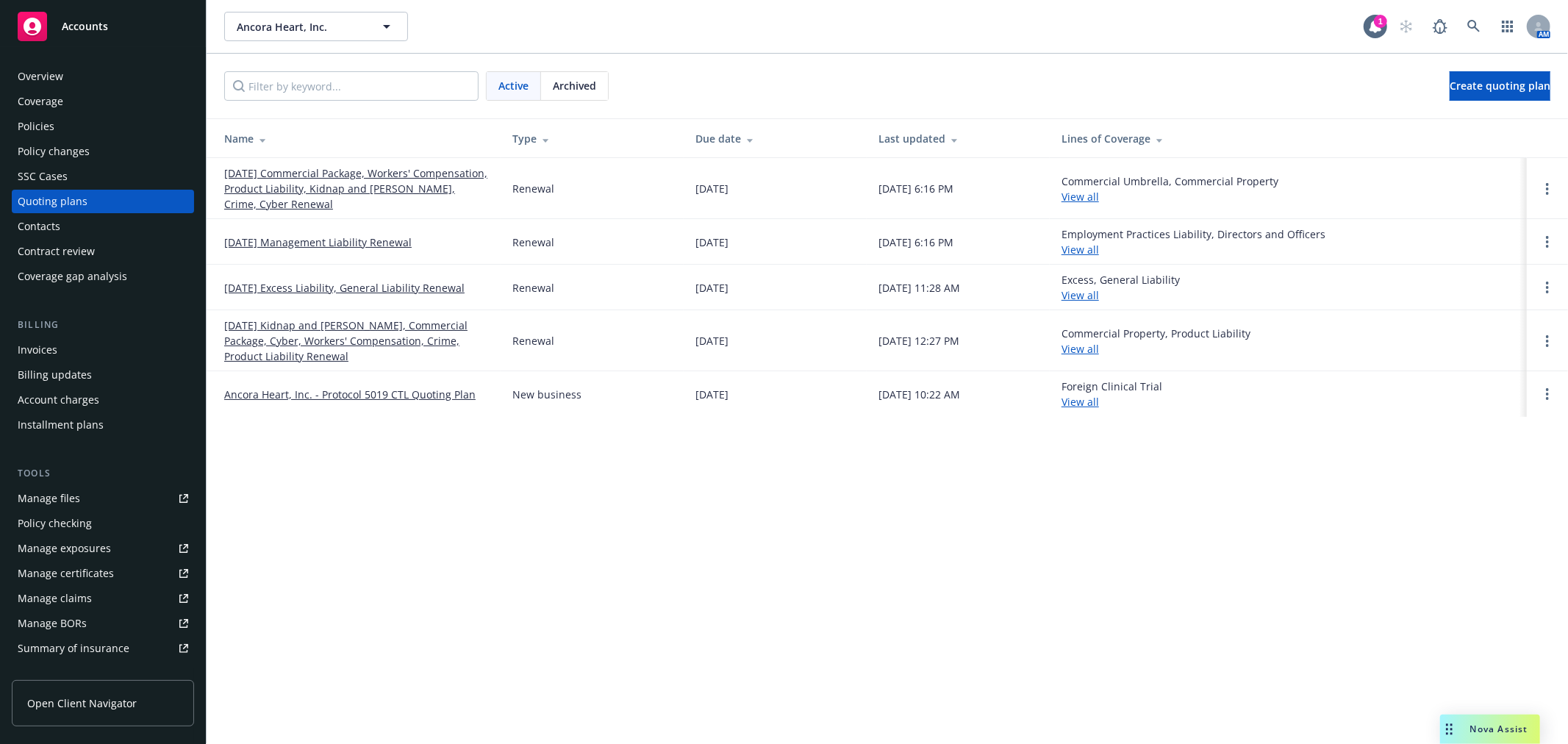
click at [585, 81] on span "Archived" at bounding box center [575, 86] width 43 height 16
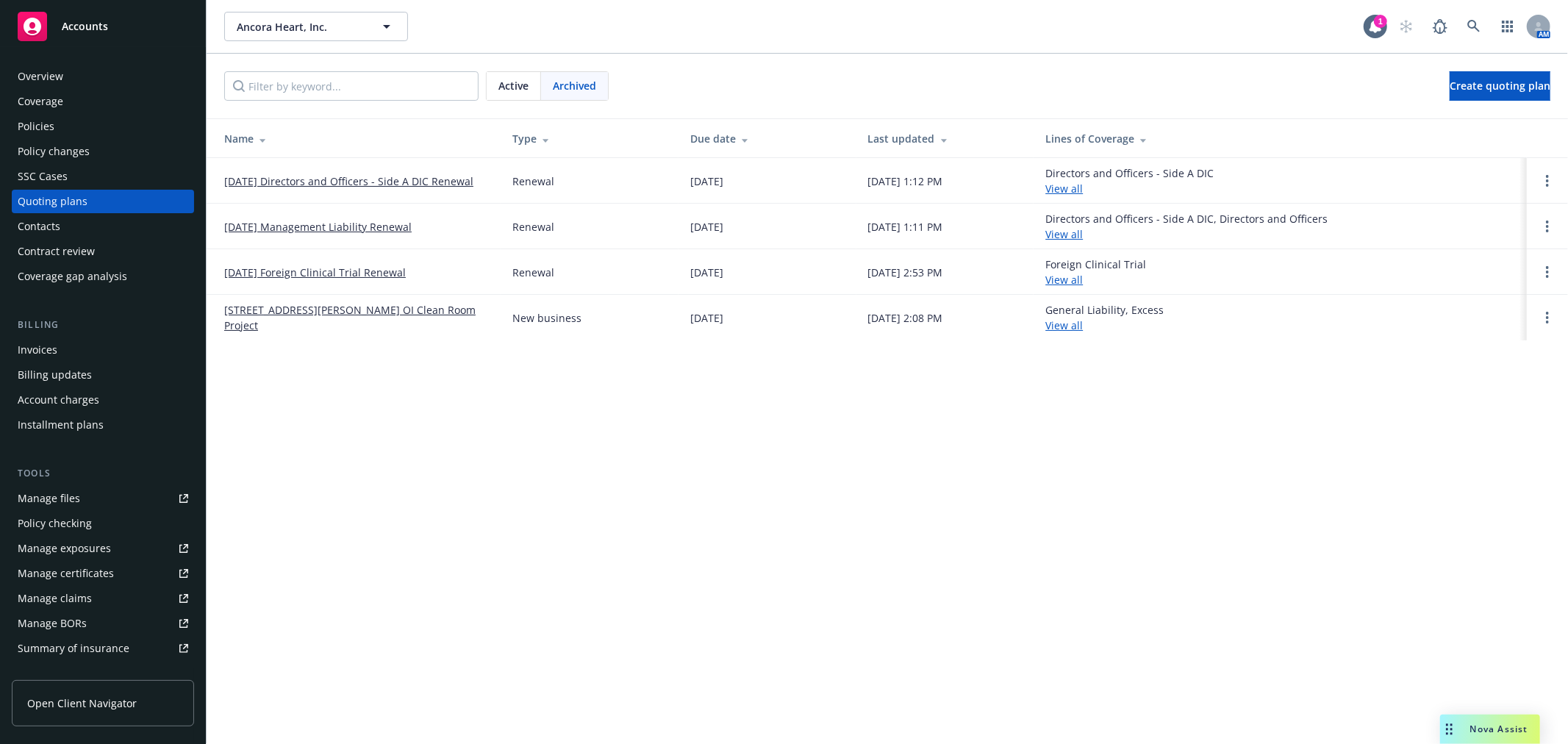
click at [373, 219] on link "[DATE] Management Liability Renewal" at bounding box center [318, 226] width 188 height 16
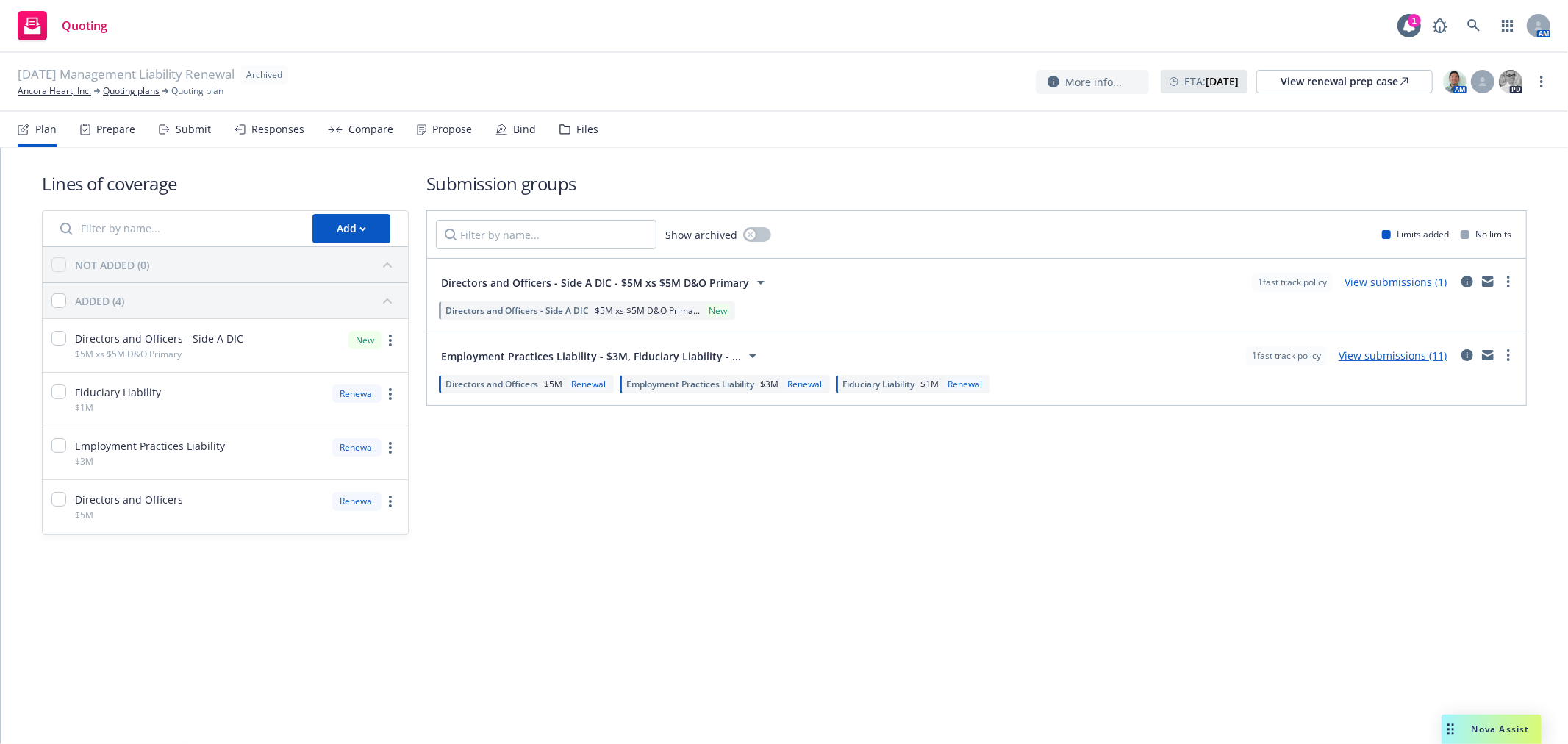
click at [576, 124] on div "Files" at bounding box center [587, 130] width 22 height 12
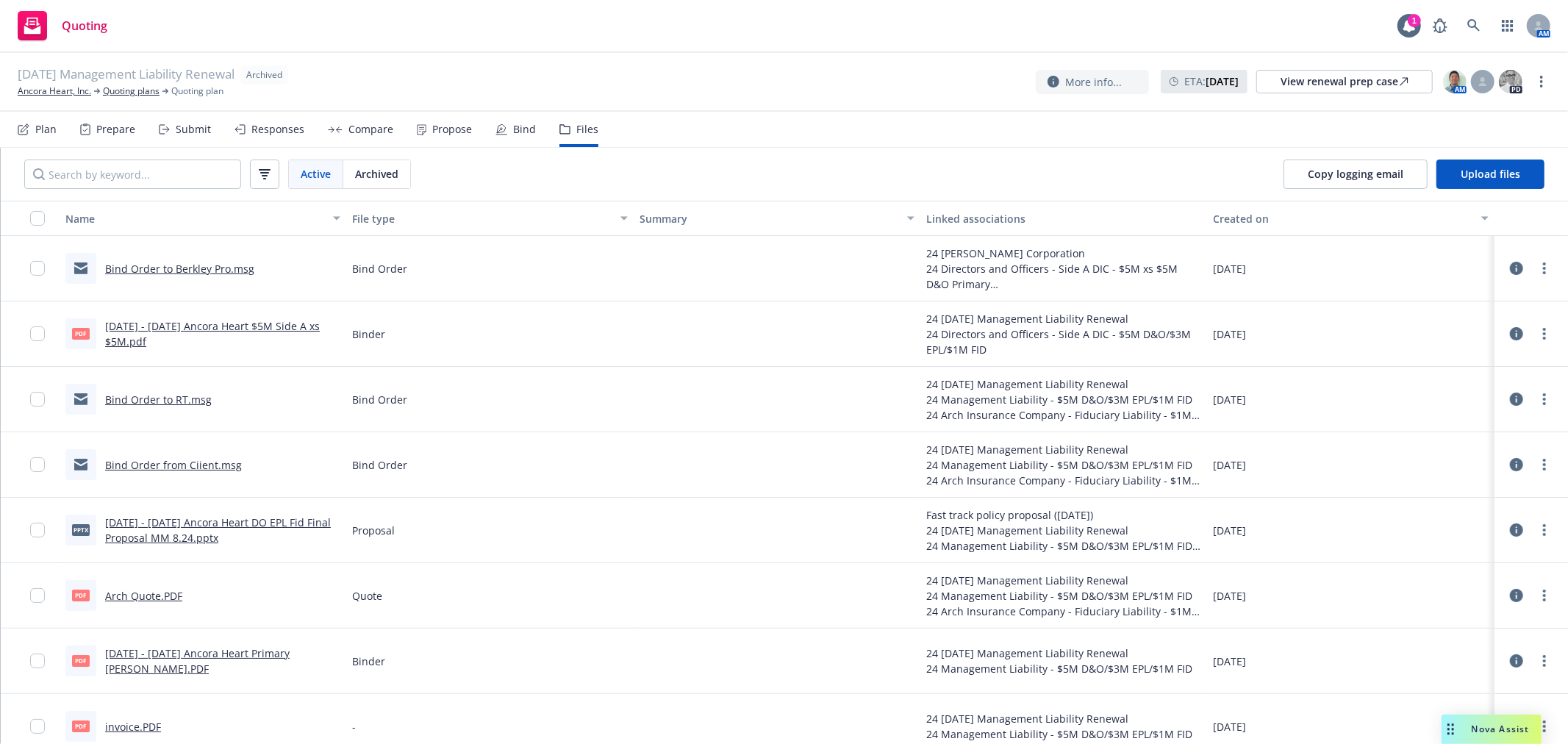
click at [233, 269] on link "Bind Order to Berkley Pro.msg" at bounding box center [179, 269] width 149 height 14
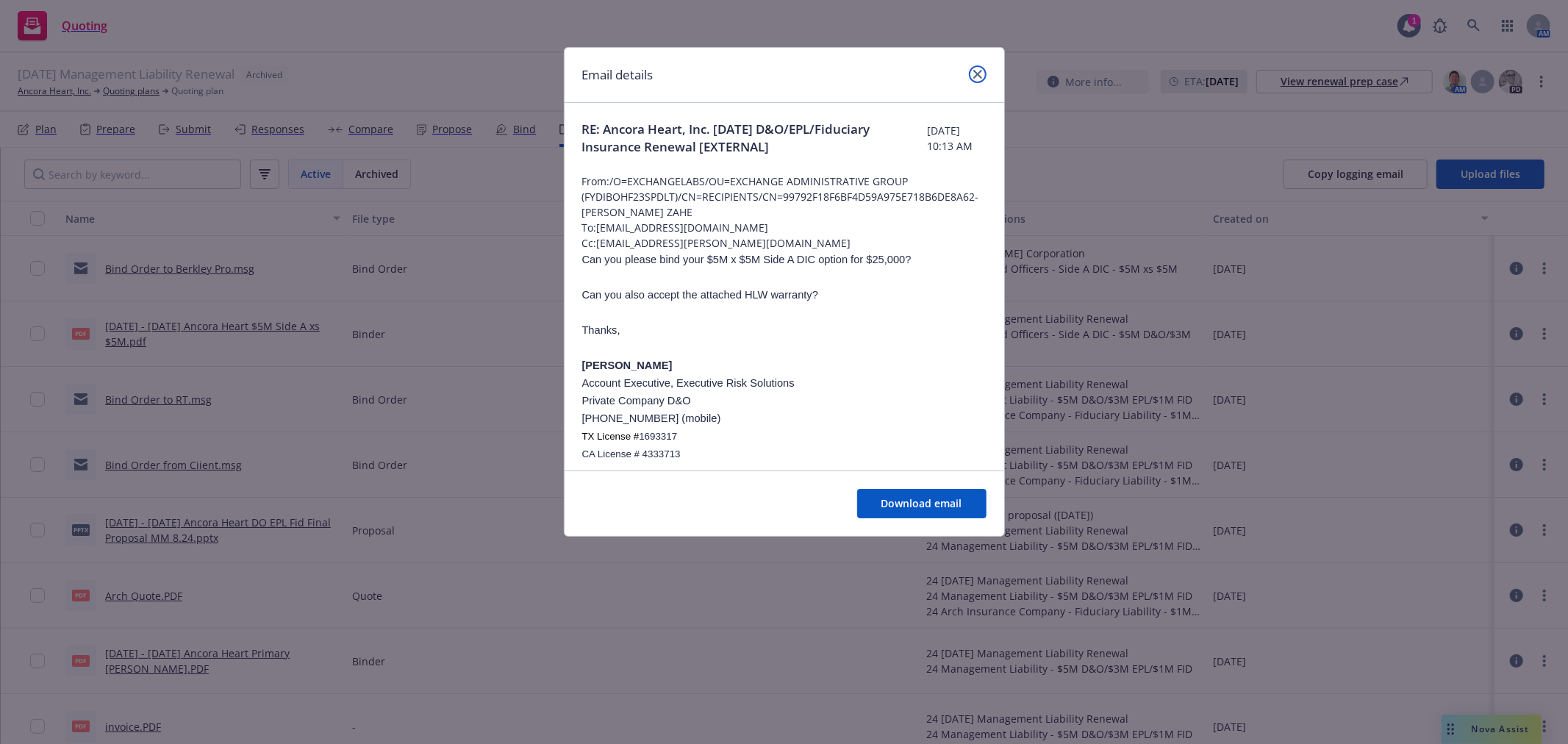
drag, startPoint x: 981, startPoint y: 75, endPoint x: 803, endPoint y: 520, distance: 479.3
click at [981, 75] on link "close" at bounding box center [978, 74] width 18 height 18
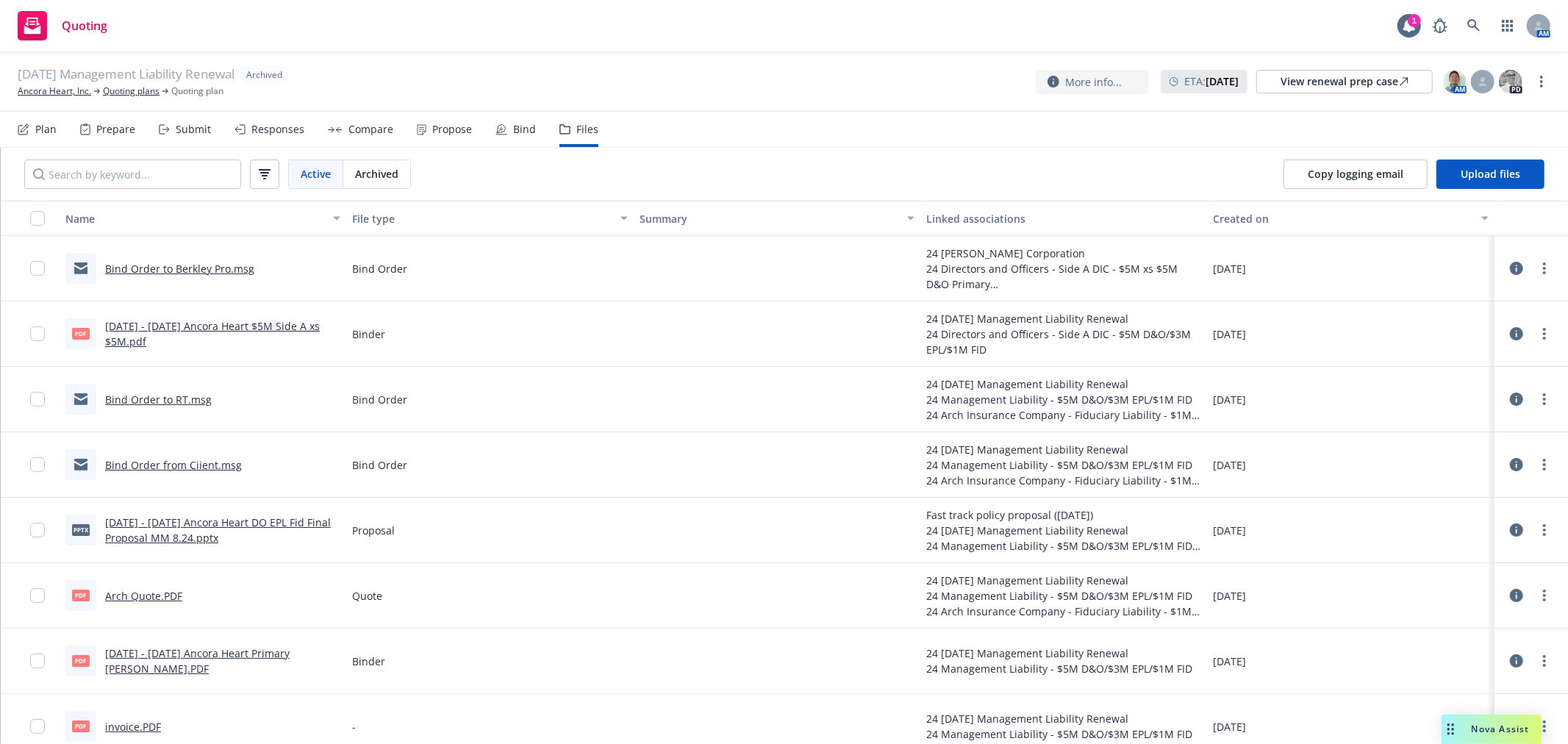
click at [196, 270] on link "Bind Order to Berkley Pro.msg" at bounding box center [179, 269] width 149 height 14
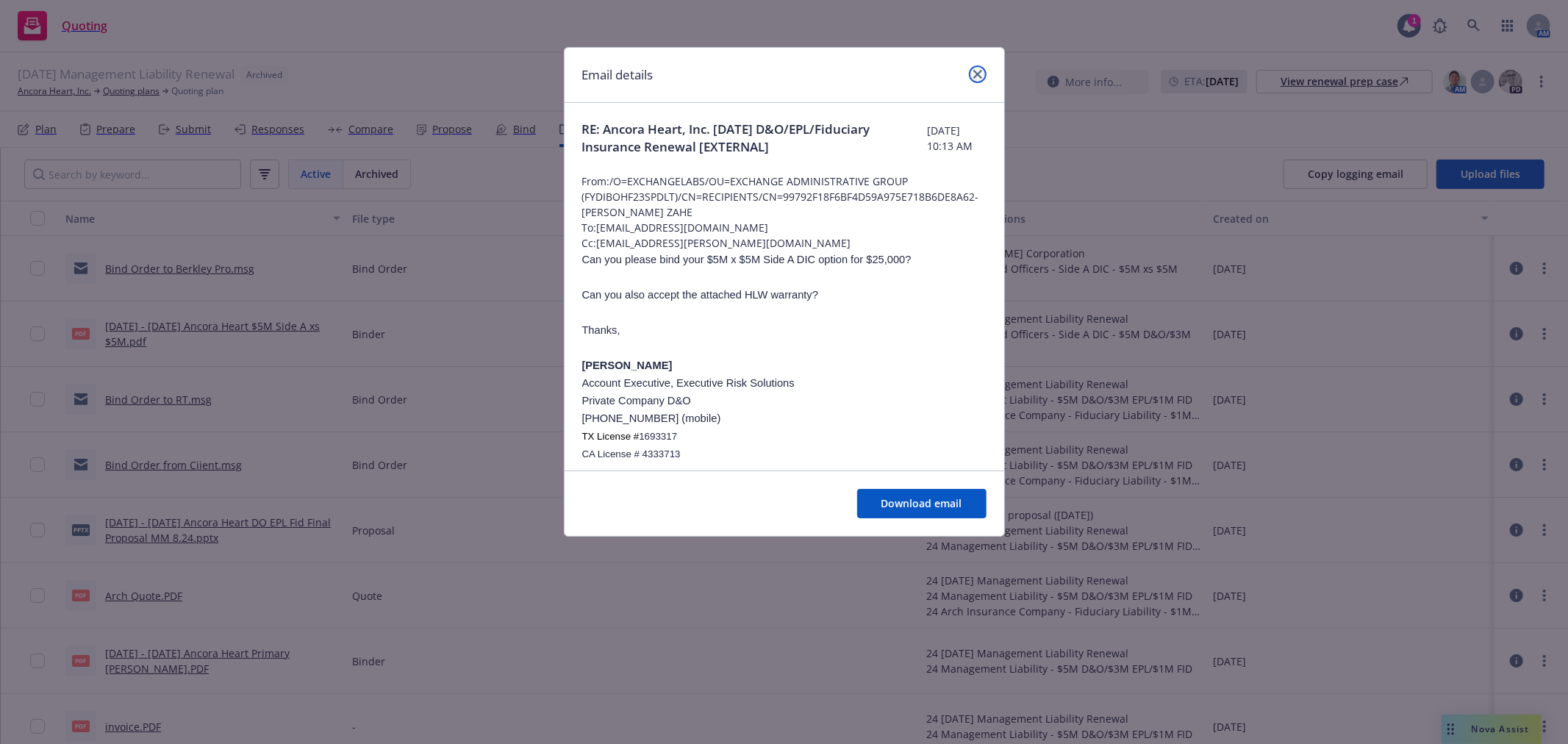
click at [981, 74] on icon "close" at bounding box center [978, 74] width 9 height 9
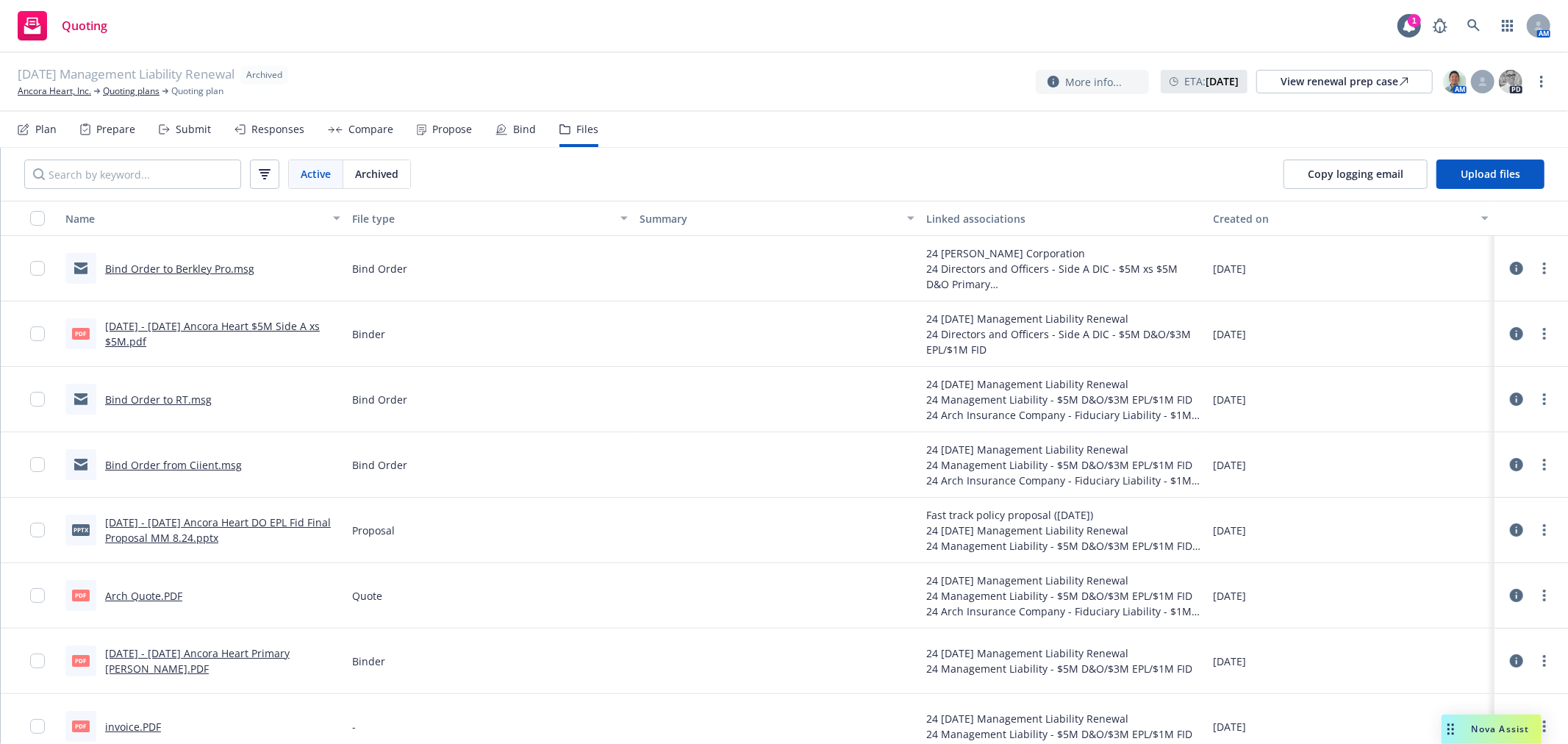
click at [263, 325] on link "2024 - 2025 Ancora Heart $5M Side A xs $5M.pdf" at bounding box center [212, 334] width 214 height 29
click at [192, 400] on link "Bind Order to RT.msg" at bounding box center [158, 399] width 106 height 14
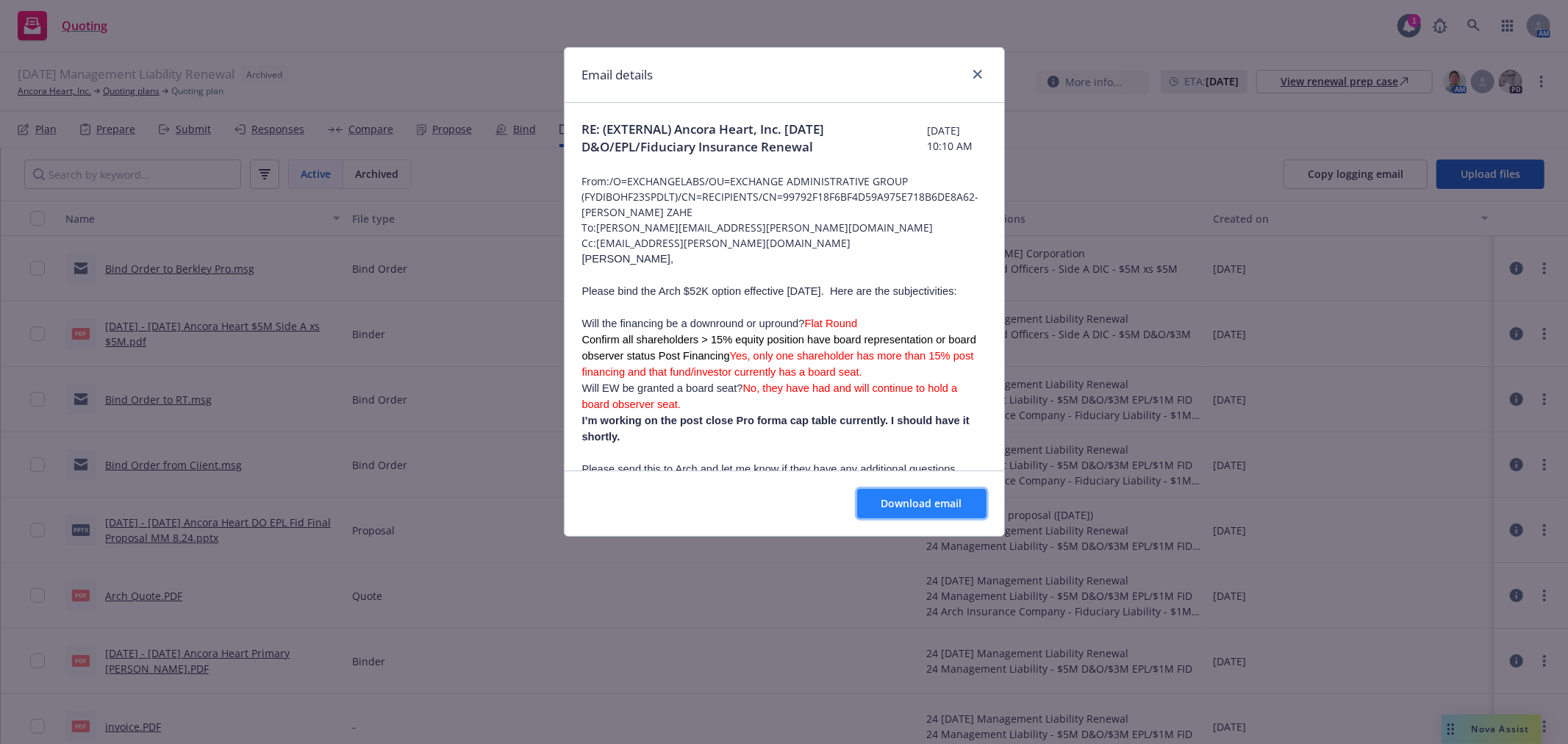
click at [893, 509] on span "Download email" at bounding box center [922, 503] width 81 height 14
drag, startPoint x: 975, startPoint y: 72, endPoint x: 699, endPoint y: 252, distance: 329.5
click at [975, 72] on icon "close" at bounding box center [978, 74] width 9 height 9
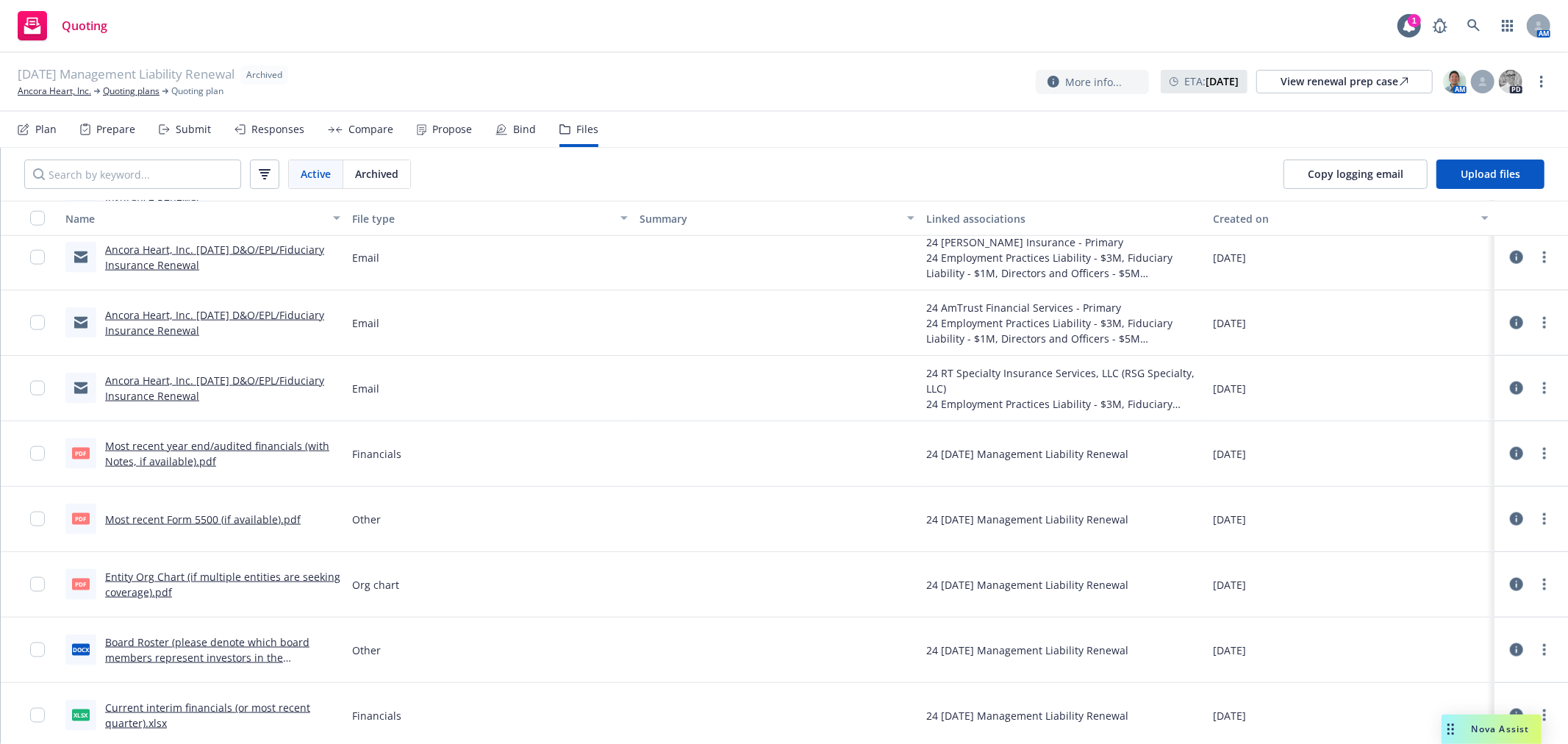
scroll to position [1468, 0]
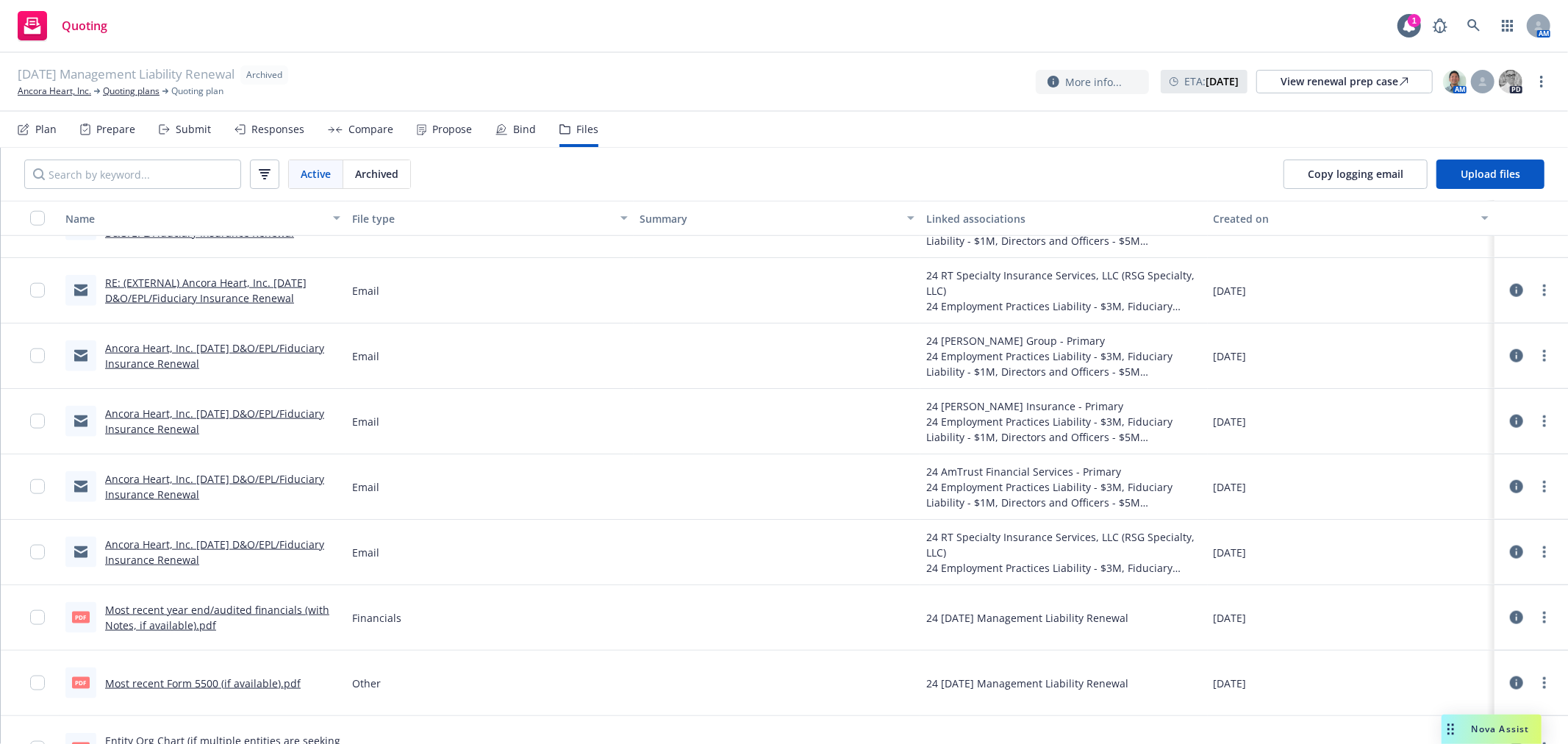
click at [243, 554] on link "Ancora Heart, Inc. 11/01/2024 D&O/EPL/Fiduciary Insurance Renewal" at bounding box center [214, 552] width 219 height 29
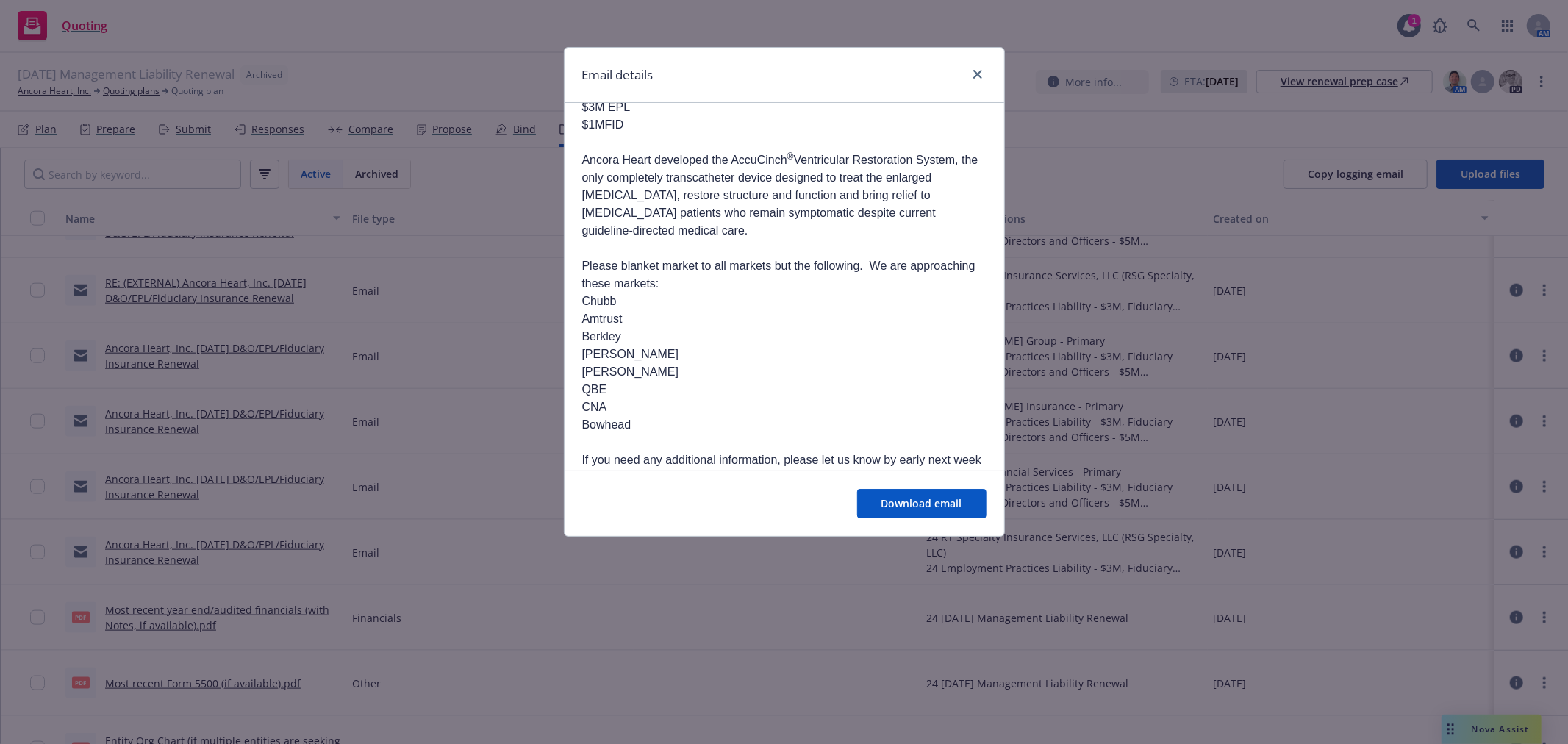
scroll to position [408, 0]
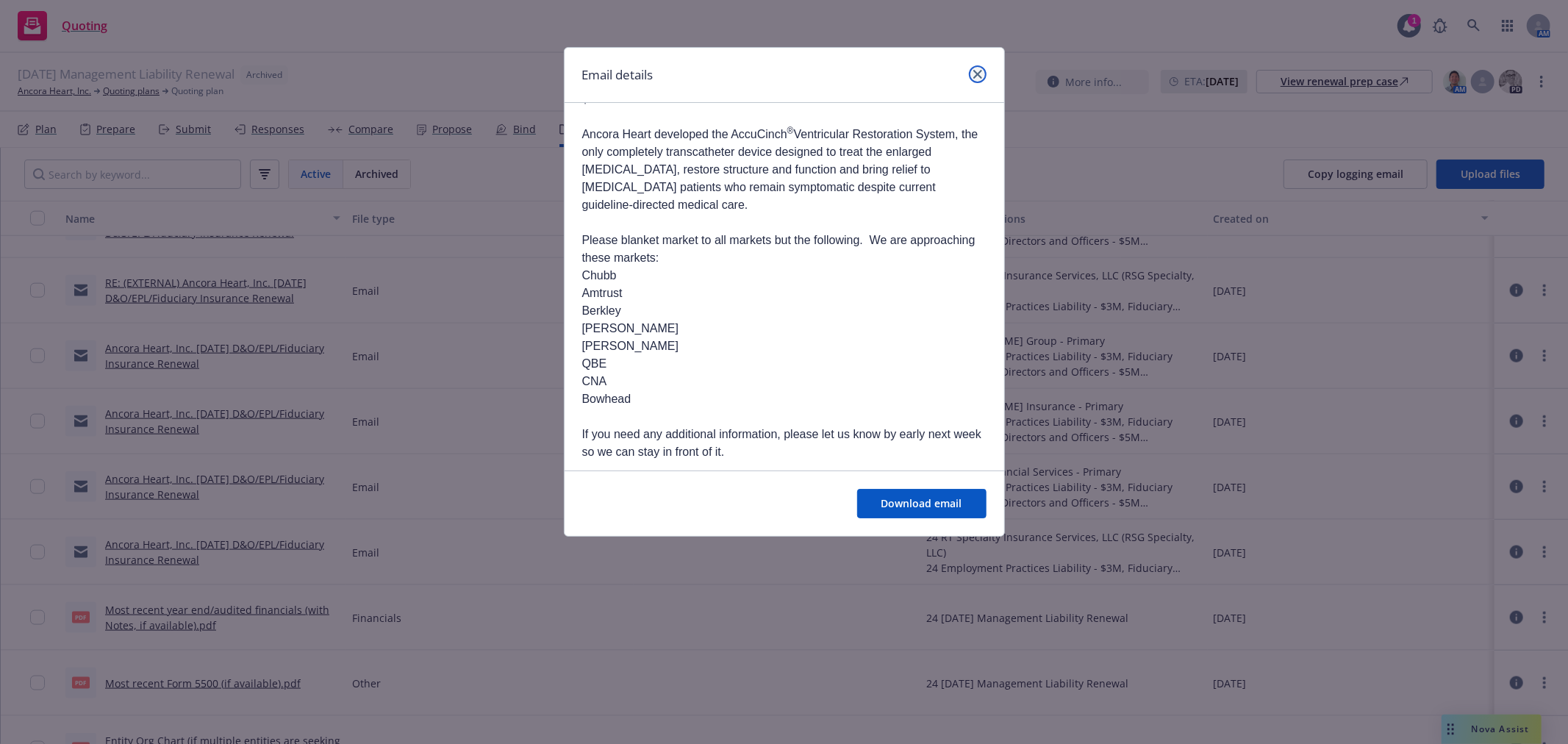
click at [976, 71] on icon "close" at bounding box center [978, 74] width 9 height 9
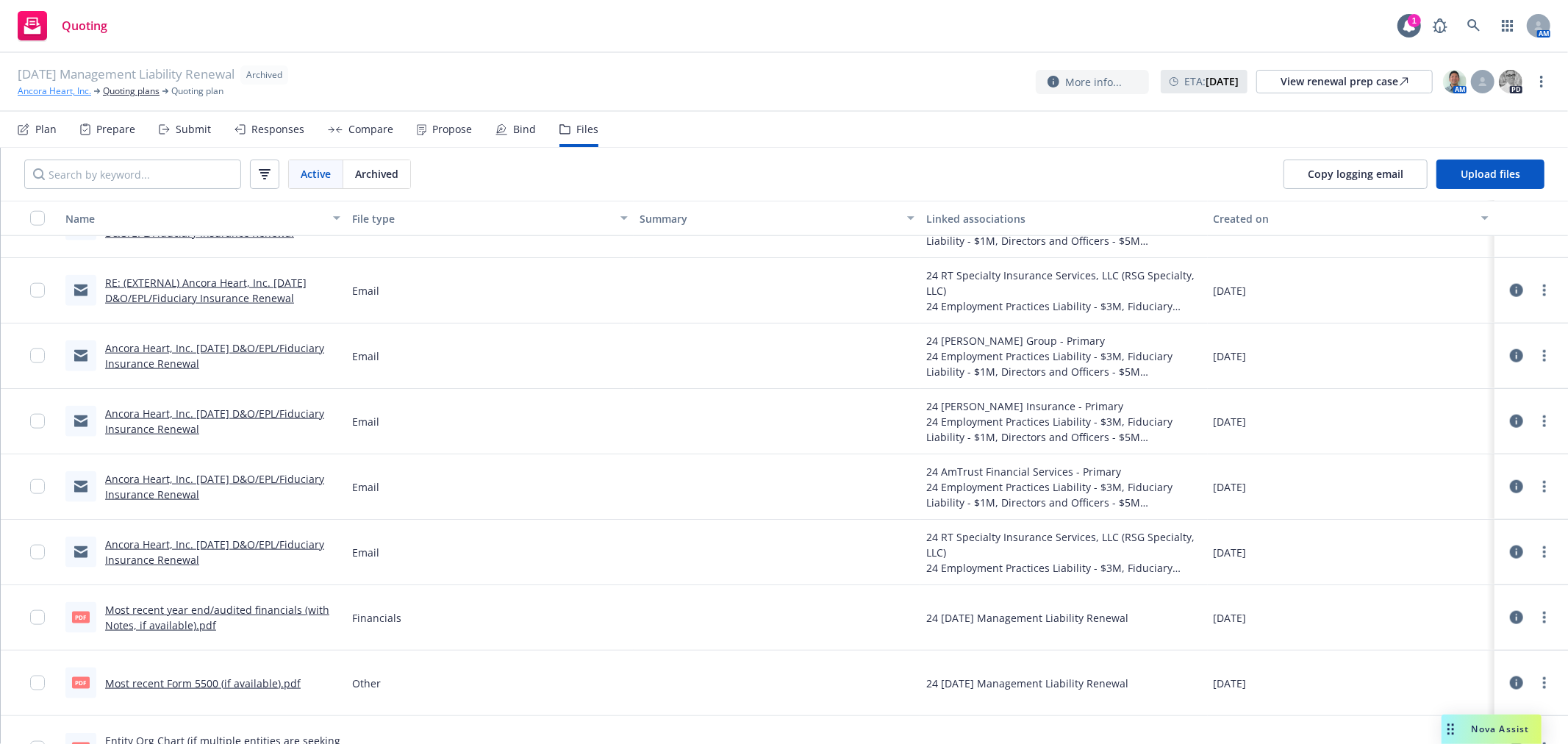
click at [50, 90] on link "Ancora Heart, Inc." at bounding box center [54, 92] width 74 height 13
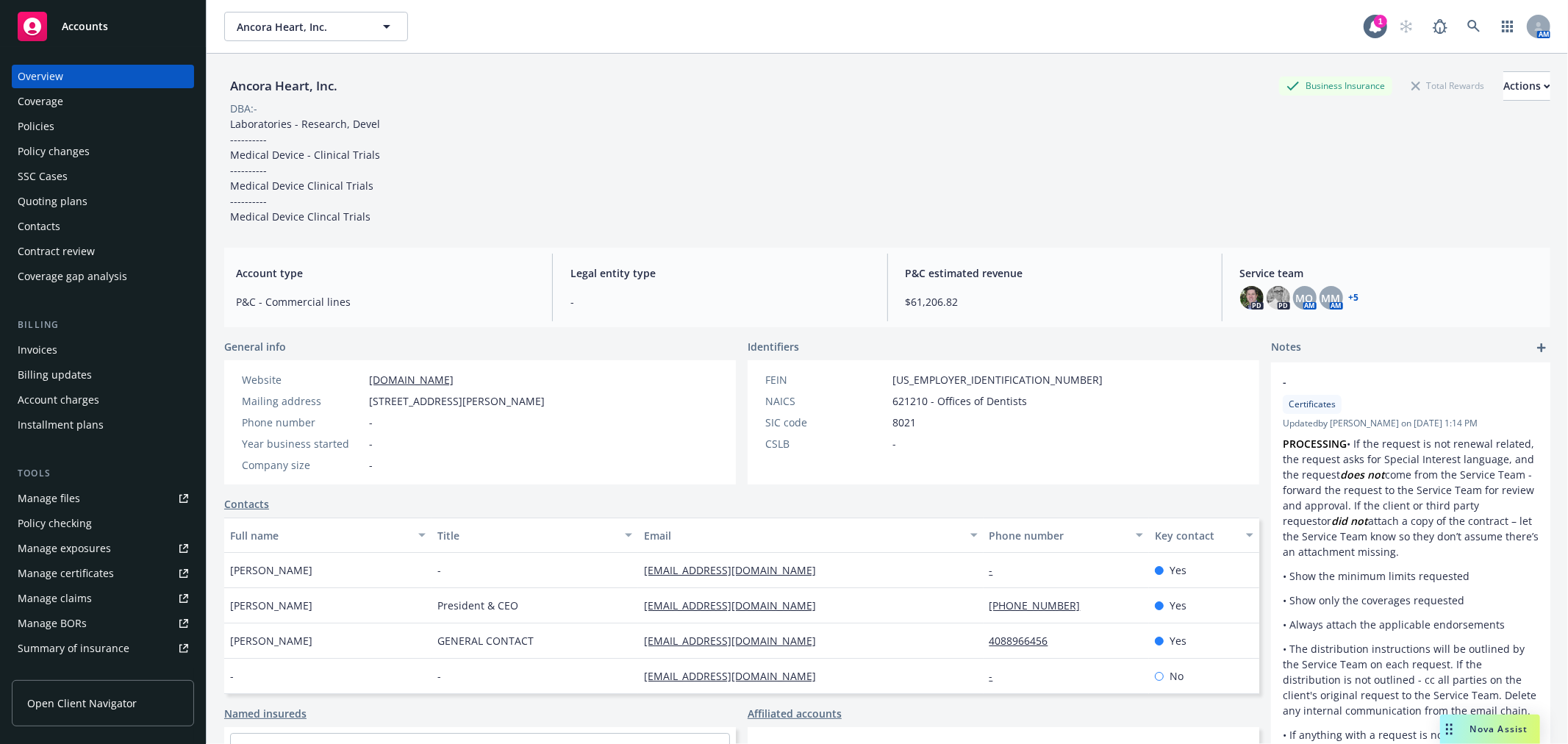
click at [68, 126] on div "Policies" at bounding box center [103, 127] width 170 height 24
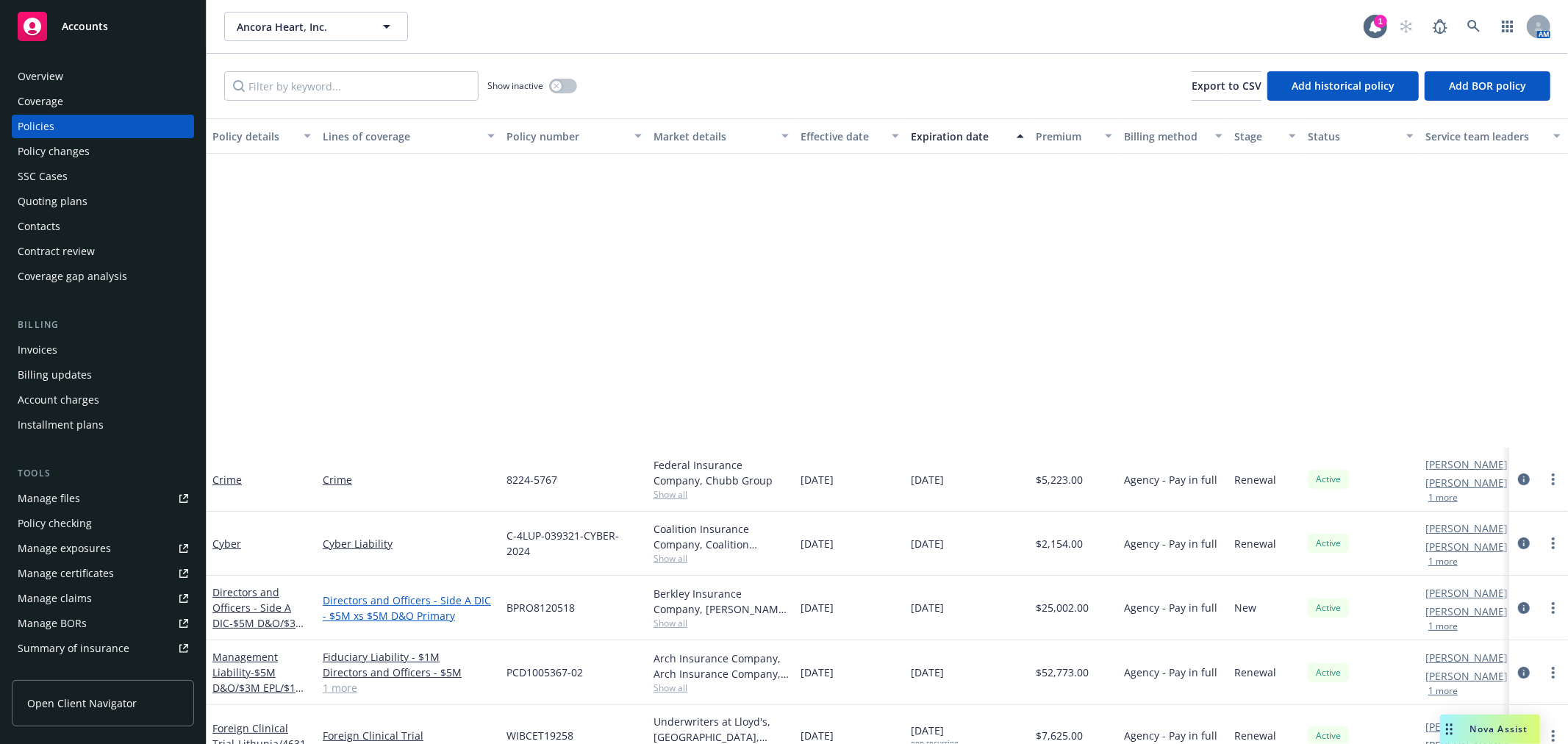
scroll to position [408, 0]
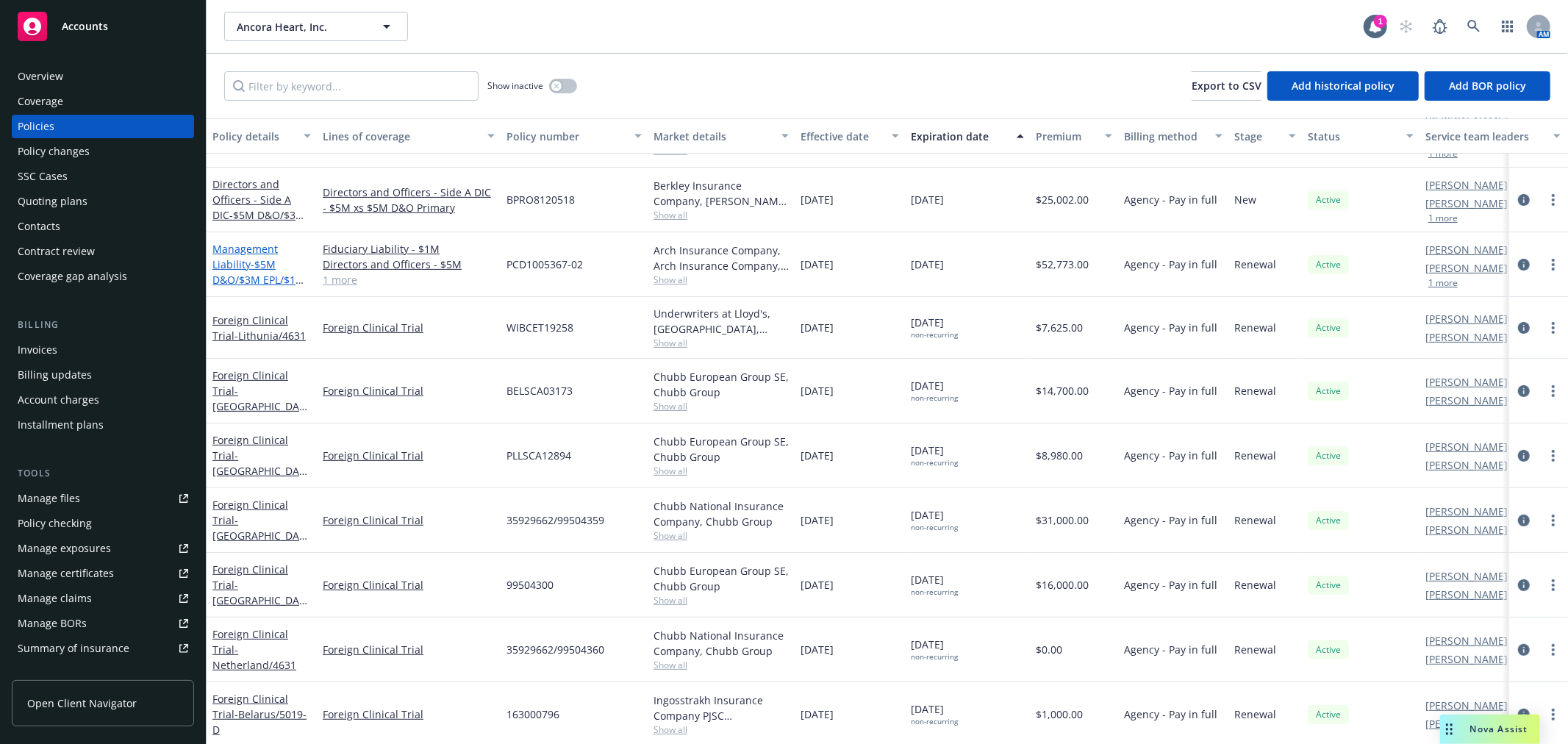
click at [241, 272] on span "- $5M D&O/$3M EPL/$1M FID" at bounding box center [258, 280] width 92 height 45
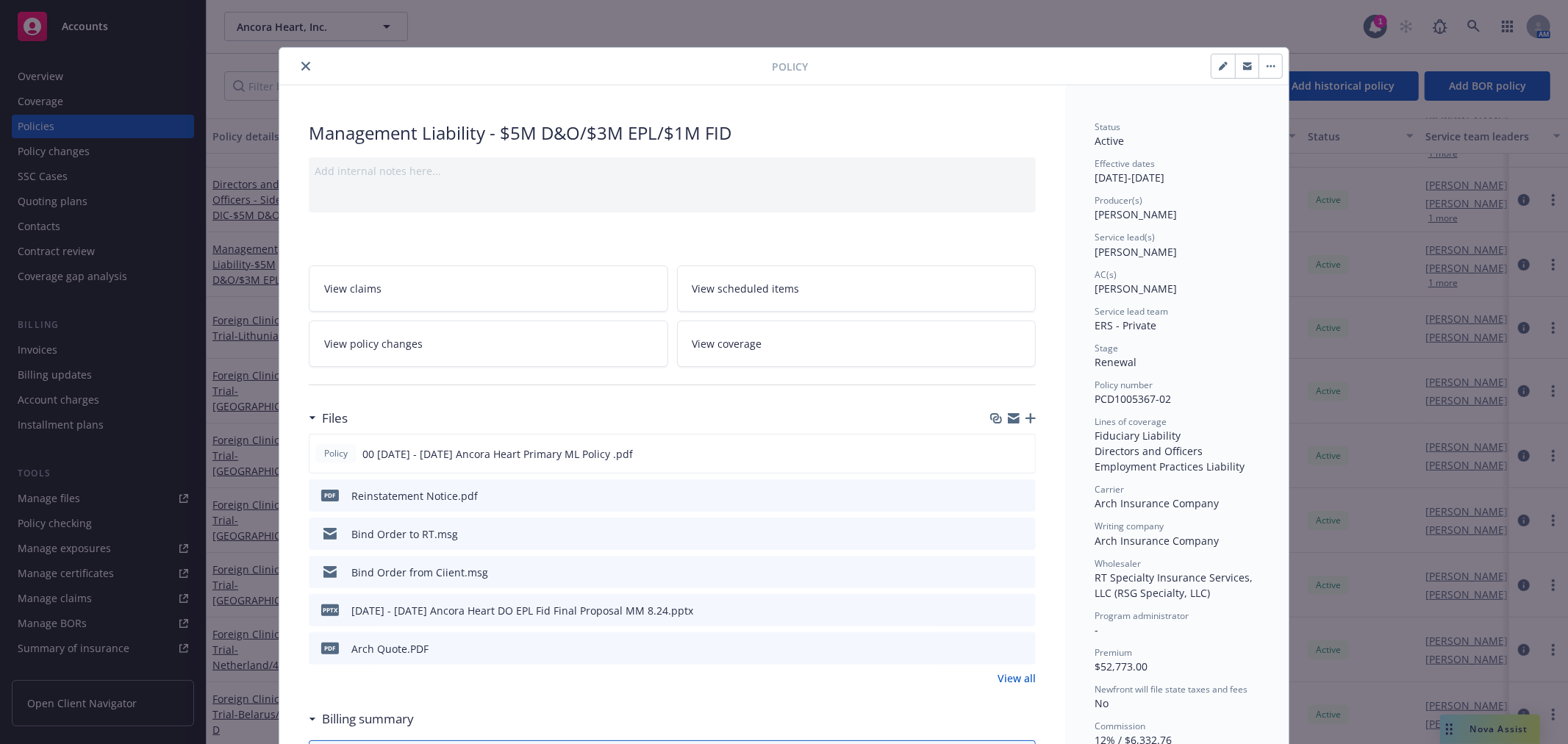
click at [1007, 672] on link "View all" at bounding box center [1016, 678] width 38 height 16
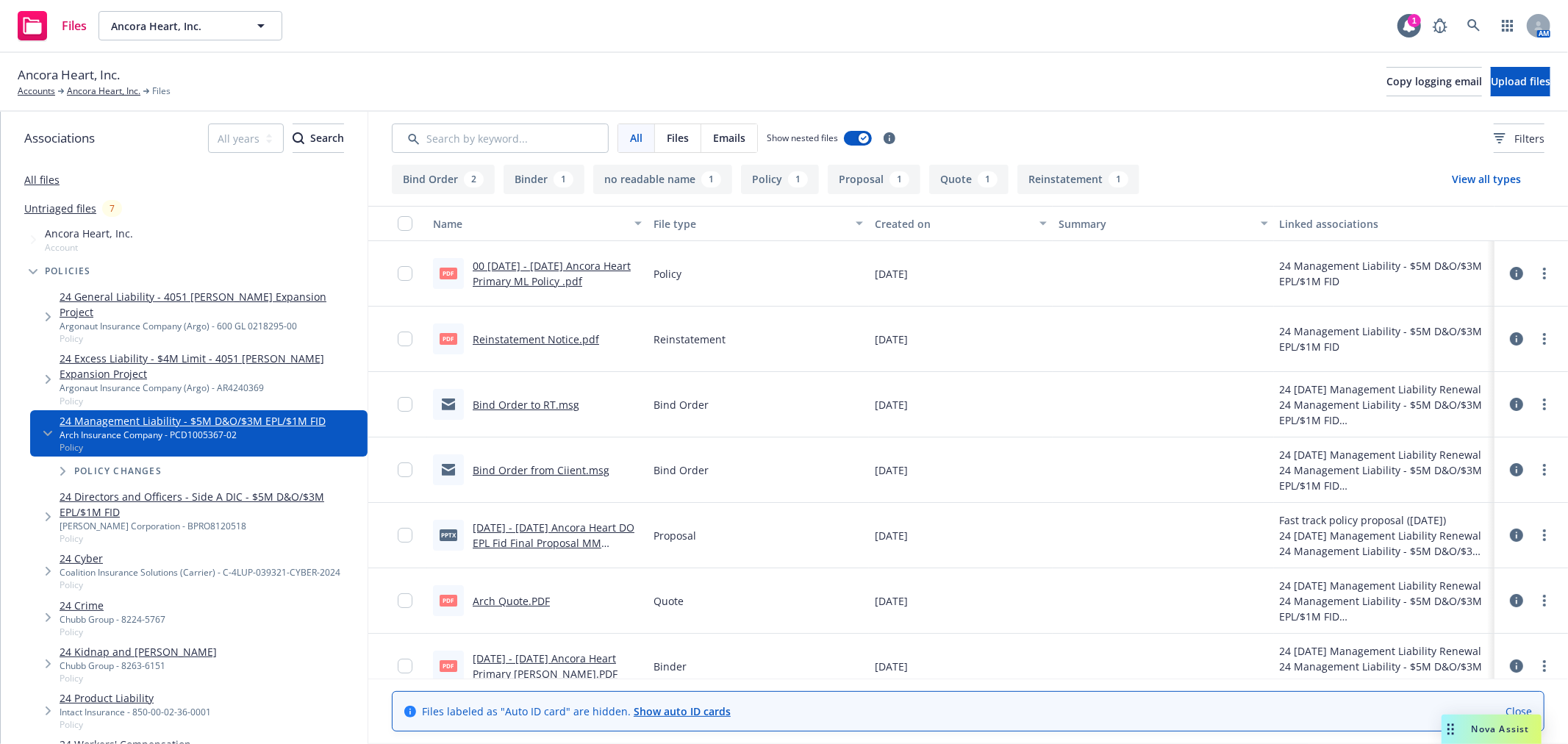
click at [587, 272] on div "00 2024 - 2025 Ancora Heart Primary ML Policy .pdf" at bounding box center [557, 273] width 169 height 31
click at [579, 261] on link "00 2024 - 2025 Ancora Heart Primary ML Policy .pdf" at bounding box center [552, 273] width 158 height 29
click at [83, 88] on link "Ancora Heart, Inc." at bounding box center [103, 92] width 74 height 13
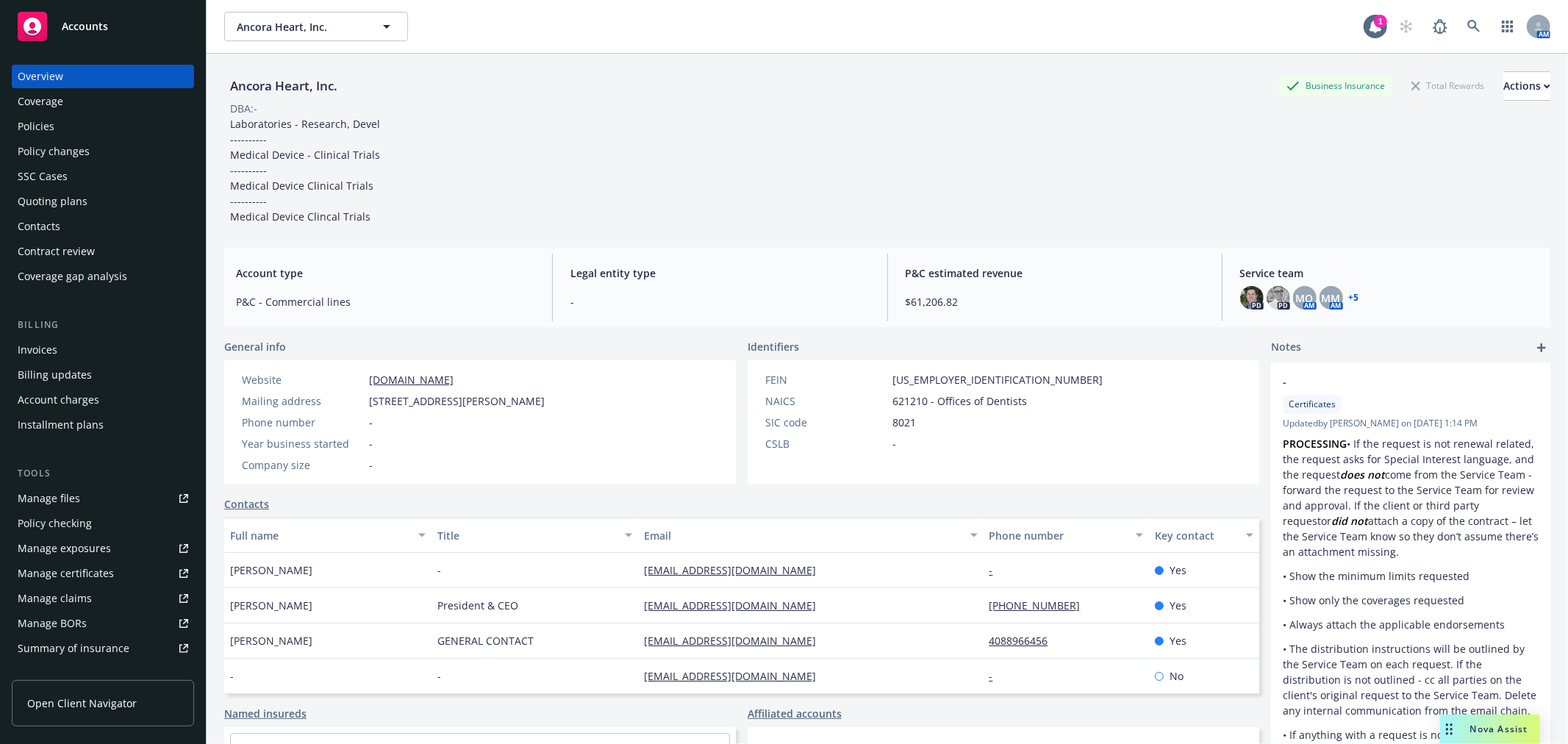
click at [69, 202] on div "Quoting plans" at bounding box center [53, 202] width 70 height 24
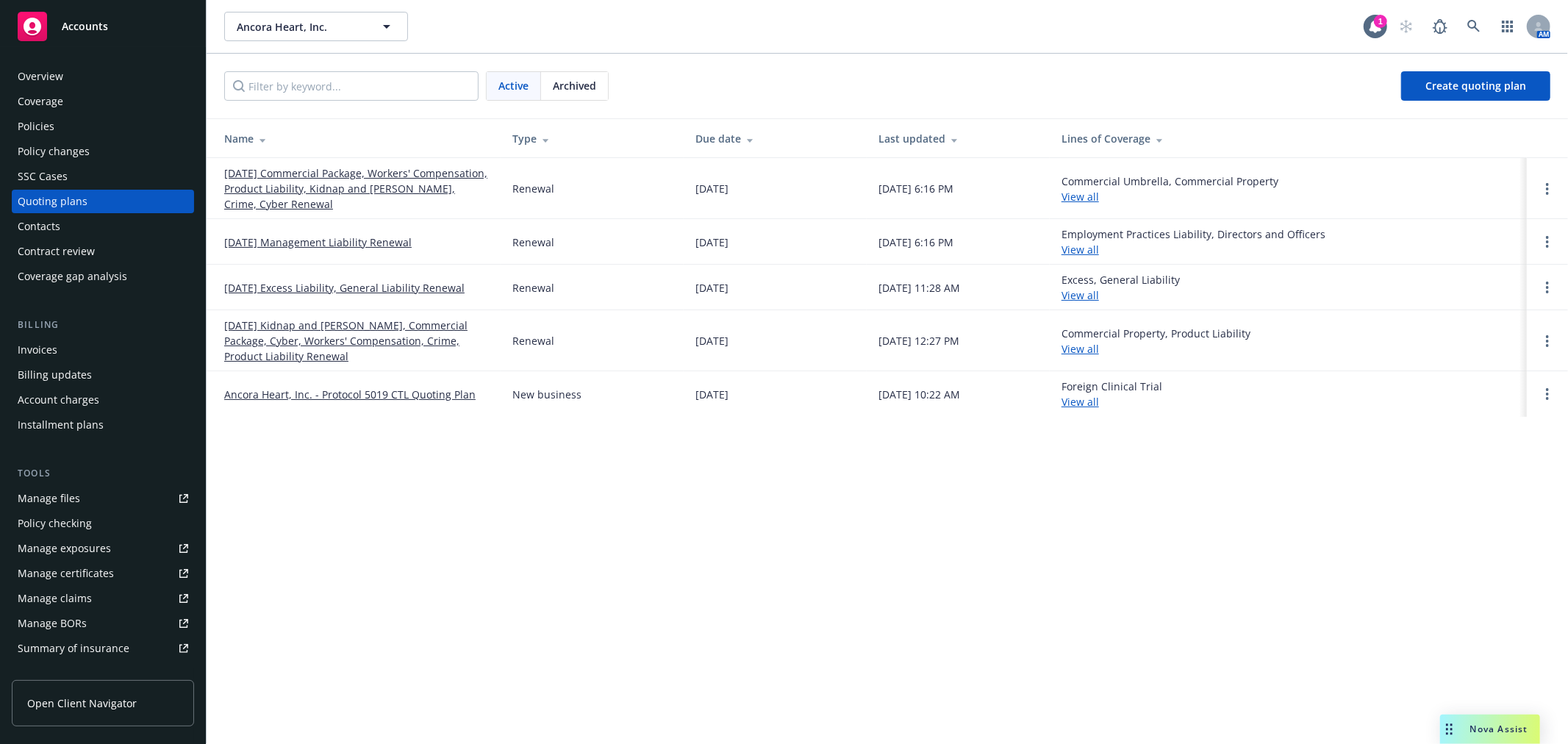
click at [592, 89] on span "Archived" at bounding box center [575, 86] width 43 height 16
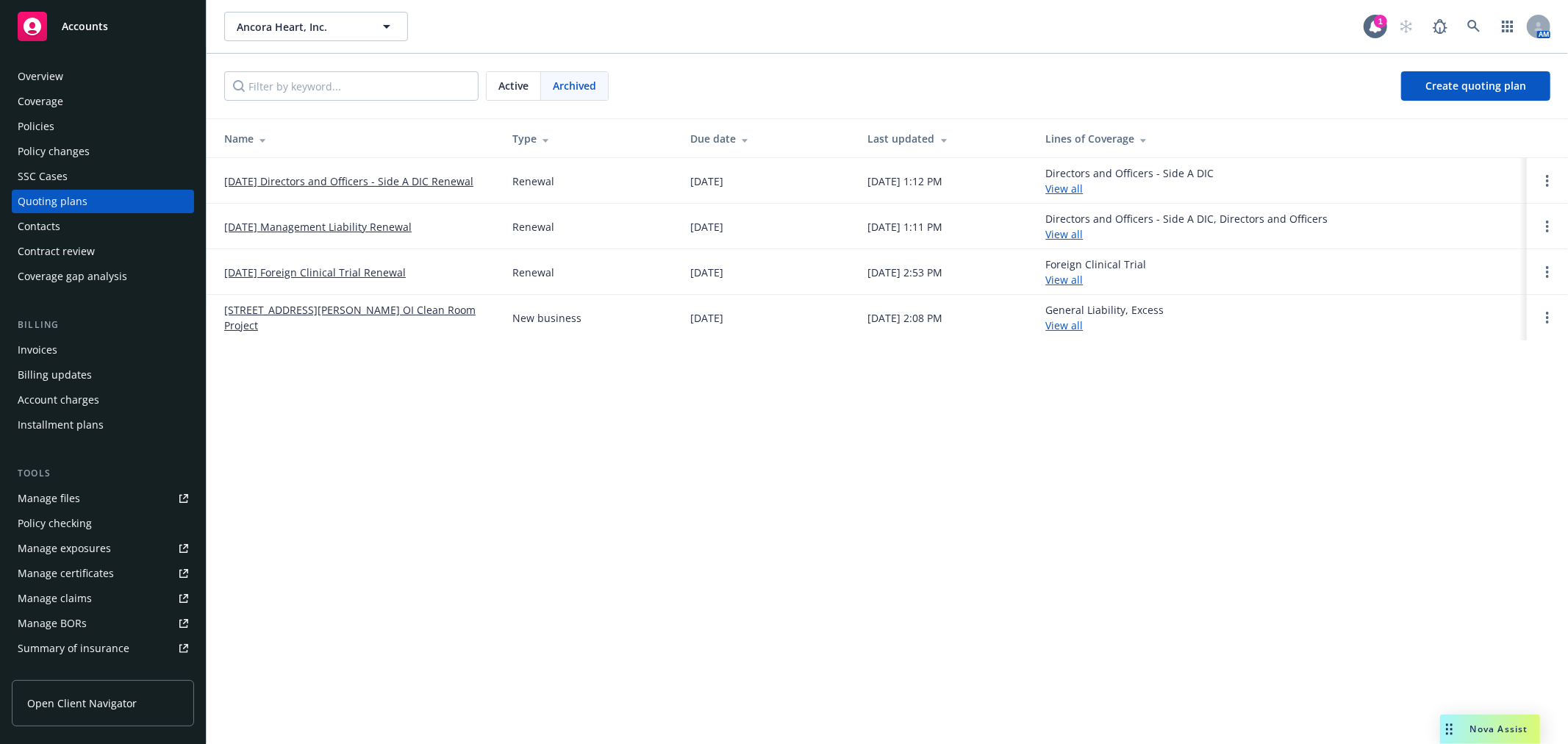
click at [427, 179] on link "[DATE] Directors and Officers - Side A DIC Renewal" at bounding box center [348, 181] width 249 height 16
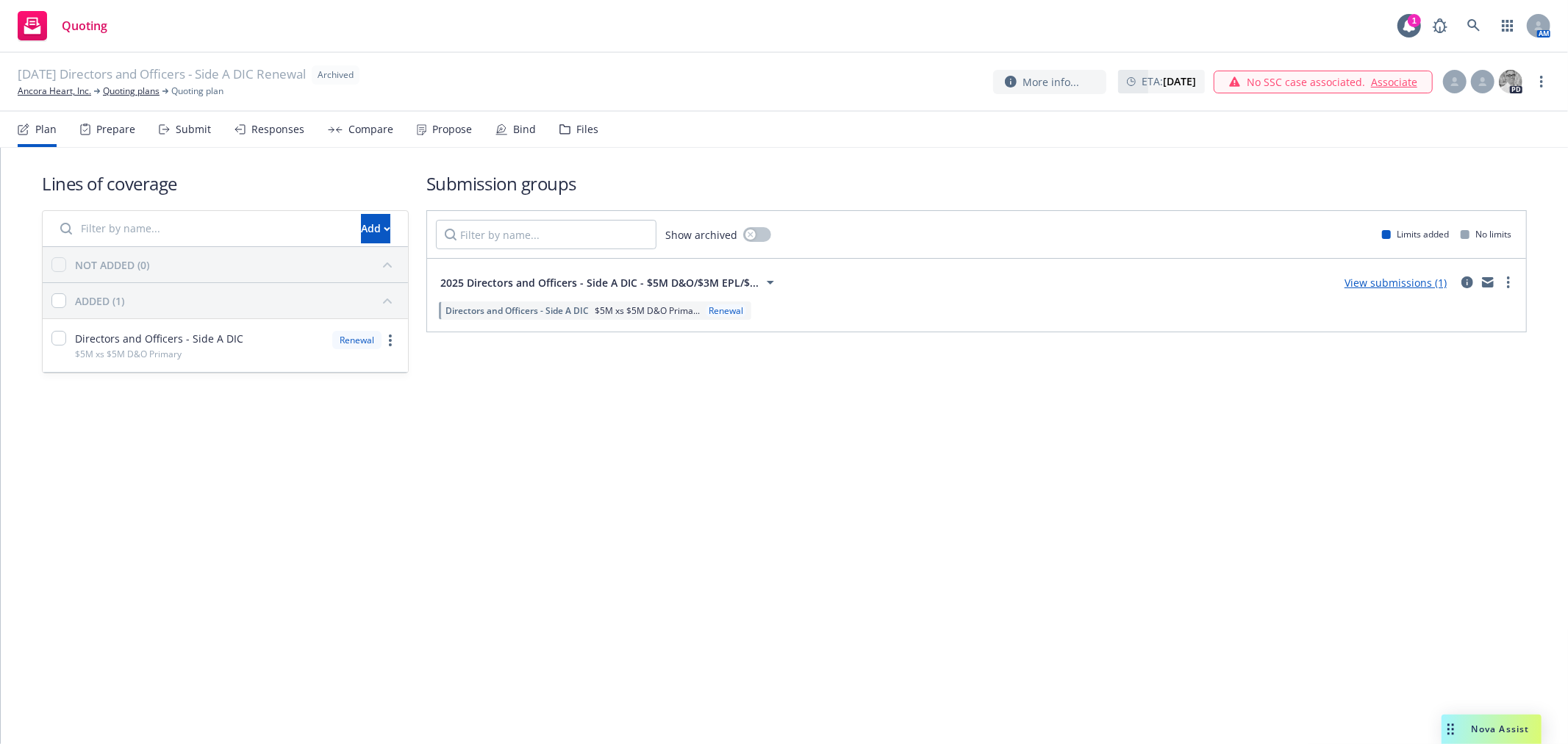
click at [576, 130] on div "Files" at bounding box center [587, 130] width 22 height 12
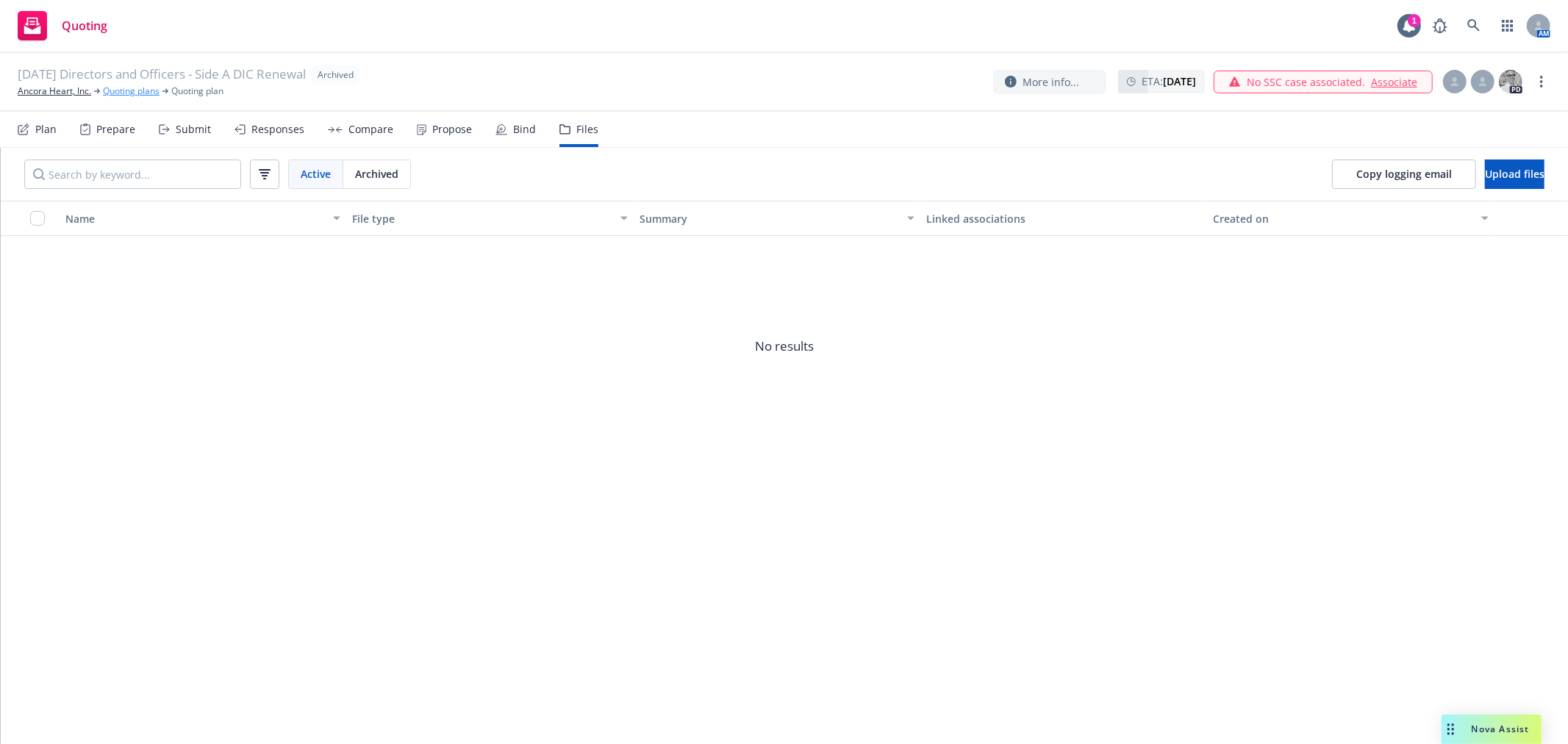
click at [159, 91] on link "Quoting plans" at bounding box center [131, 92] width 57 height 13
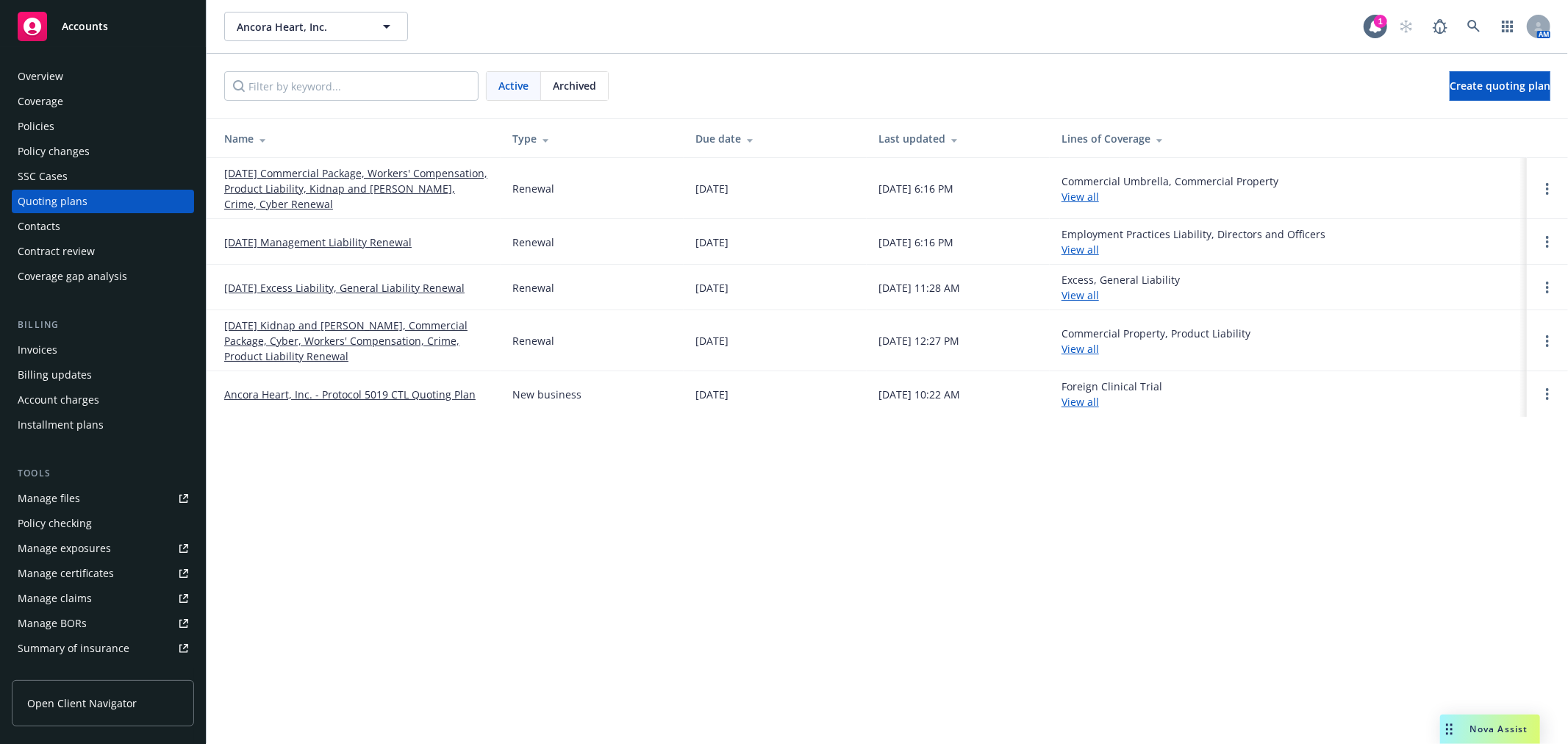
click at [583, 93] on div "Archived" at bounding box center [575, 86] width 67 height 28
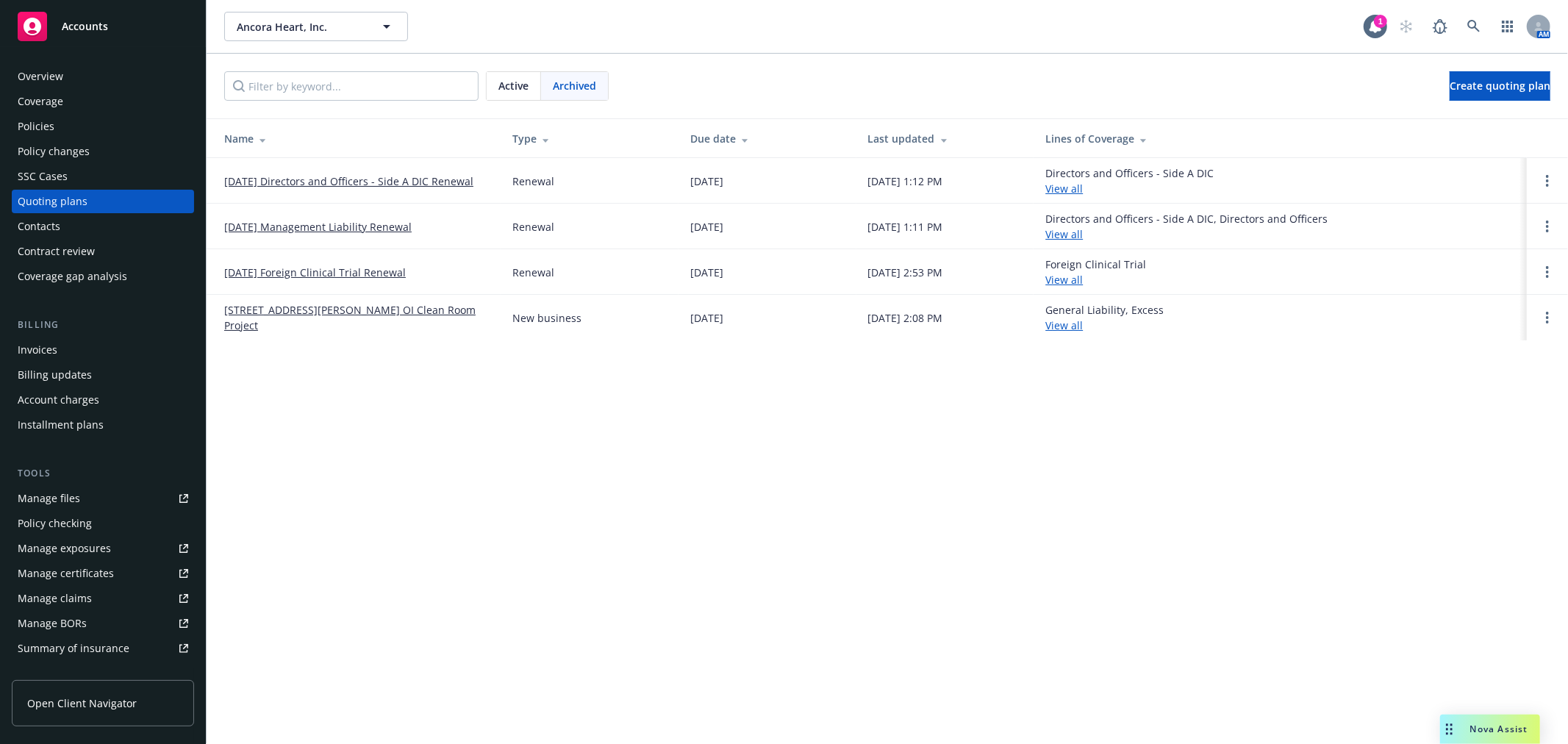
click at [349, 229] on link "[DATE] Management Liability Renewal" at bounding box center [318, 226] width 188 height 16
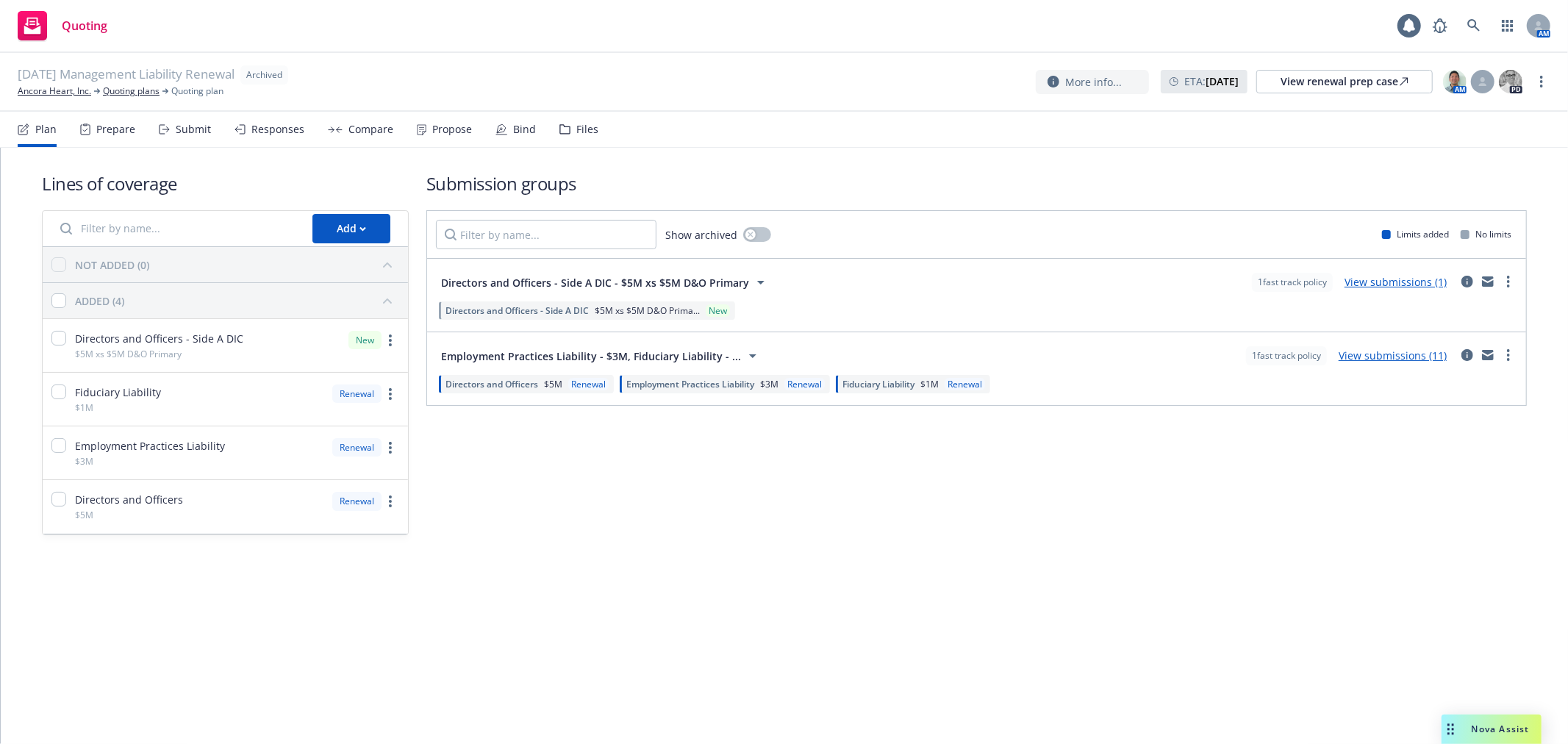
click at [579, 130] on div "Files" at bounding box center [587, 130] width 22 height 12
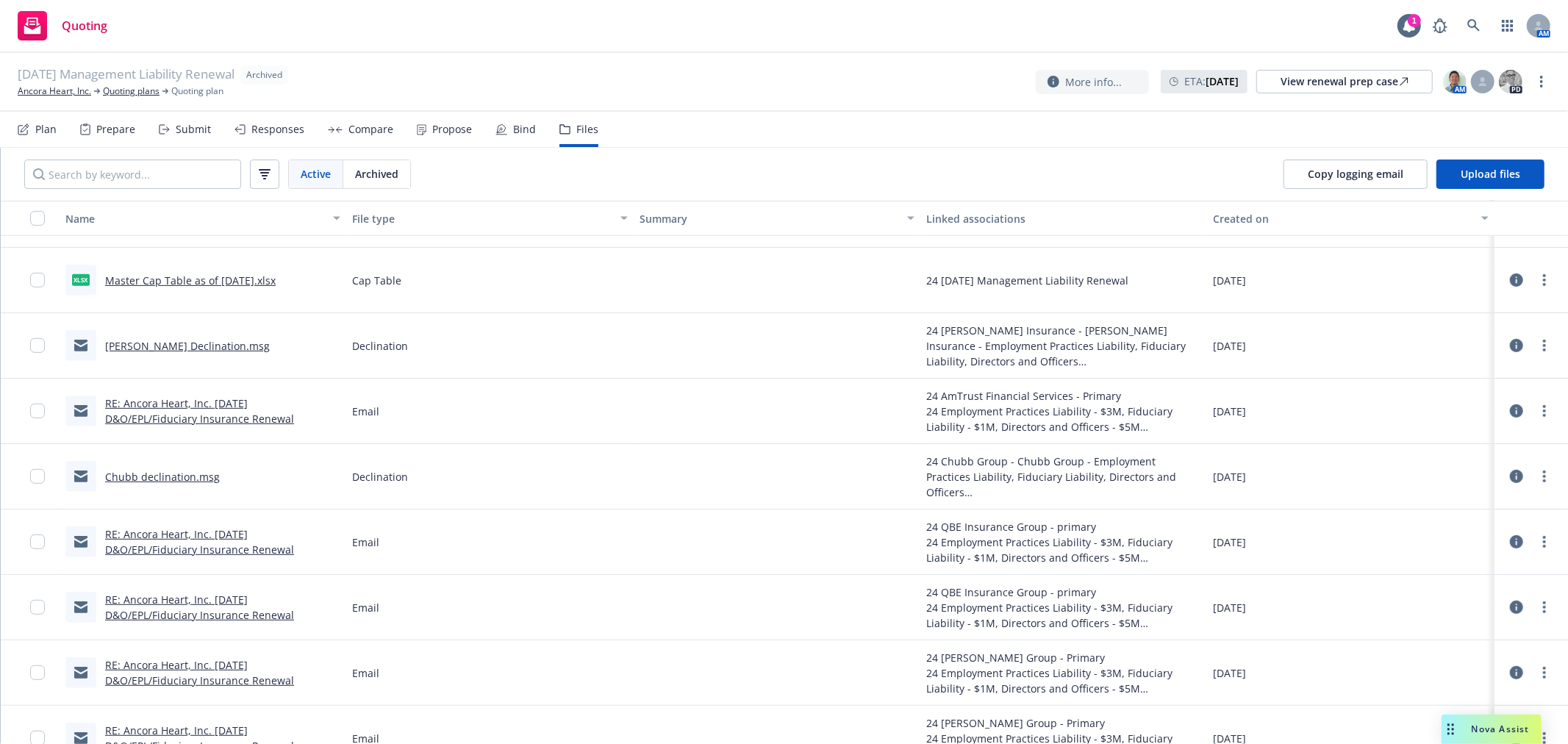
scroll to position [735, 0]
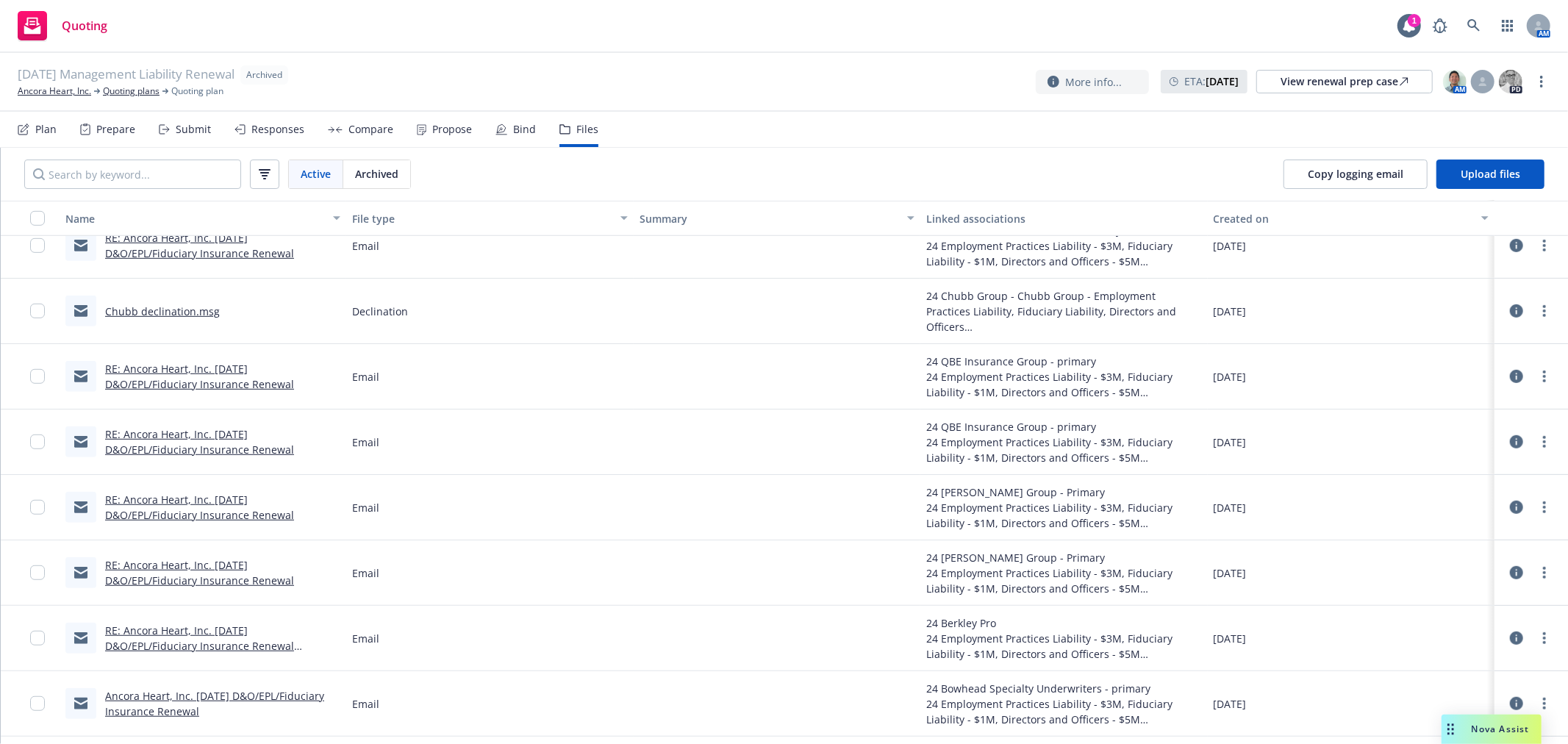
click at [176, 307] on link "Chubb declination.msg" at bounding box center [162, 311] width 115 height 14
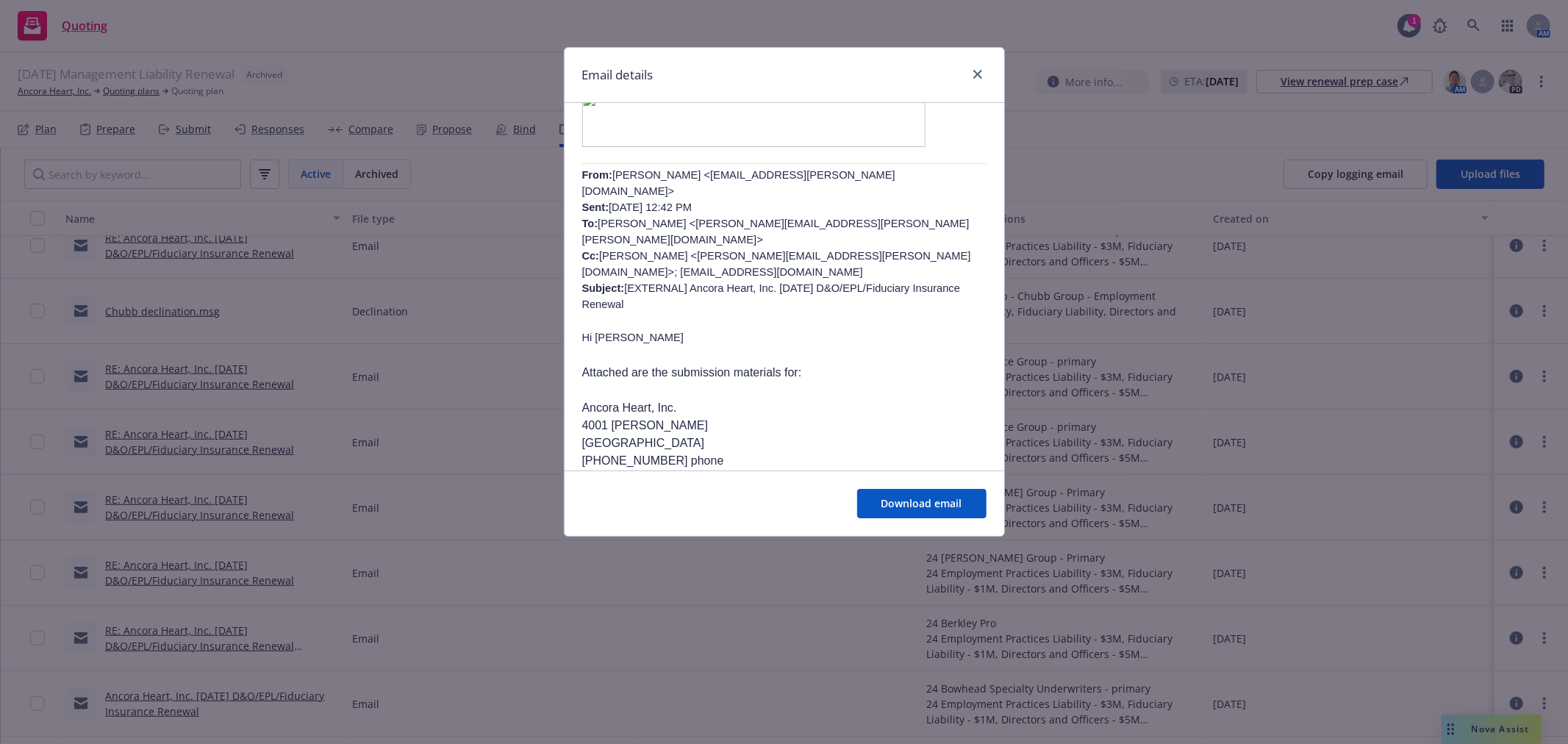
scroll to position [490, 0]
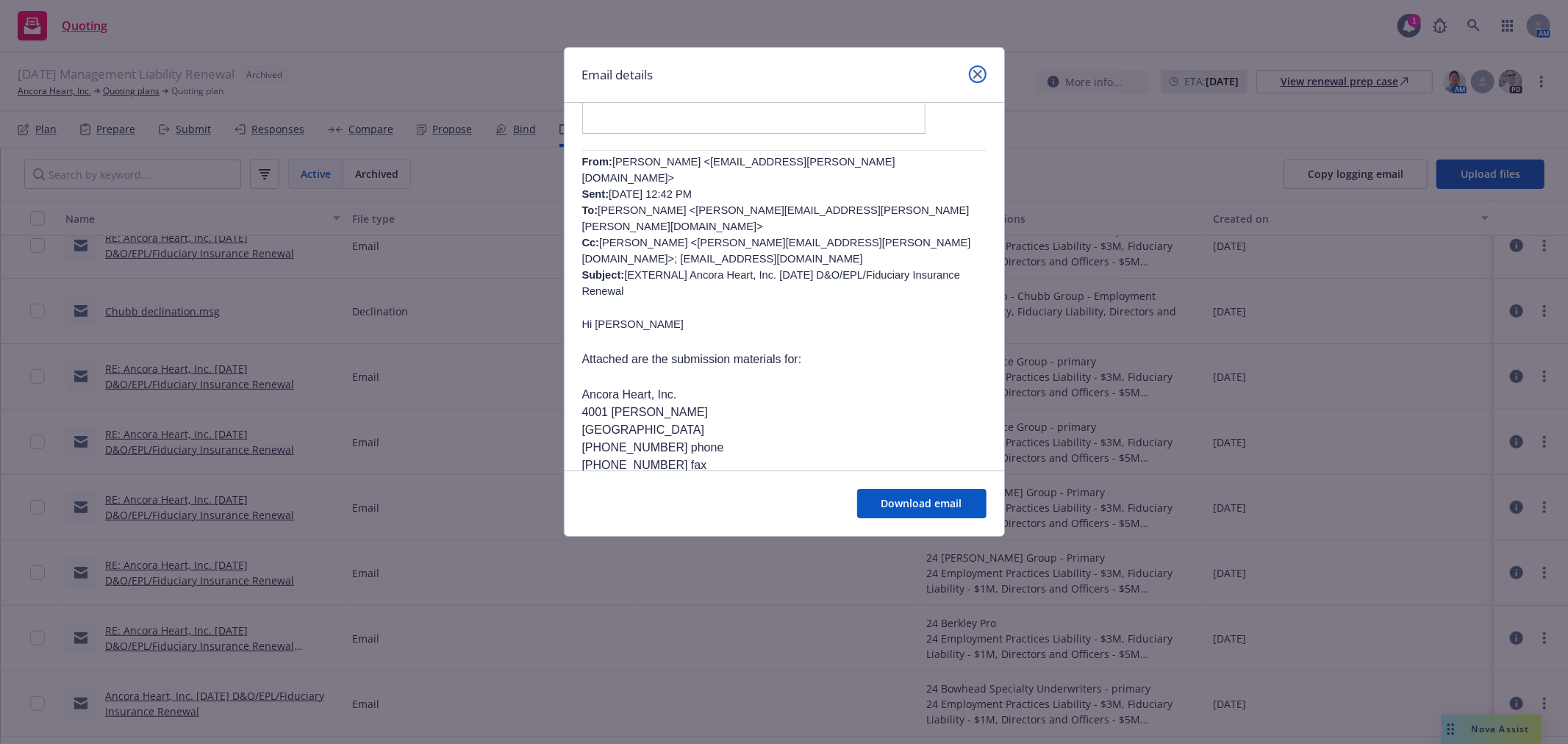
click at [981, 70] on icon "close" at bounding box center [978, 74] width 9 height 9
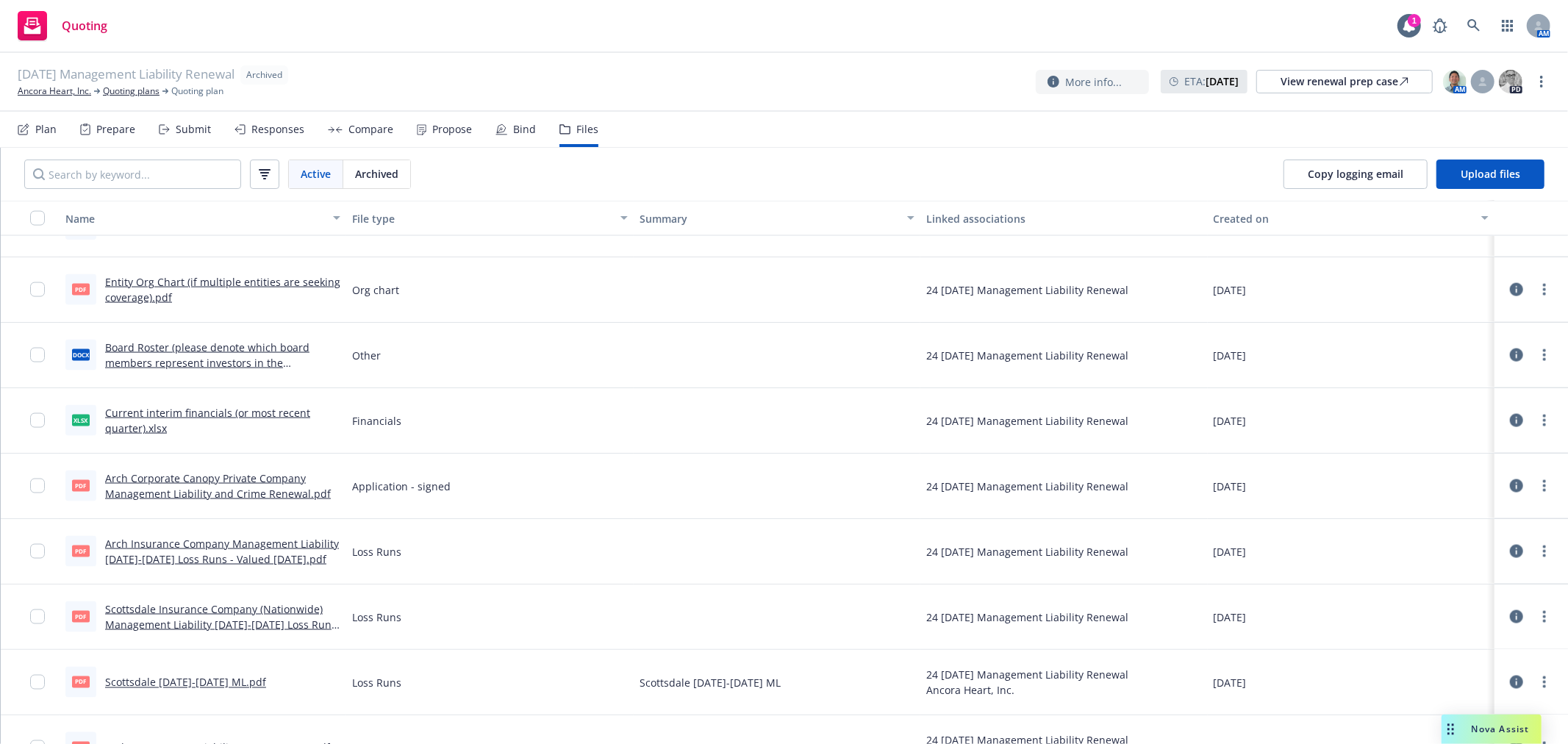
scroll to position [1958, 0]
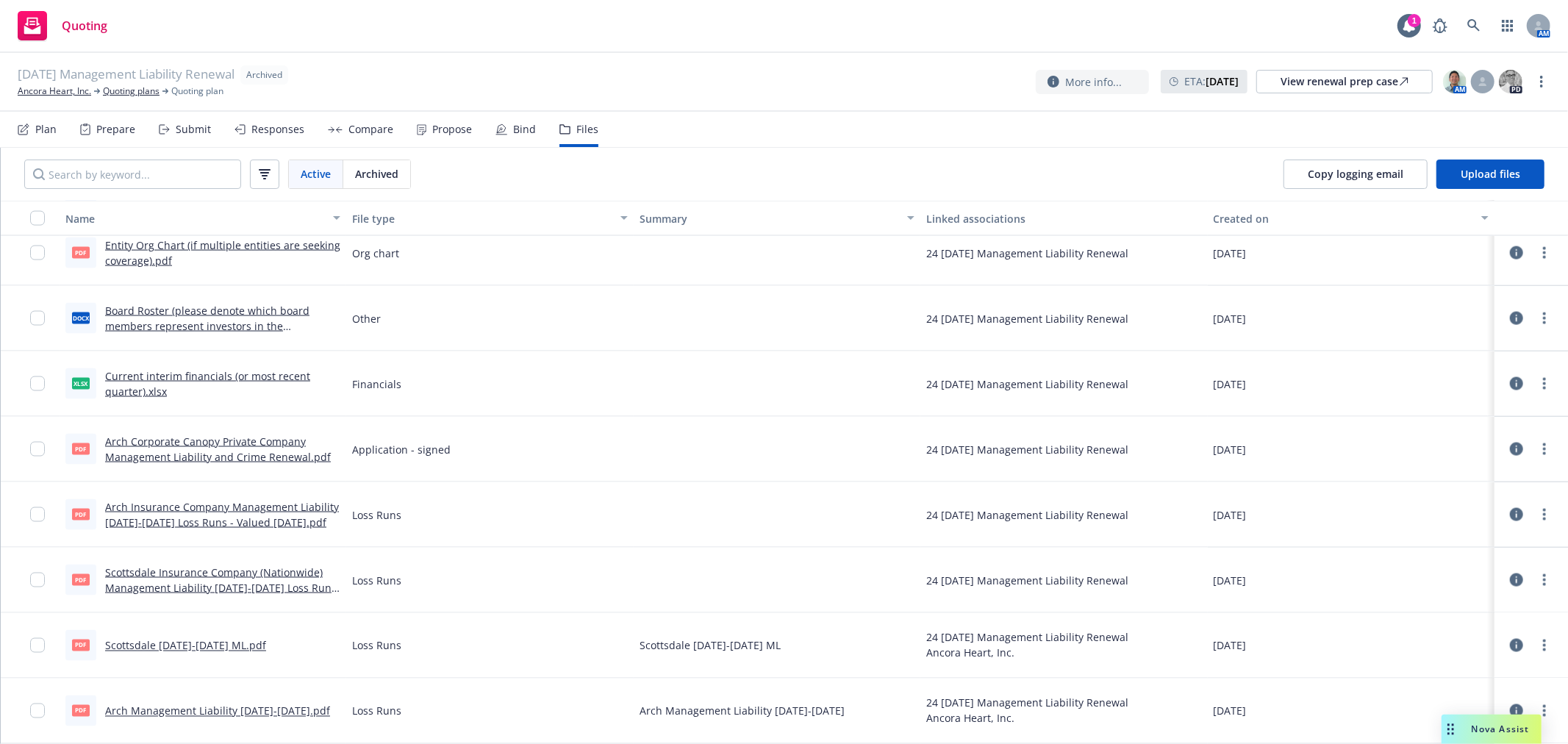
click at [226, 451] on link "Arch Corporate Canopy Private Company Management Liability and Crime Renewal.pdf" at bounding box center [217, 449] width 226 height 29
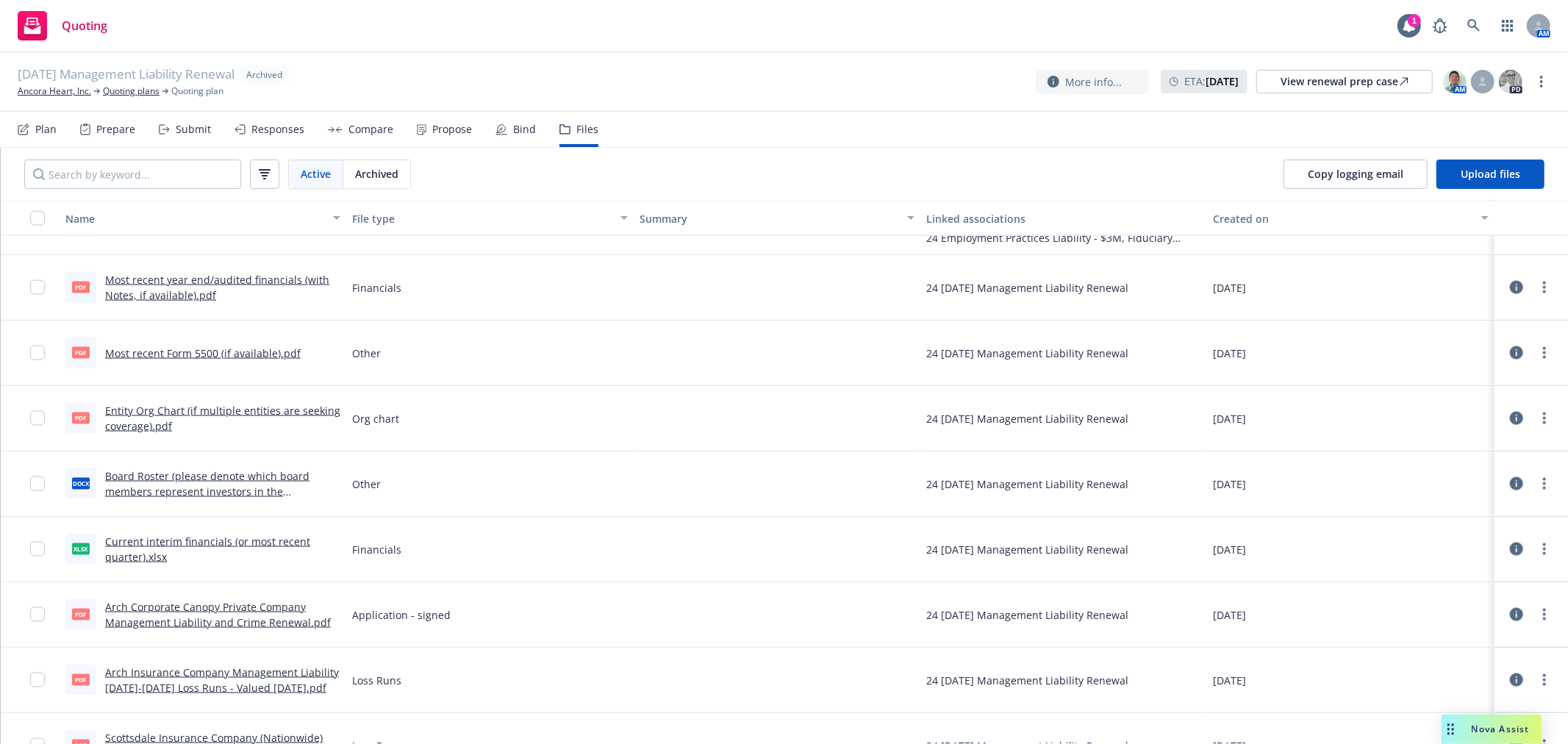
scroll to position [1631, 0]
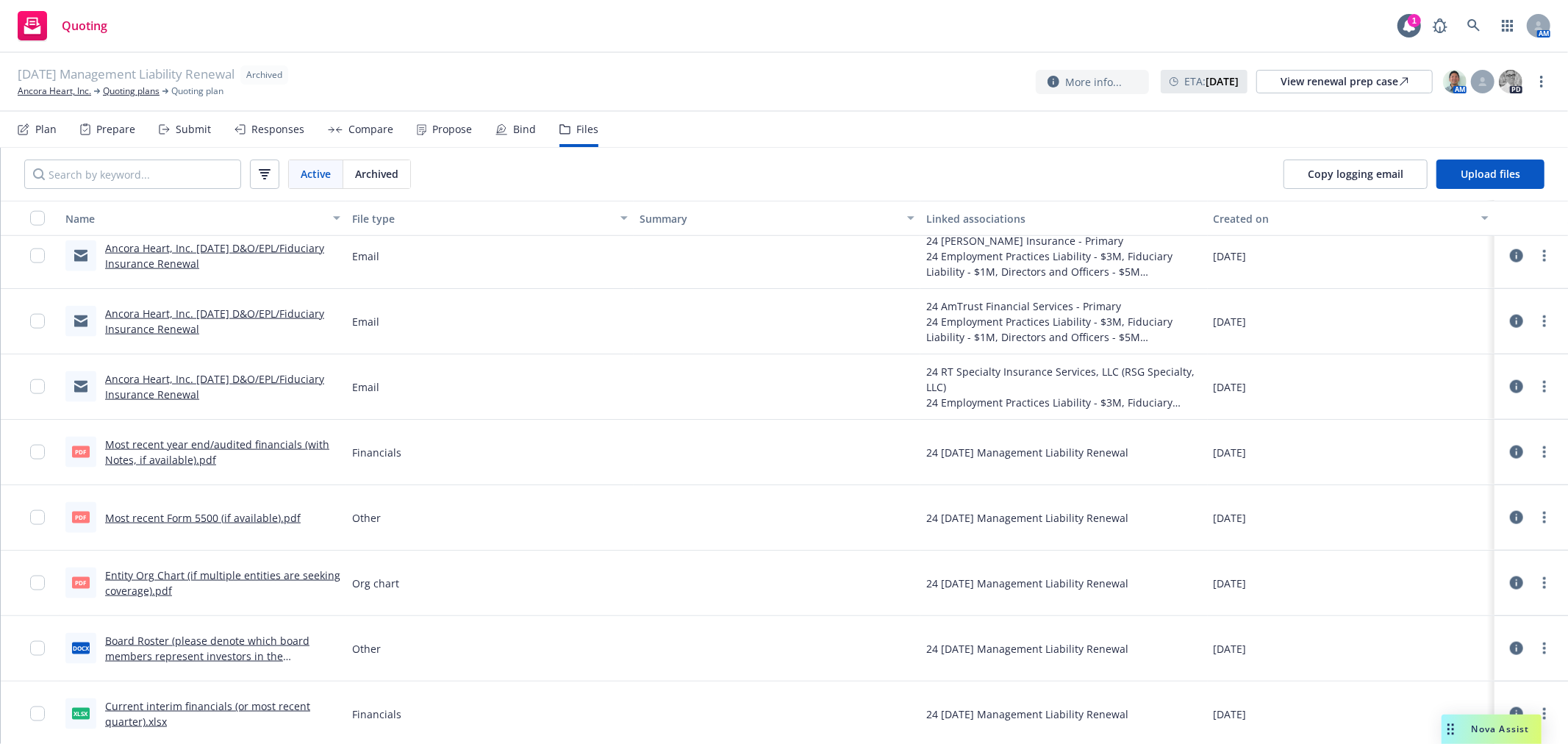
click at [205, 445] on link "Most recent year end∕audited financials (with Notes, if available).pdf" at bounding box center [217, 452] width 224 height 29
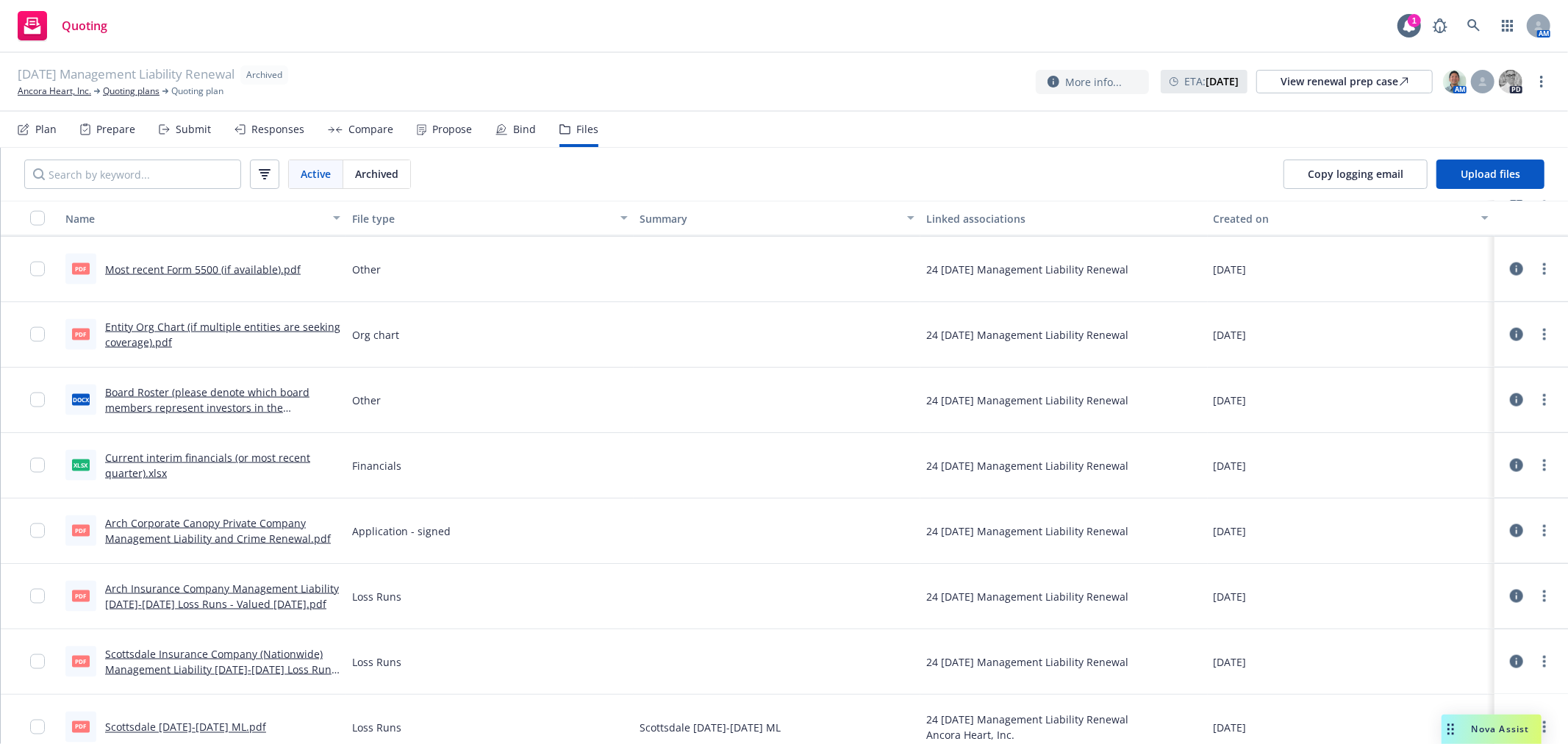
scroll to position [1958, 0]
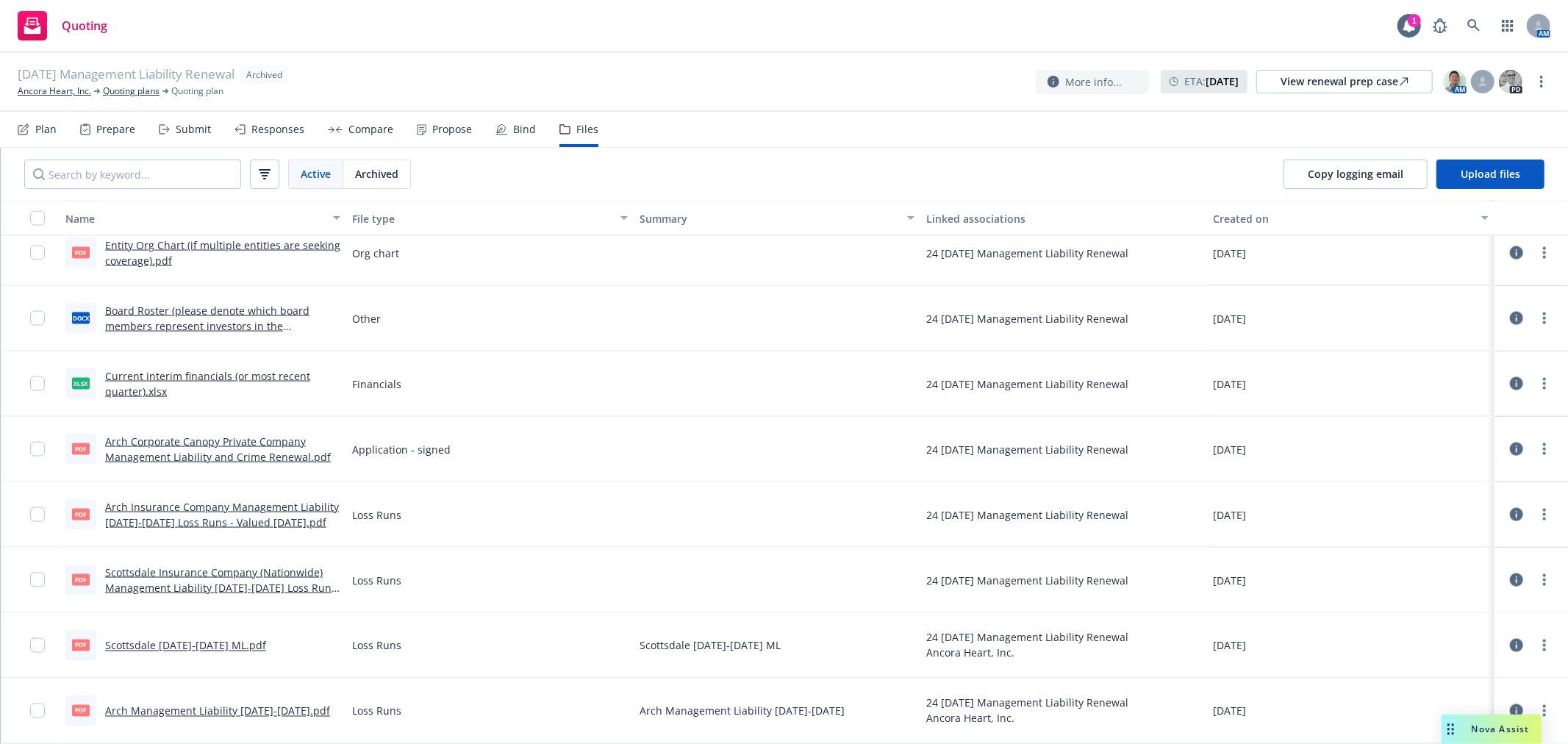
click at [216, 479] on div "pdf Arch Corporate Canopy Private Company Management Liability and Crime Renewa…" at bounding box center [203, 450] width 287 height 66
click at [213, 454] on link "Arch Corporate Canopy Private Company Management Liability and Crime Renewal.pdf" at bounding box center [217, 449] width 226 height 29
click at [1479, 727] on span "Nova Assist" at bounding box center [1501, 729] width 58 height 13
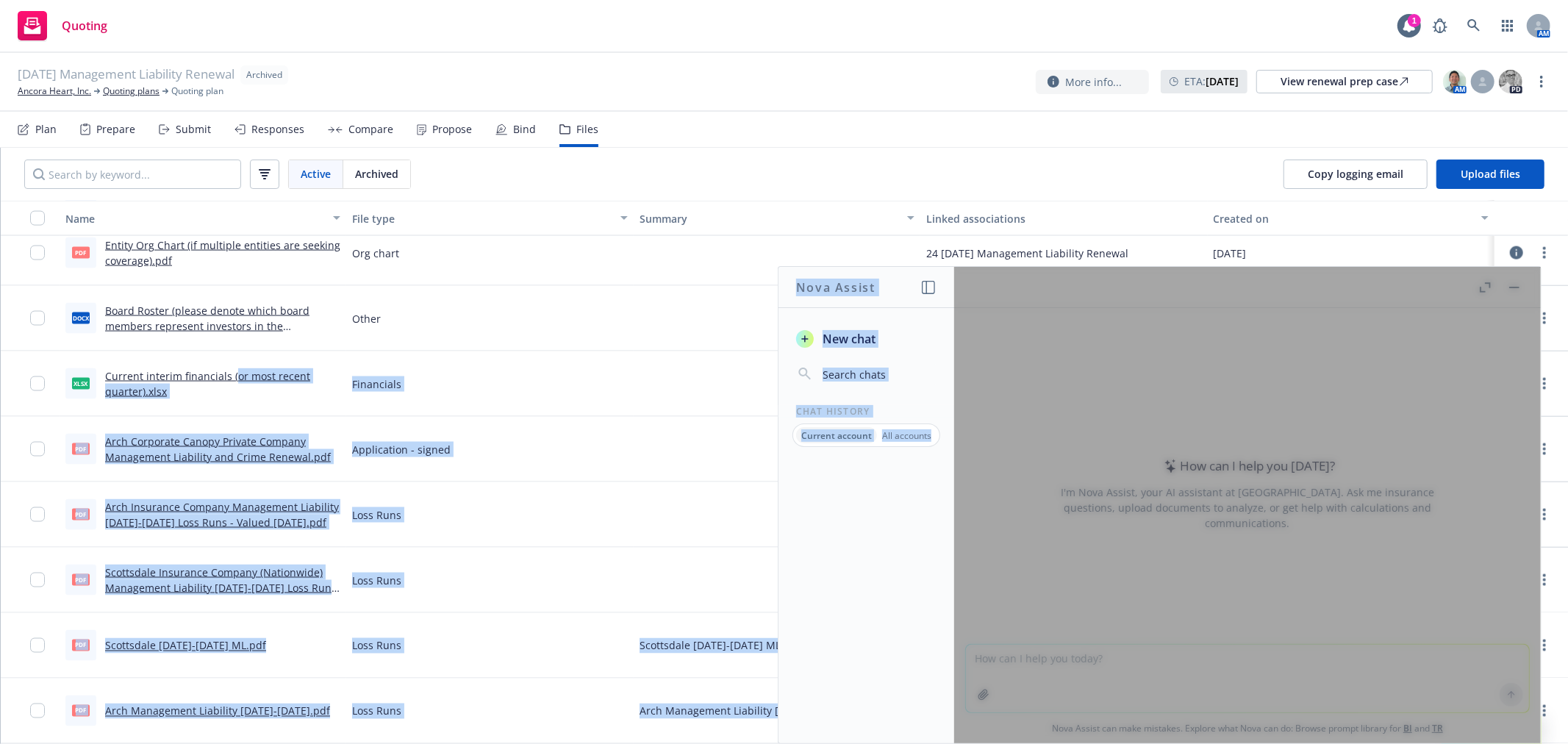
drag, startPoint x: 233, startPoint y: 376, endPoint x: 1254, endPoint y: 515, distance: 1030.4
click at [1258, 513] on body "Quoting 1 AM [DATE] Management Liability Renewal Archived Ancora Heart, Inc. Qu…" at bounding box center [784, 372] width 1568 height 744
click at [1508, 288] on div at bounding box center [1248, 505] width 587 height 477
click at [519, 471] on div "Application - signed" at bounding box center [489, 450] width 287 height 66
click at [485, 442] on div "Application - signed" at bounding box center [489, 450] width 287 height 66
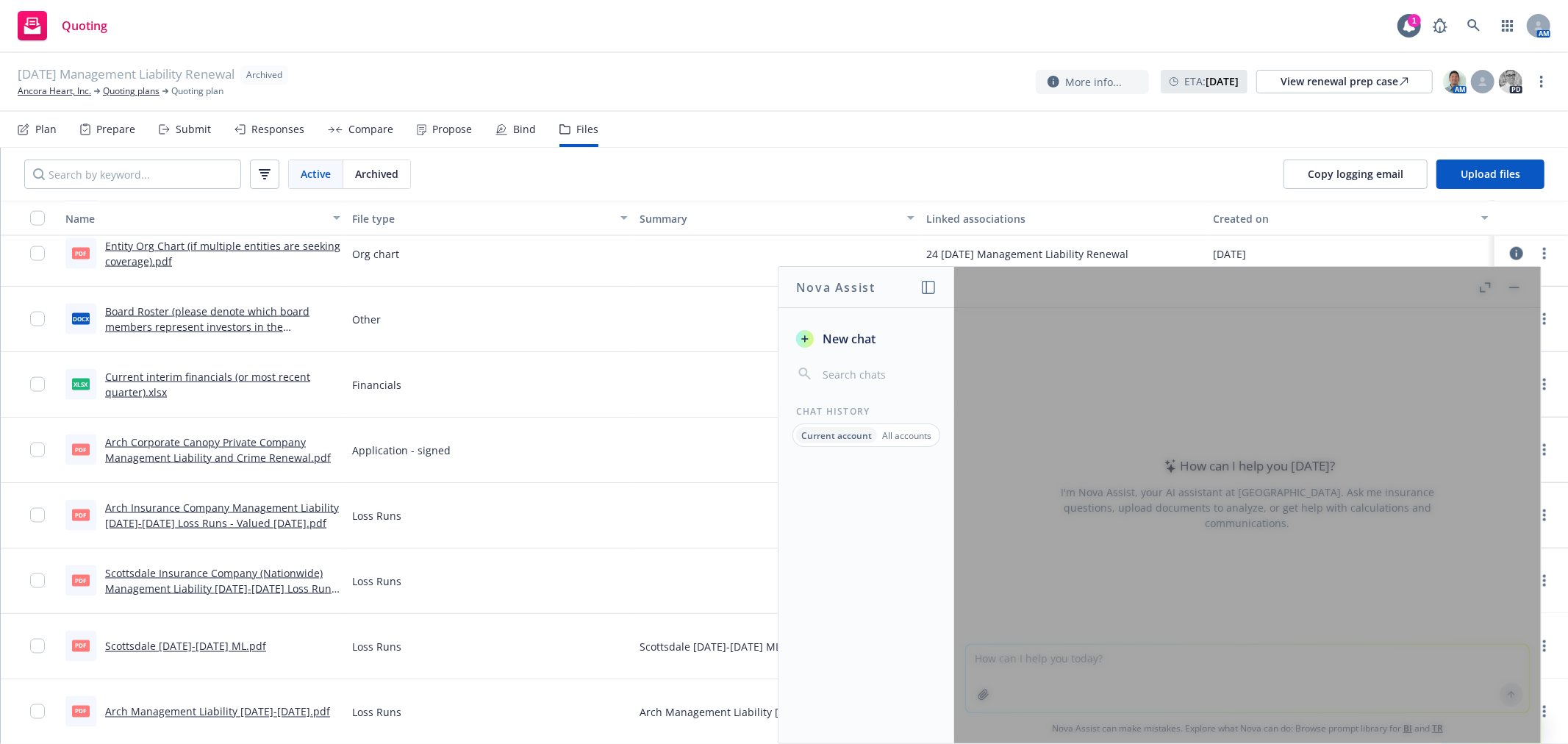
scroll to position [1795, 0]
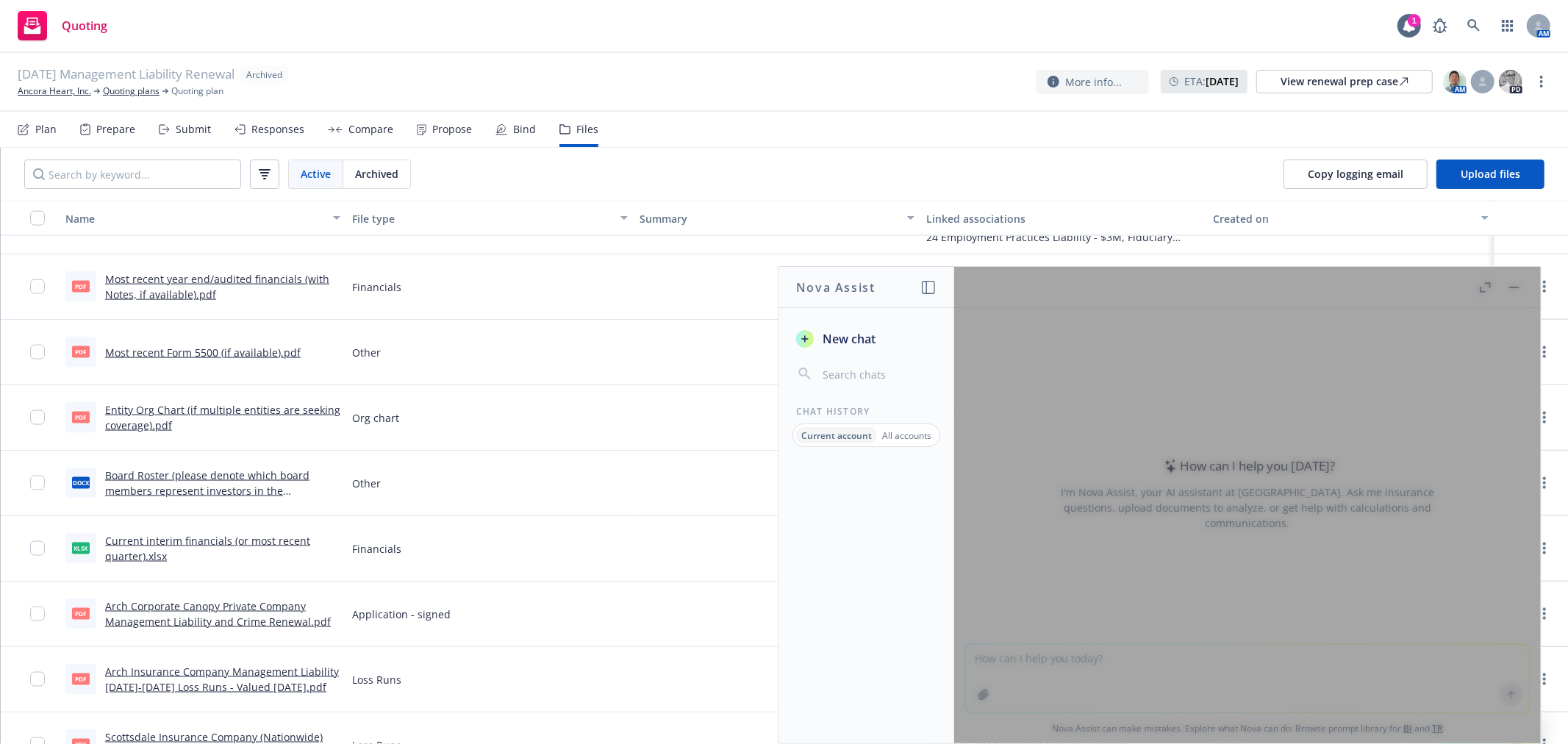
click at [1510, 285] on div at bounding box center [1248, 505] width 587 height 477
click at [1296, 627] on div at bounding box center [1248, 505] width 587 height 477
click at [1336, 413] on div at bounding box center [1248, 505] width 587 height 477
click at [1035, 363] on div at bounding box center [1248, 505] width 587 height 477
click at [876, 332] on span "New chat" at bounding box center [847, 339] width 56 height 18
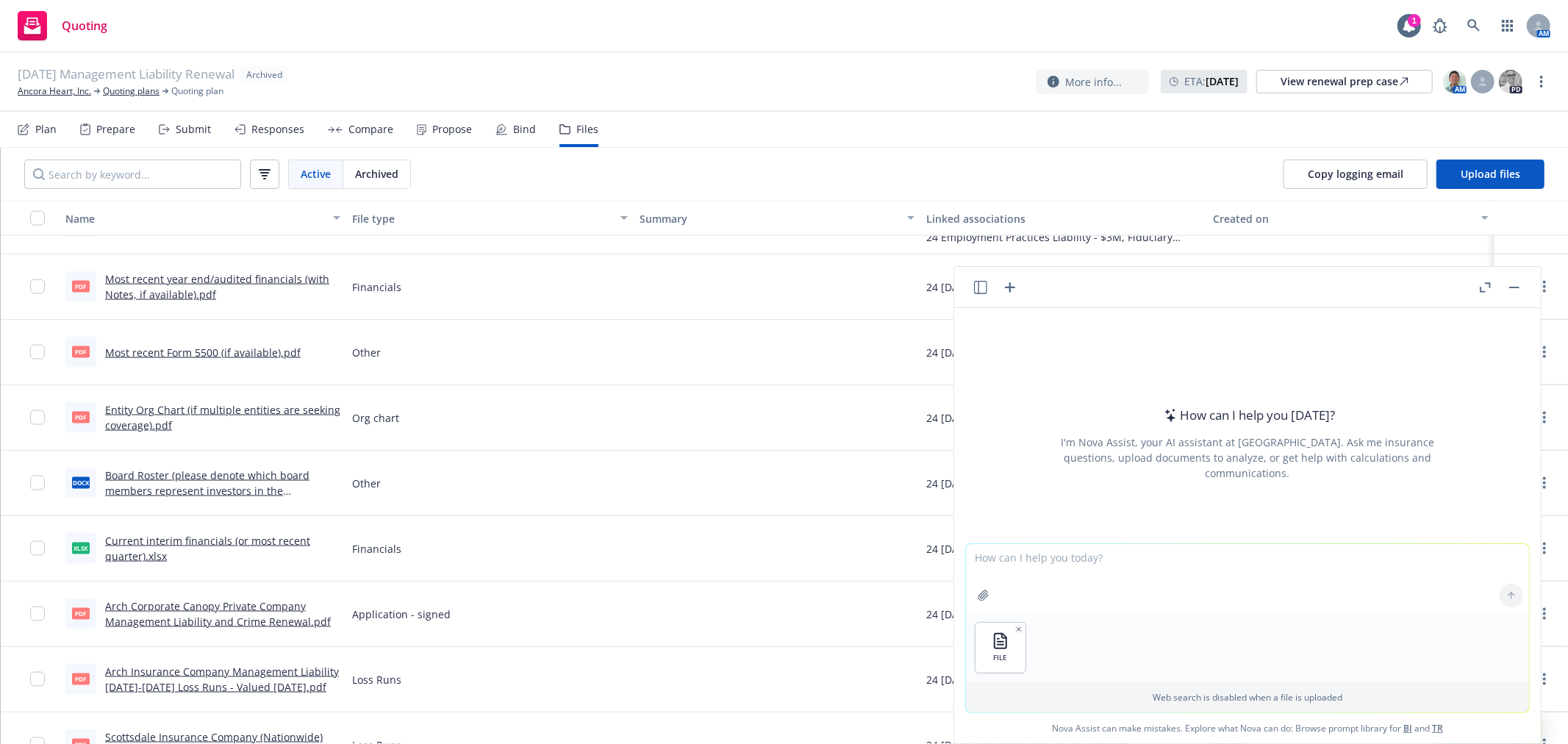
click at [1164, 594] on textarea at bounding box center [1247, 579] width 563 height 69
click at [1125, 564] on textarea at bounding box center [1247, 579] width 563 height 69
type textarea "calculate net loss YTD"
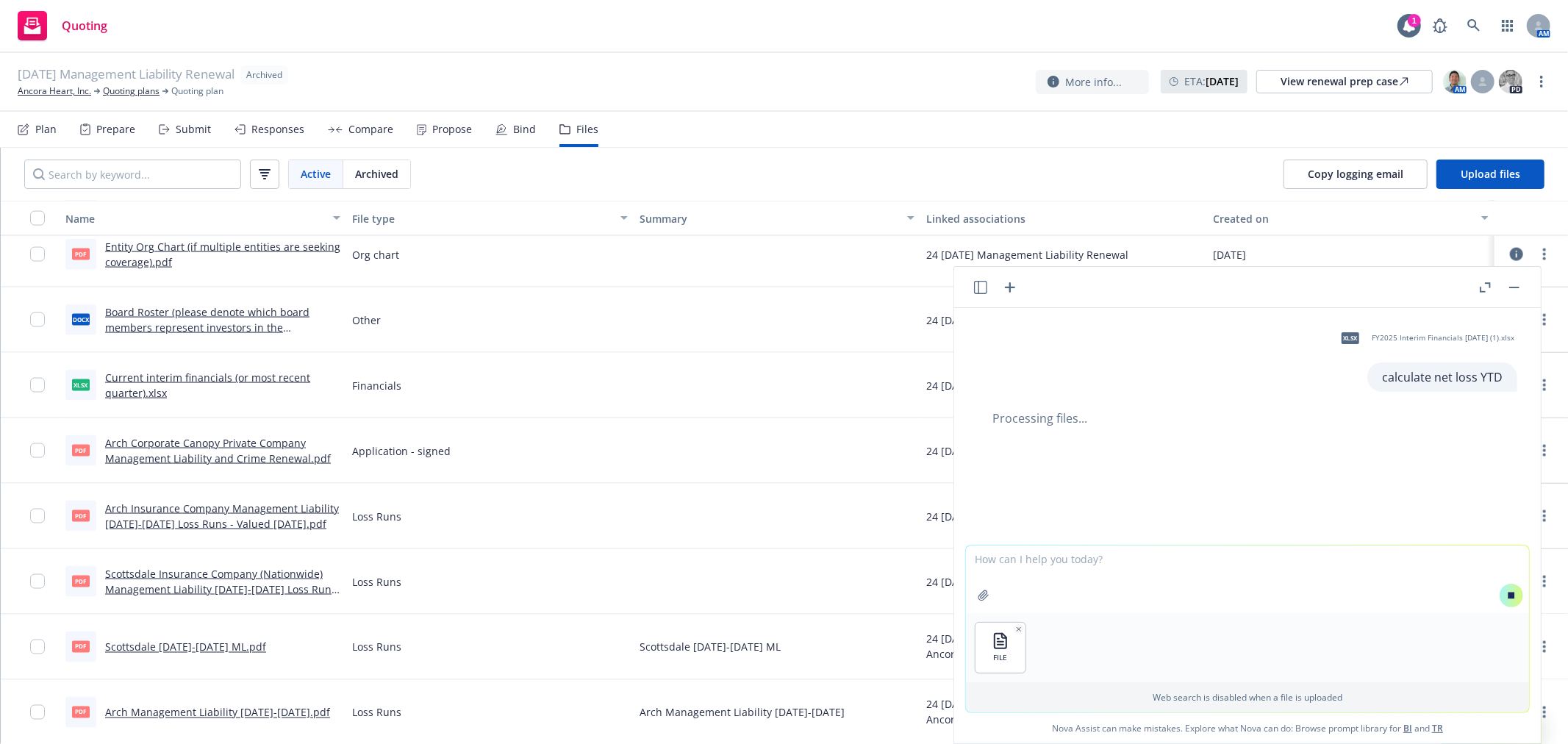
scroll to position [1958, 0]
click at [1202, 638] on div "FILE" at bounding box center [1247, 648] width 563 height 69
click at [1017, 627] on icon "button" at bounding box center [1019, 629] width 7 height 7
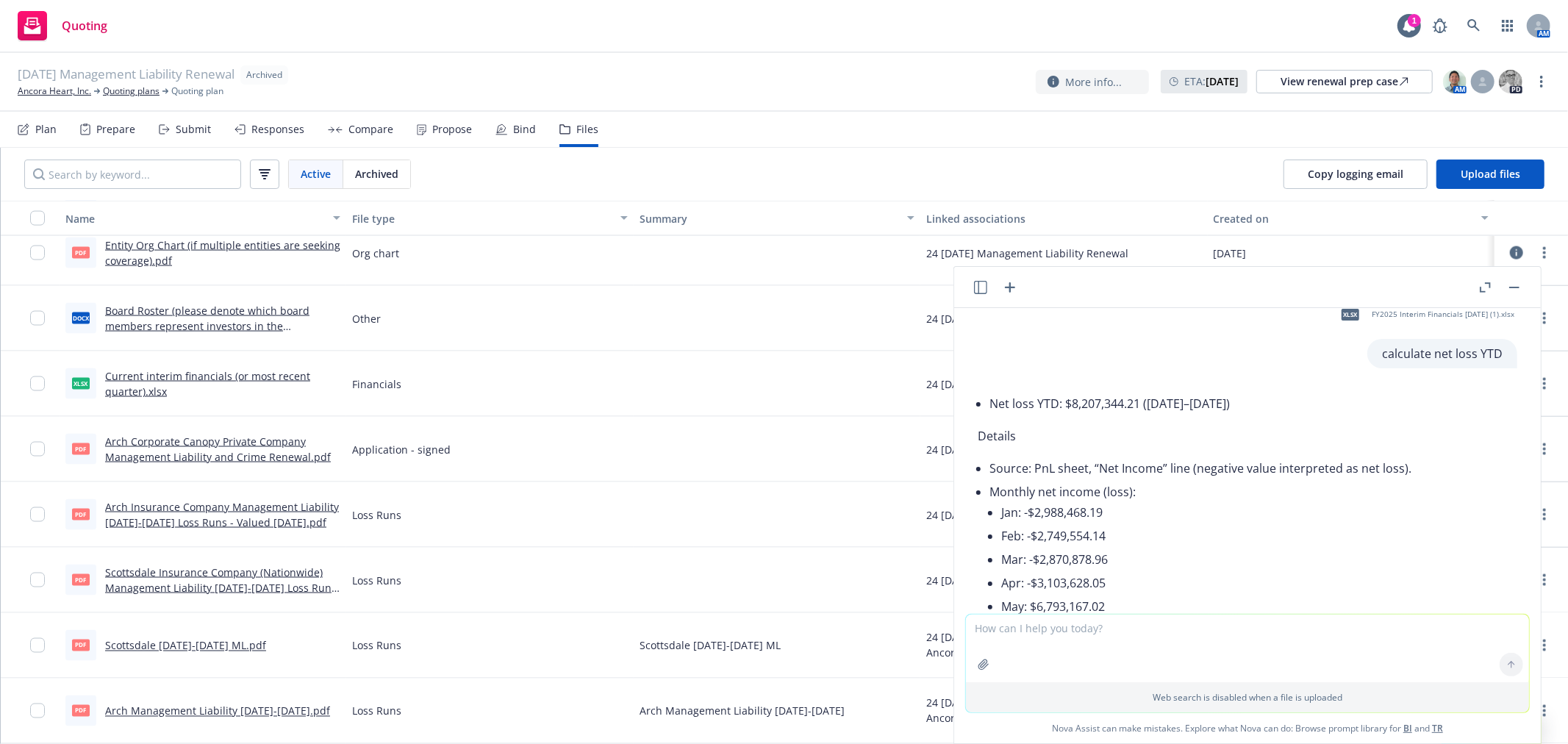
scroll to position [105, 0]
